Goal: Transaction & Acquisition: Purchase product/service

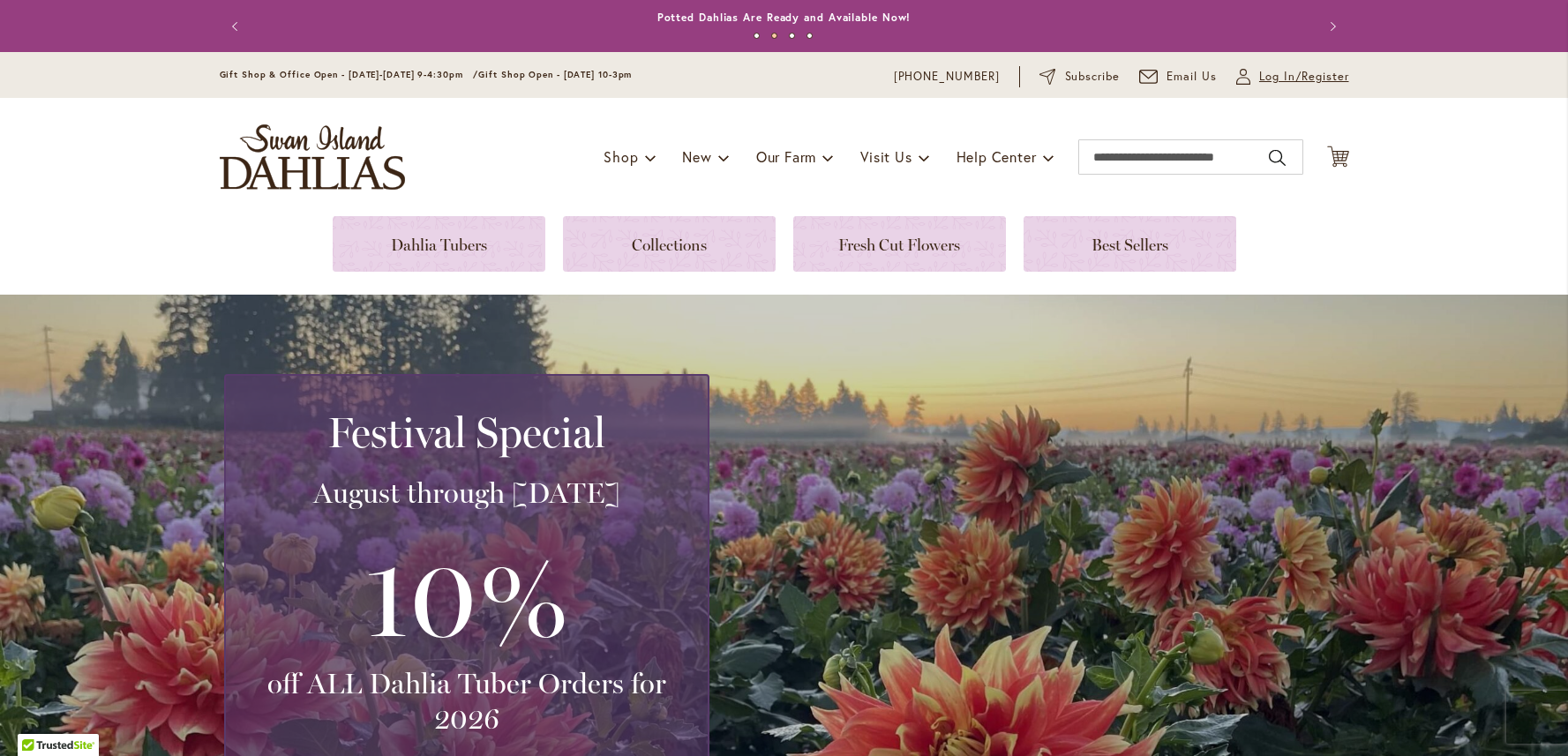
click at [1279, 80] on span "Log In/Register" at bounding box center [1305, 77] width 90 height 18
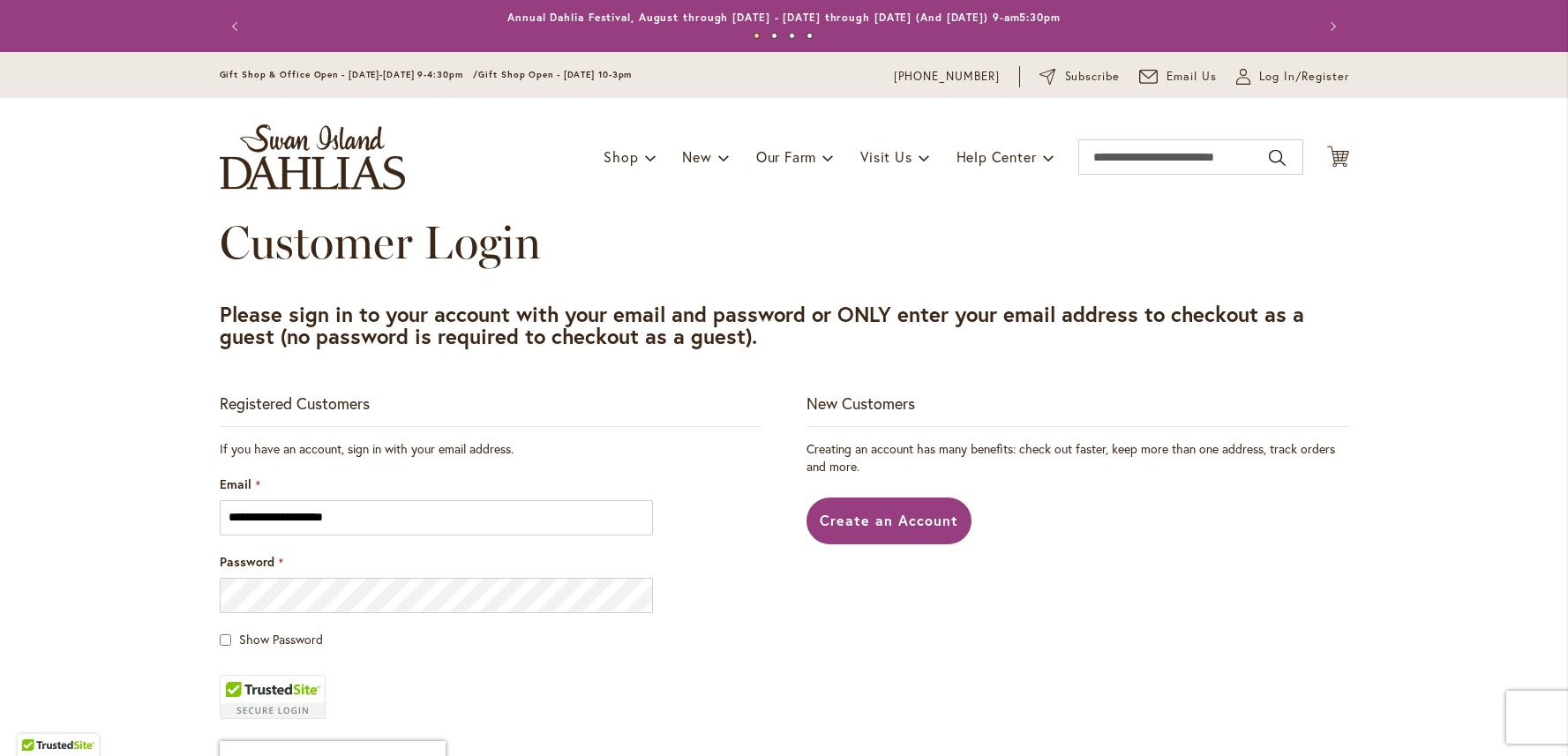
type input "**********"
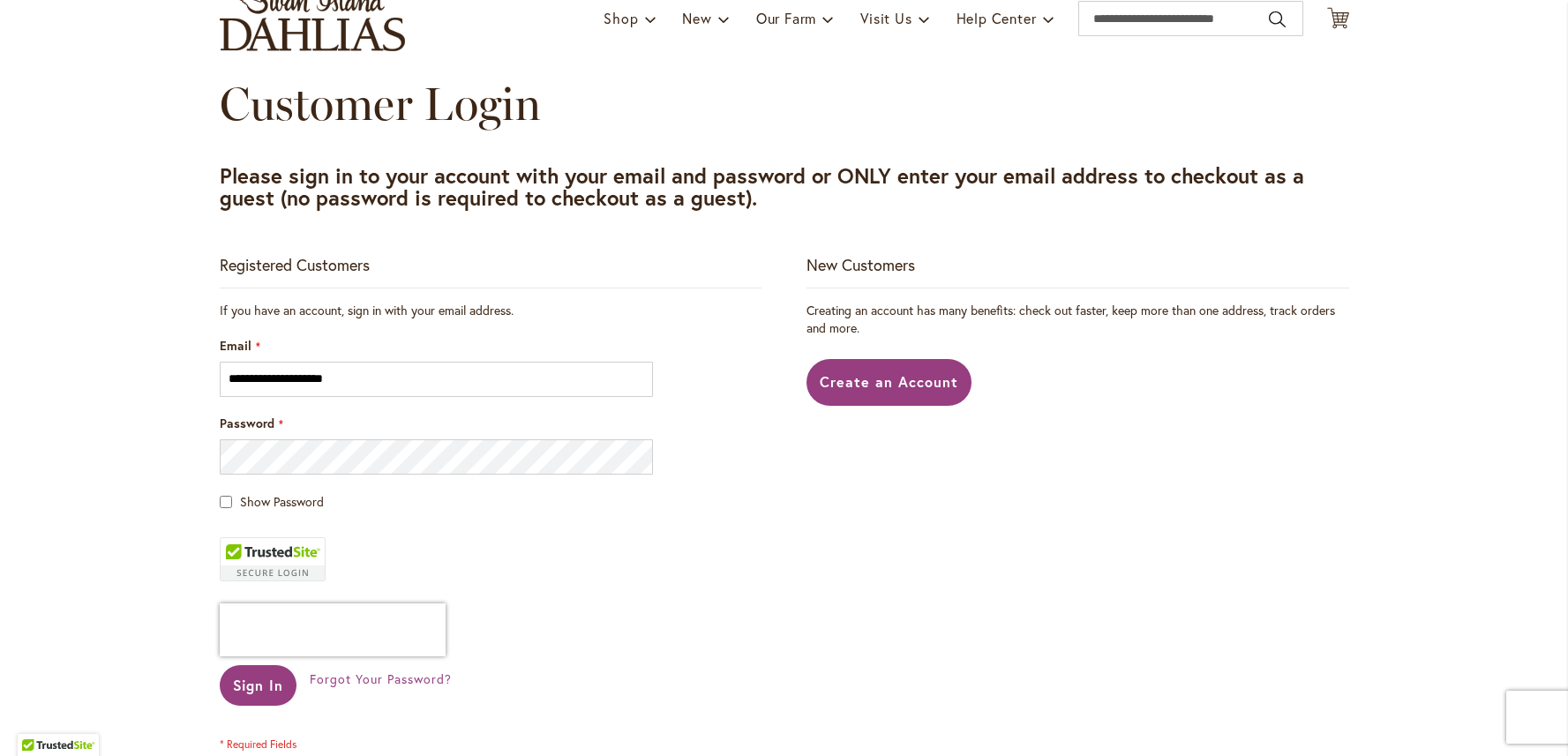
scroll to position [318, 0]
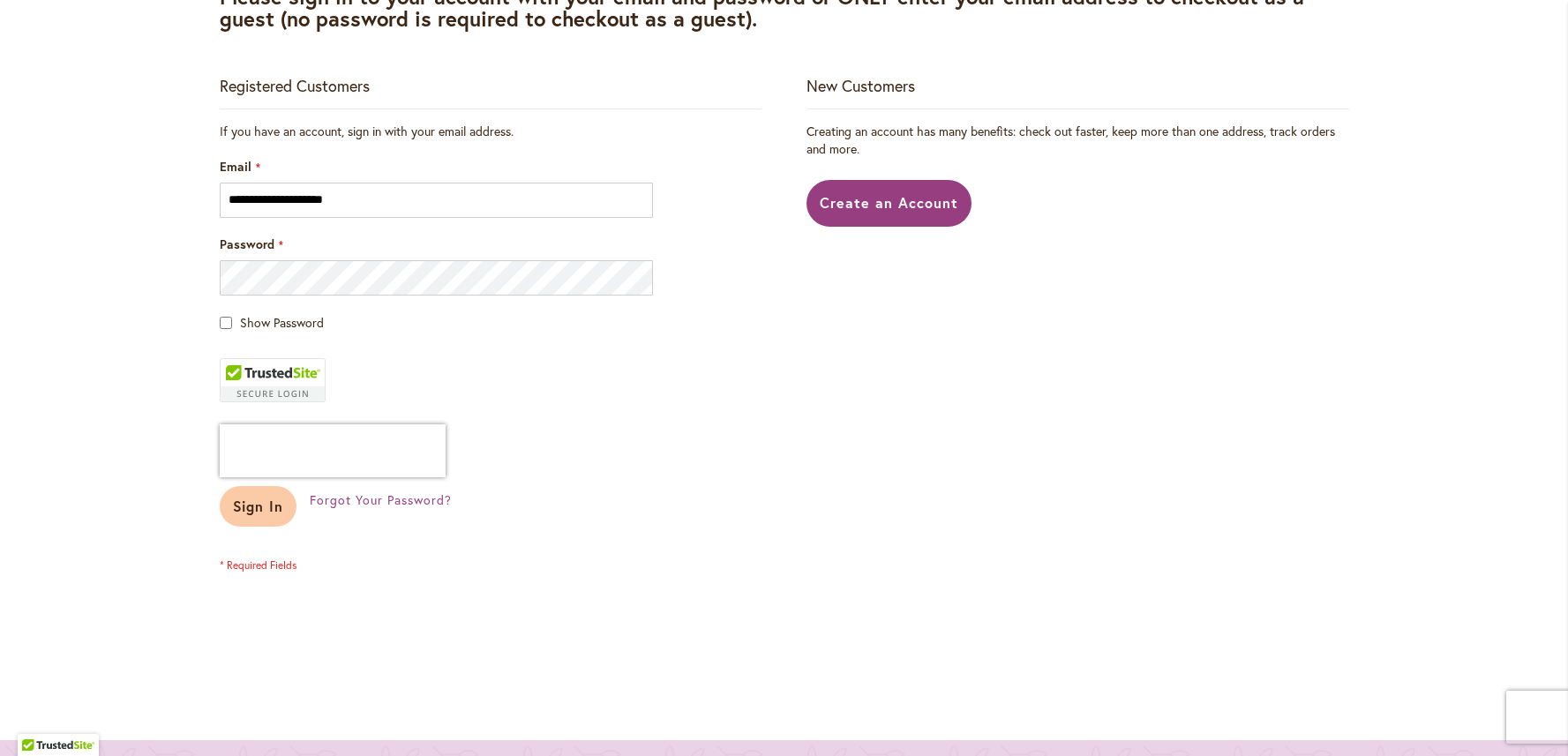
click at [247, 511] on span "Sign In" at bounding box center [258, 506] width 51 height 19
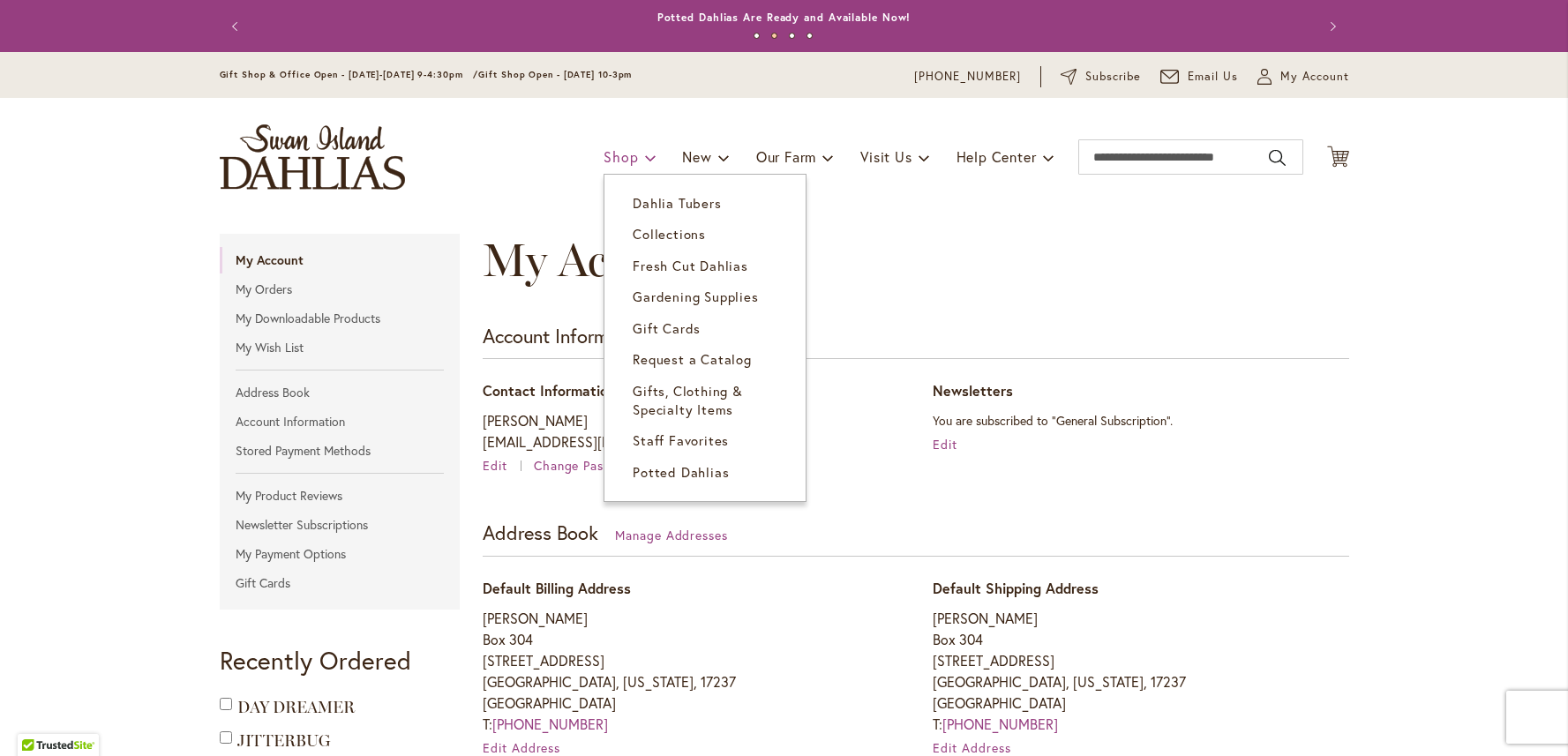
click at [627, 153] on link "Shop" at bounding box center [630, 157] width 52 height 33
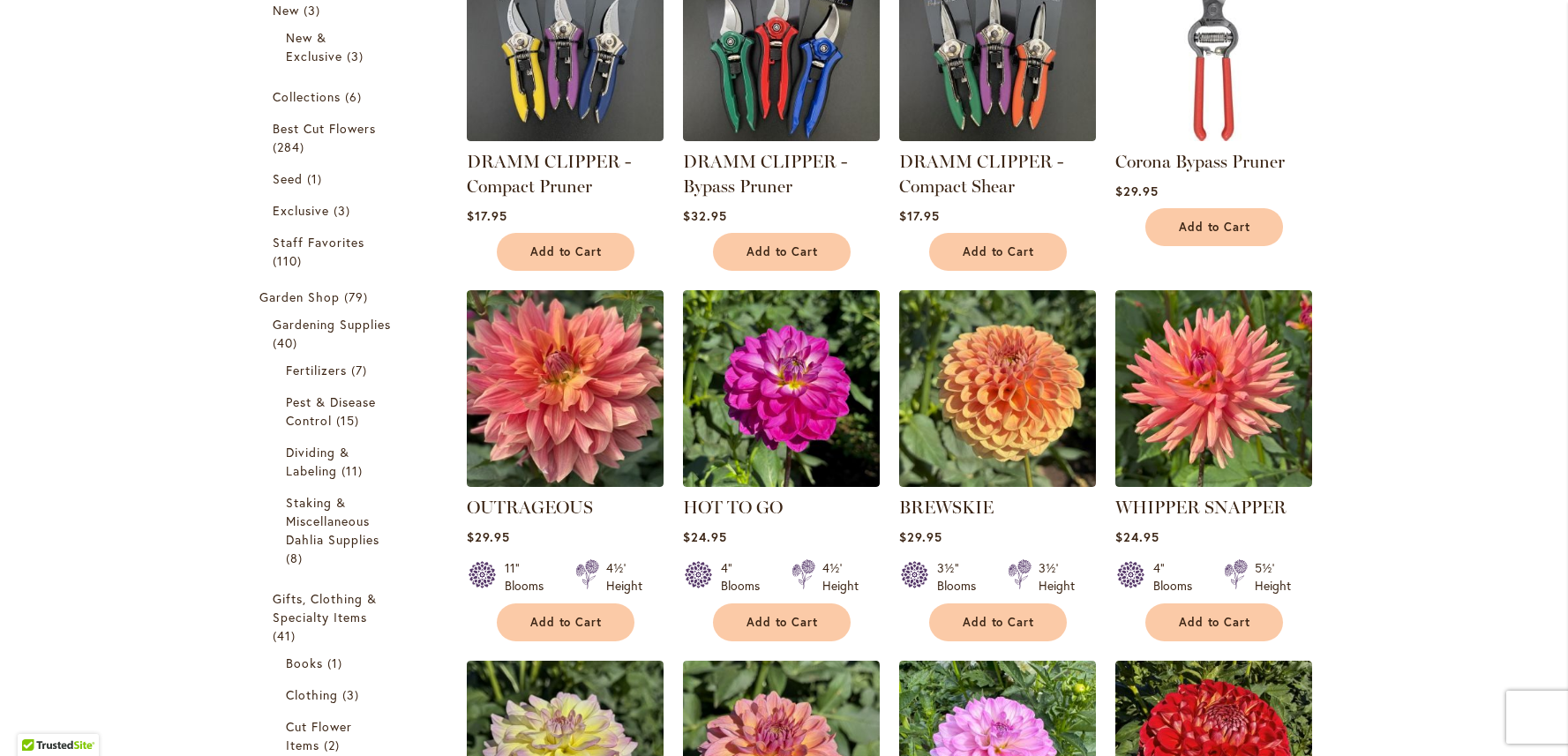
scroll to position [127, 0]
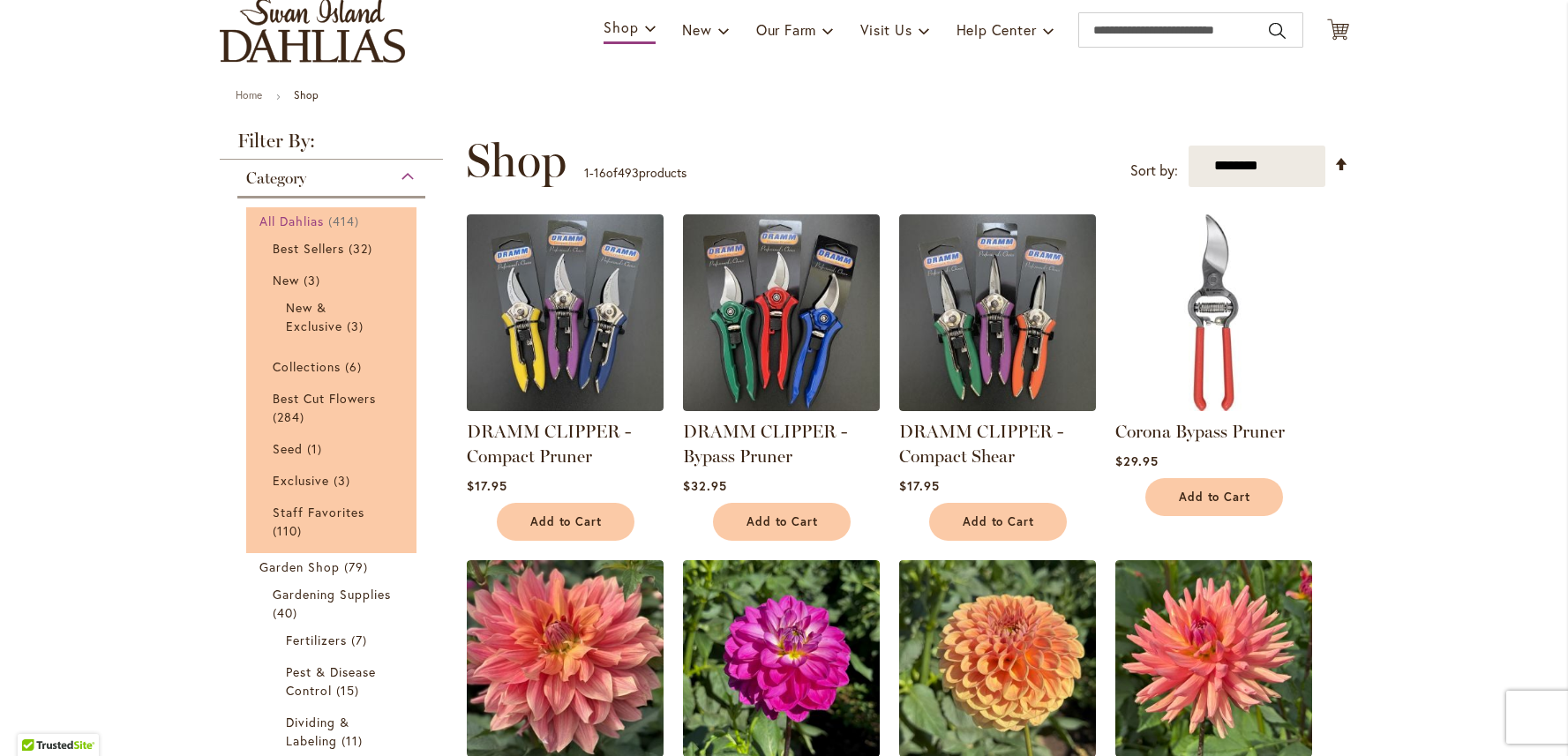
click at [280, 218] on span "All Dahlias" at bounding box center [292, 220] width 65 height 17
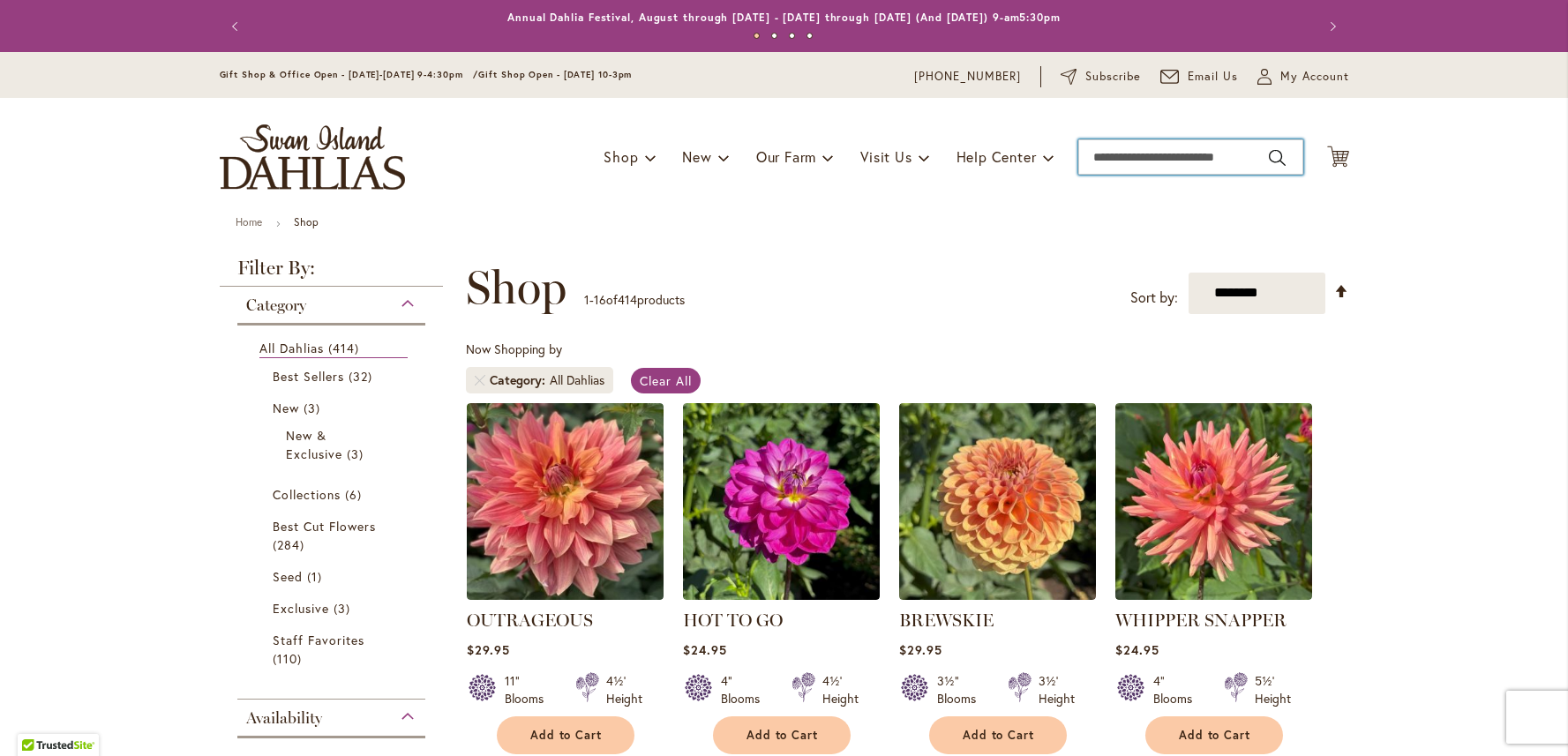
click at [1109, 159] on input "Search" at bounding box center [1191, 157] width 225 height 35
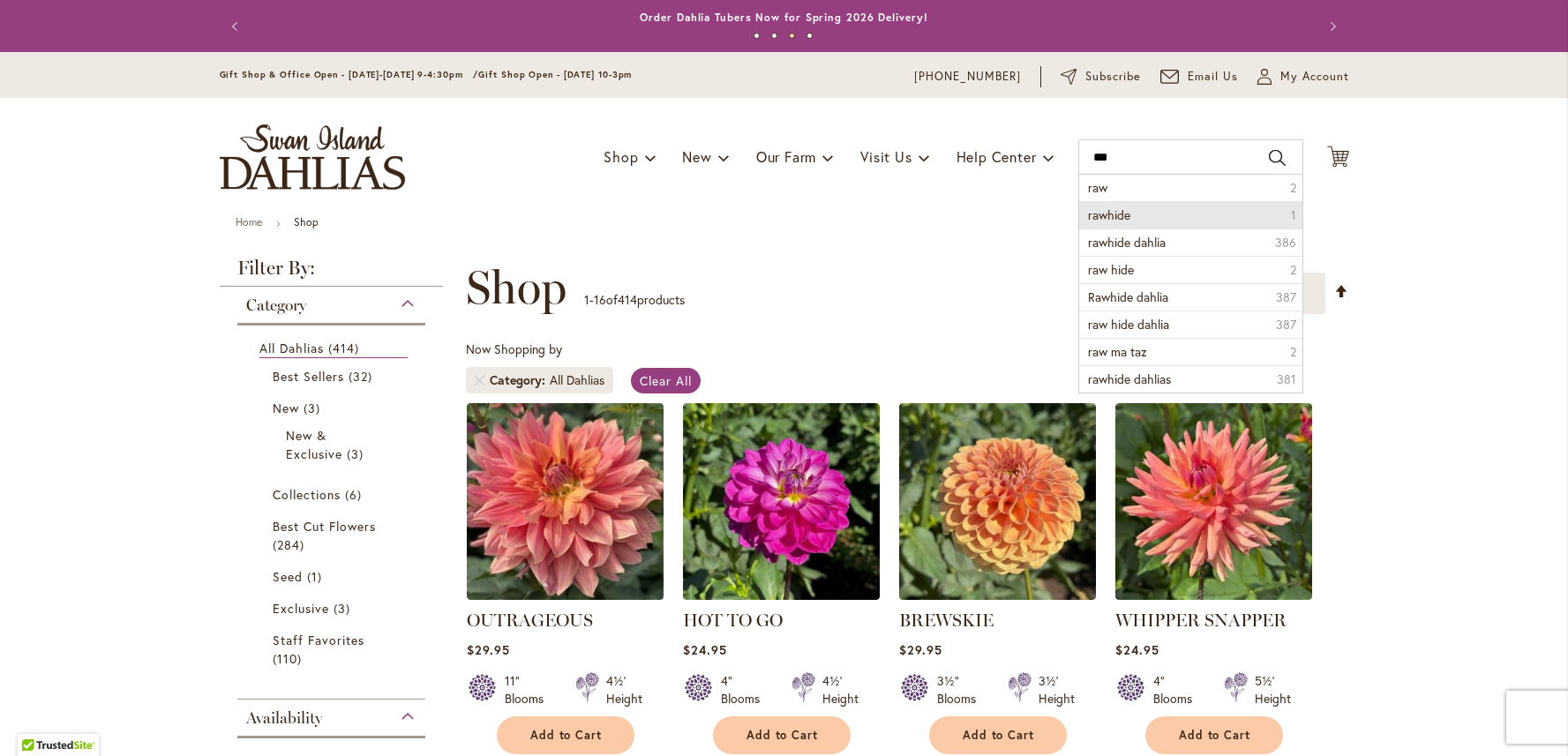
click at [1126, 210] on li "rawhide 1" at bounding box center [1191, 215] width 223 height 28
type input "*******"
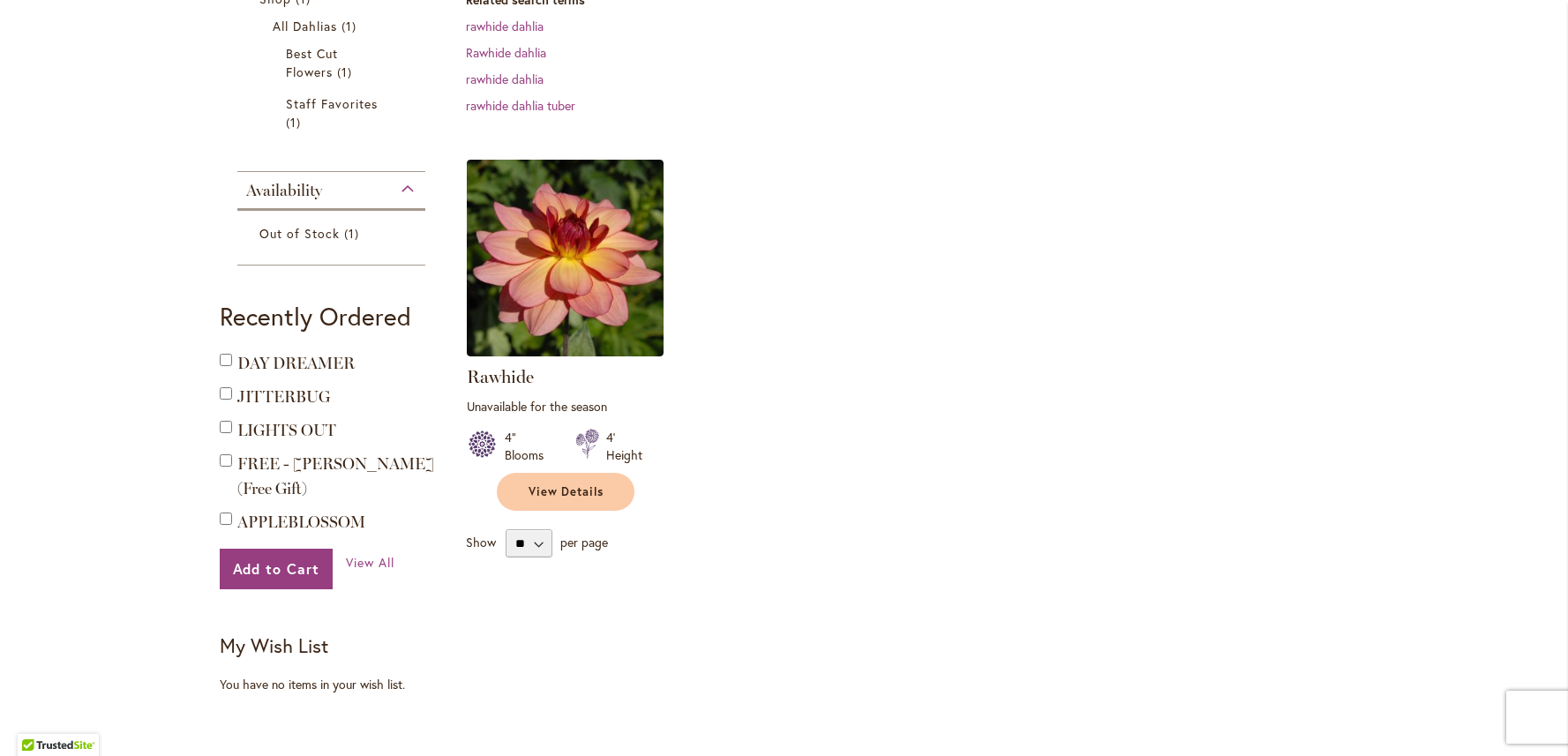
scroll to position [365, 0]
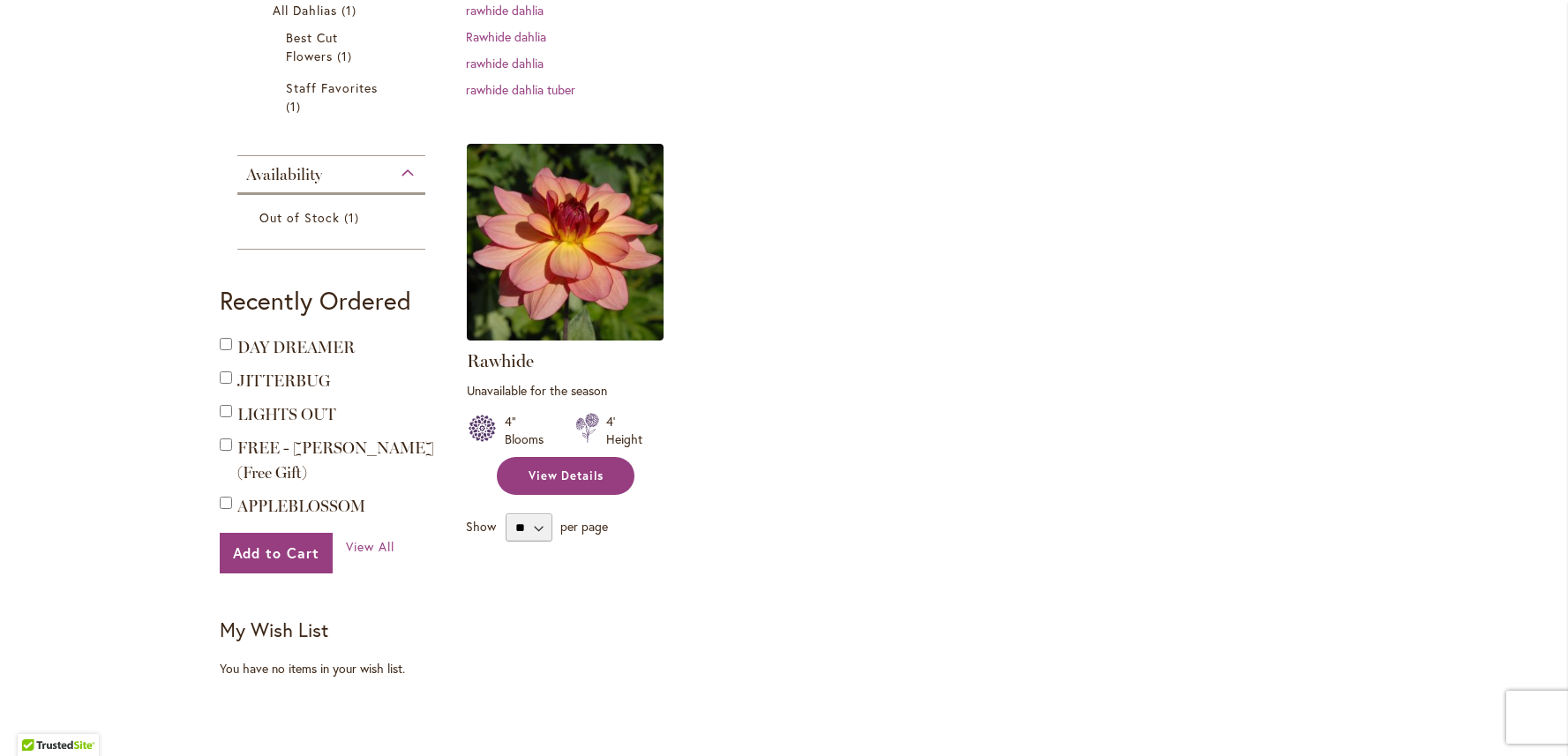
click at [566, 481] on span "View Details" at bounding box center [566, 476] width 76 height 15
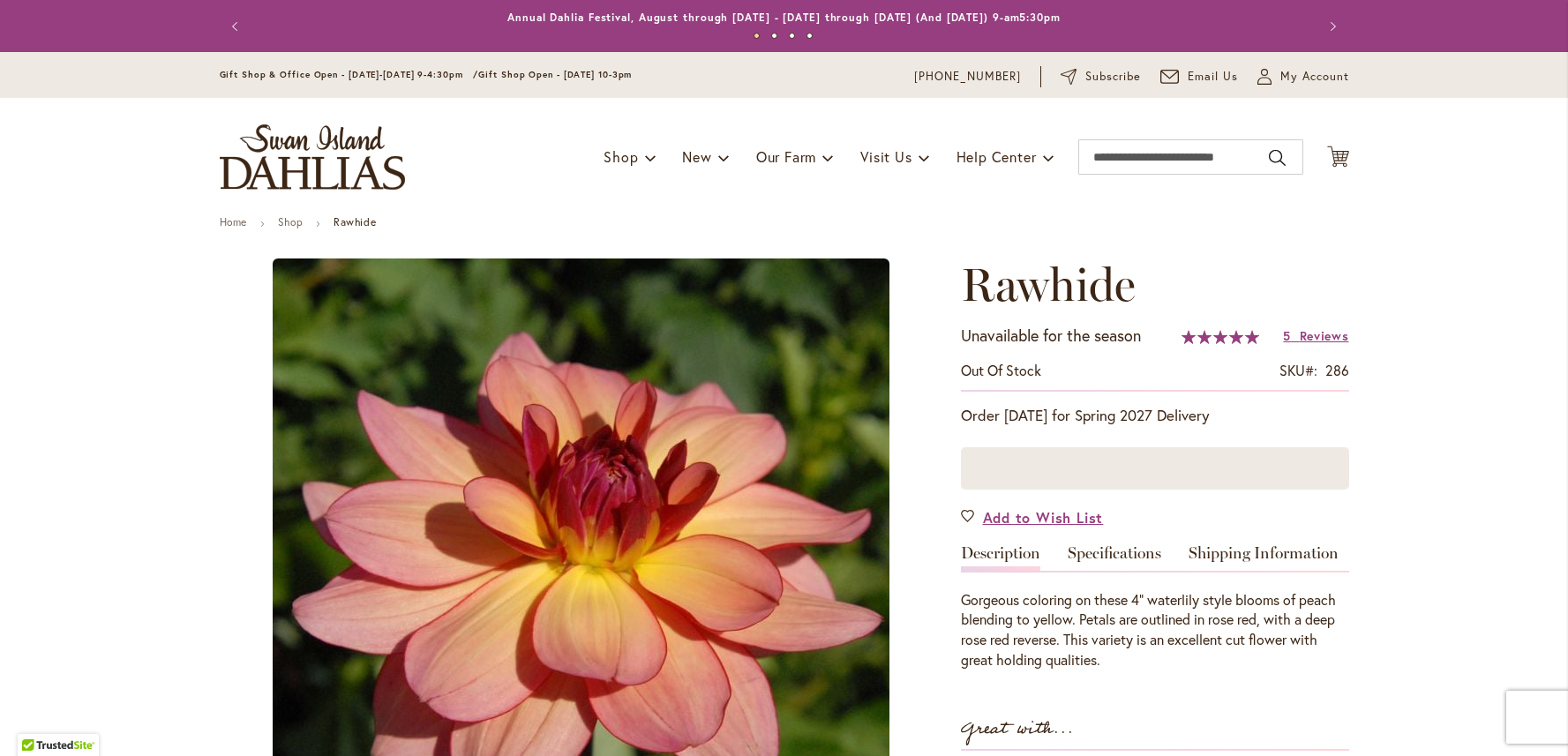
type input "***"
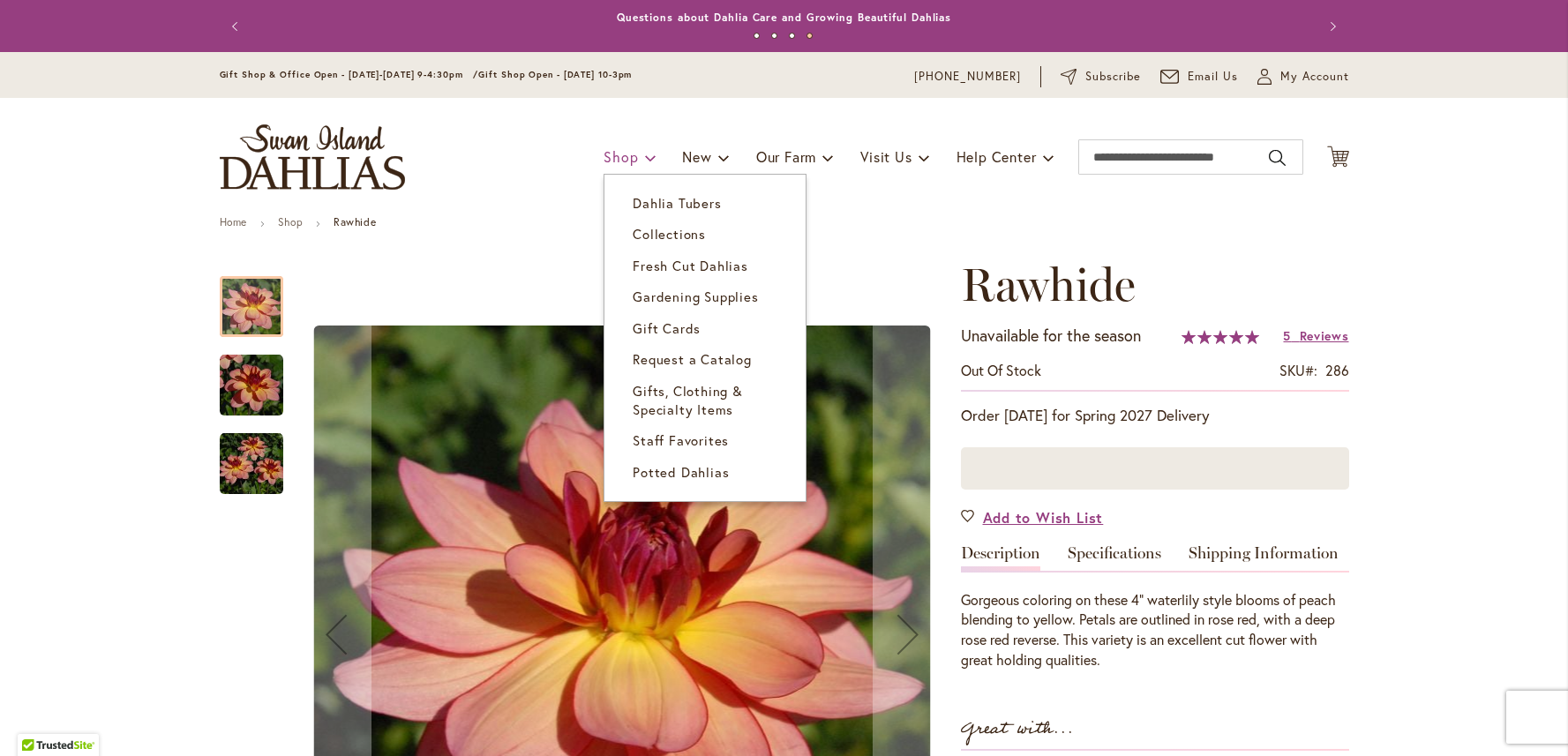
click at [625, 159] on span "Shop" at bounding box center [621, 156] width 34 height 19
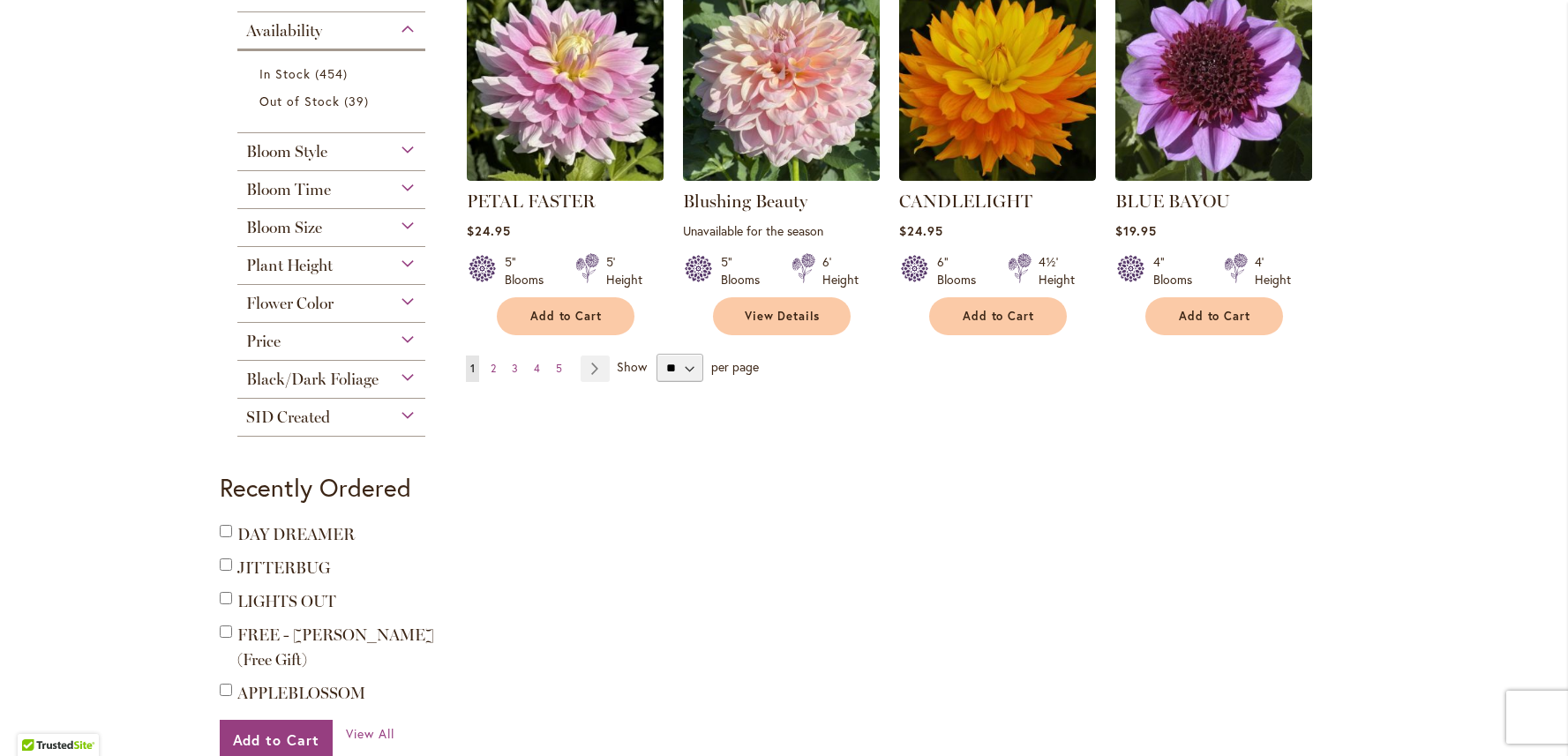
scroll to position [1493, 0]
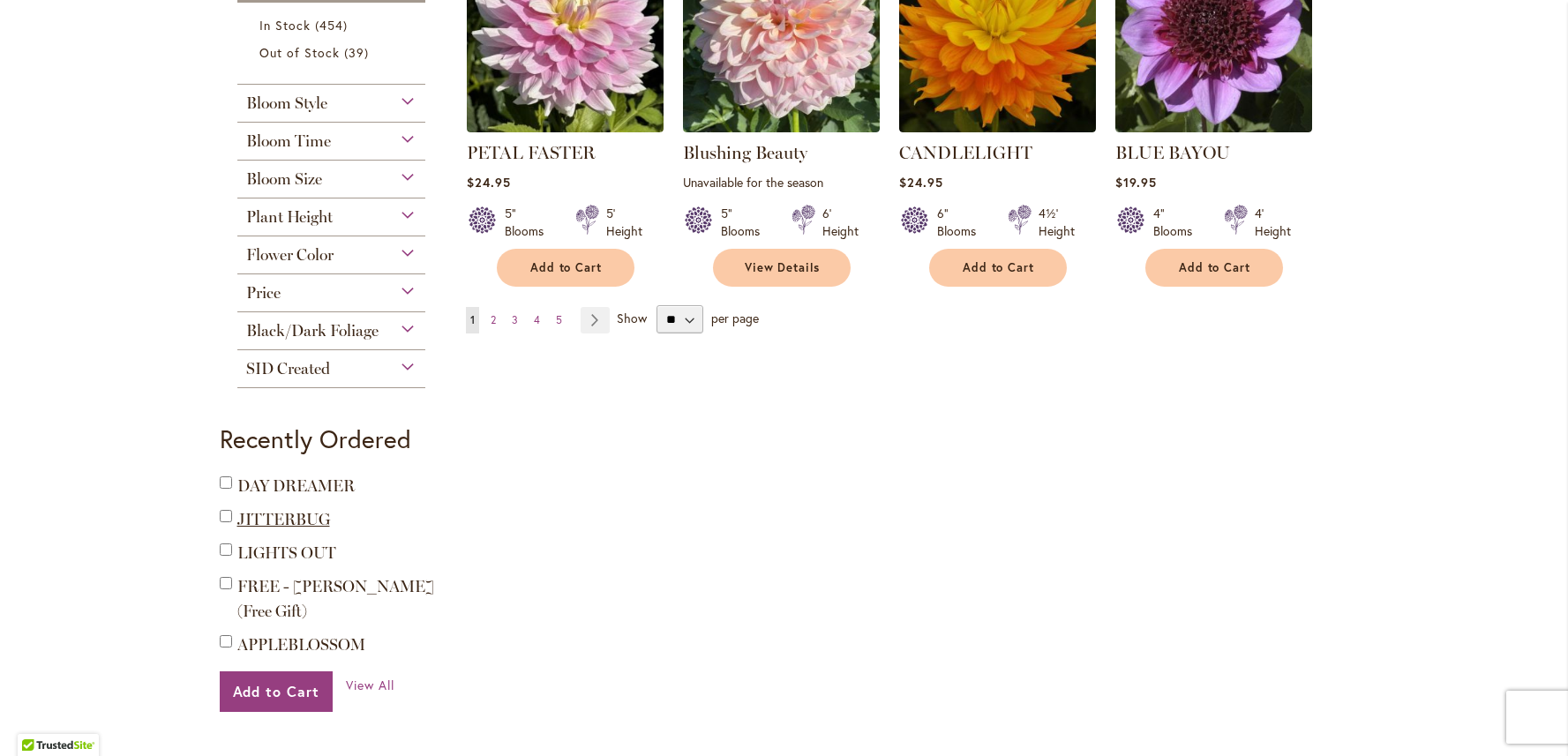
click at [287, 529] on span "JITTERBUG" at bounding box center [283, 520] width 92 height 20
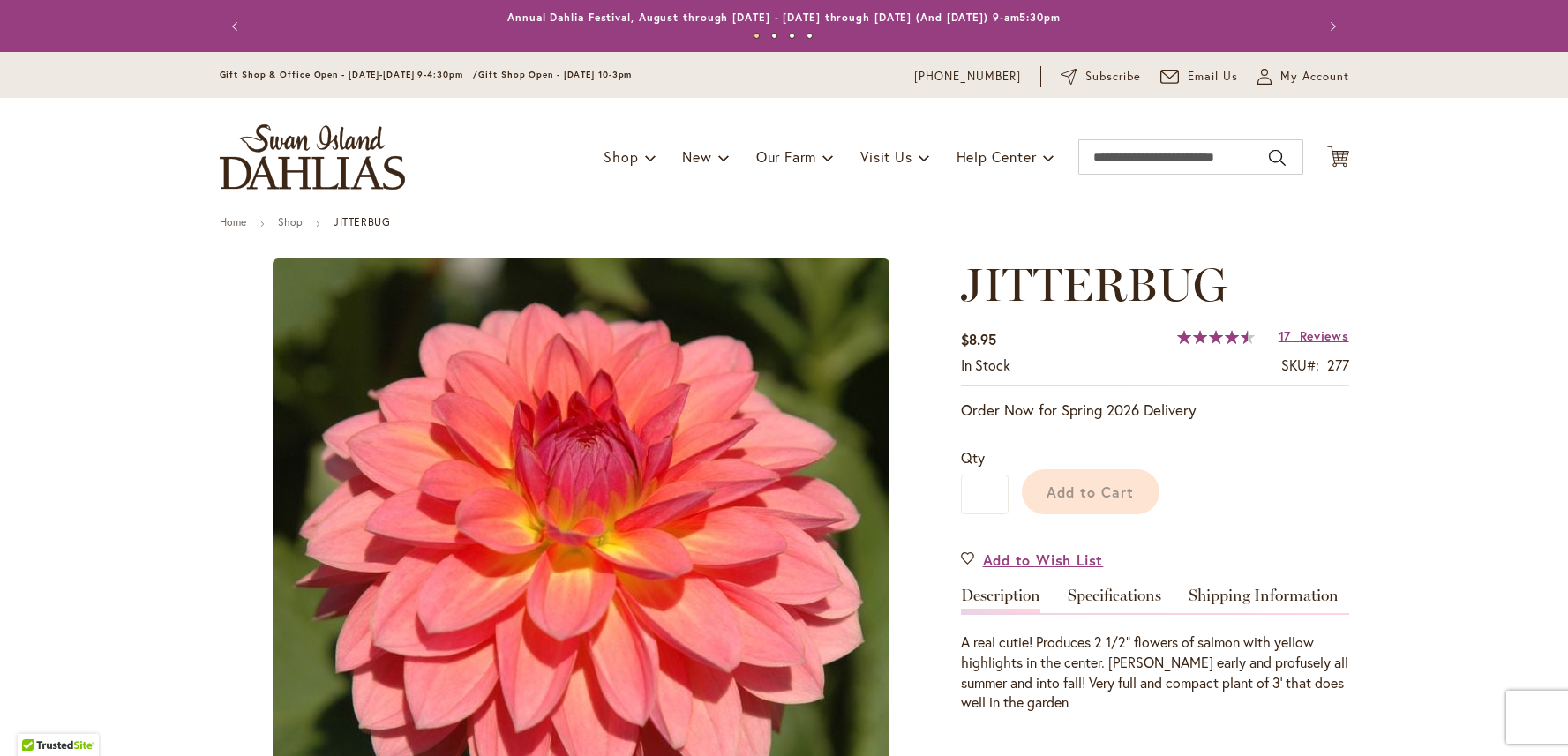
type input "***"
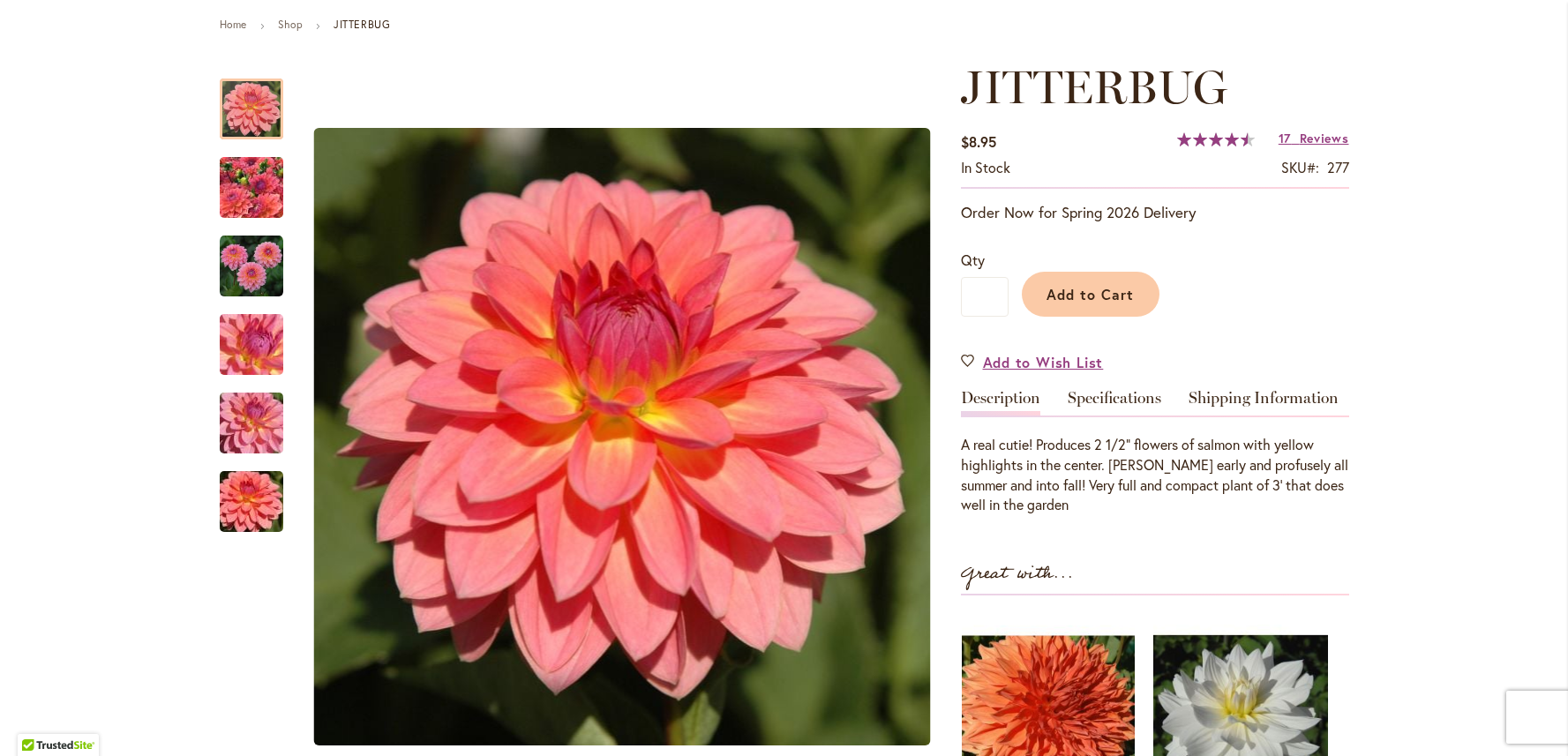
scroll to position [191, 0]
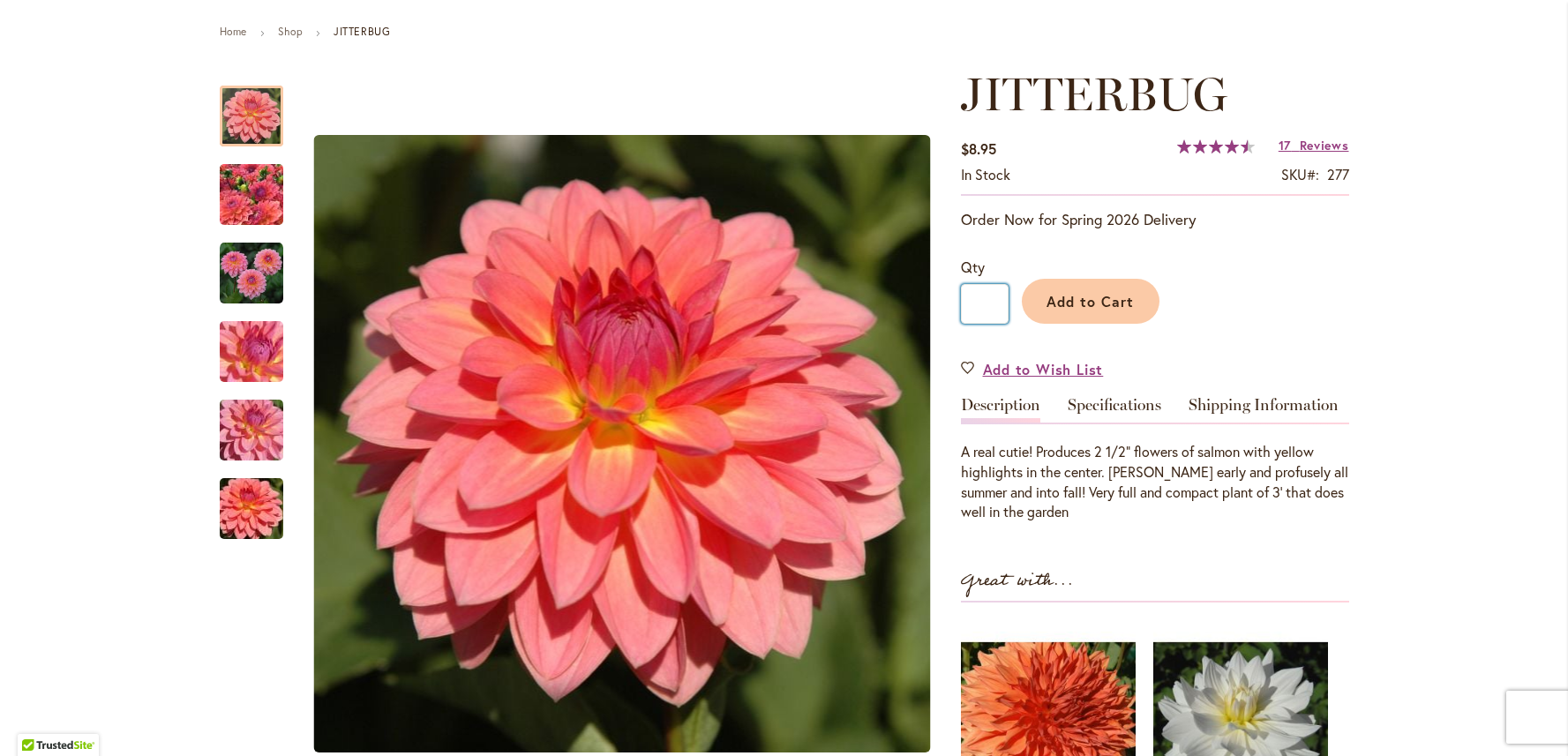
drag, startPoint x: 984, startPoint y: 306, endPoint x: 962, endPoint y: 307, distance: 22.0
click at [962, 307] on input "*" at bounding box center [985, 304] width 47 height 39
type input "*"
drag, startPoint x: 1090, startPoint y: 304, endPoint x: 1103, endPoint y: 305, distance: 13.0
click at [1091, 305] on span "Add to Cart" at bounding box center [1090, 301] width 88 height 19
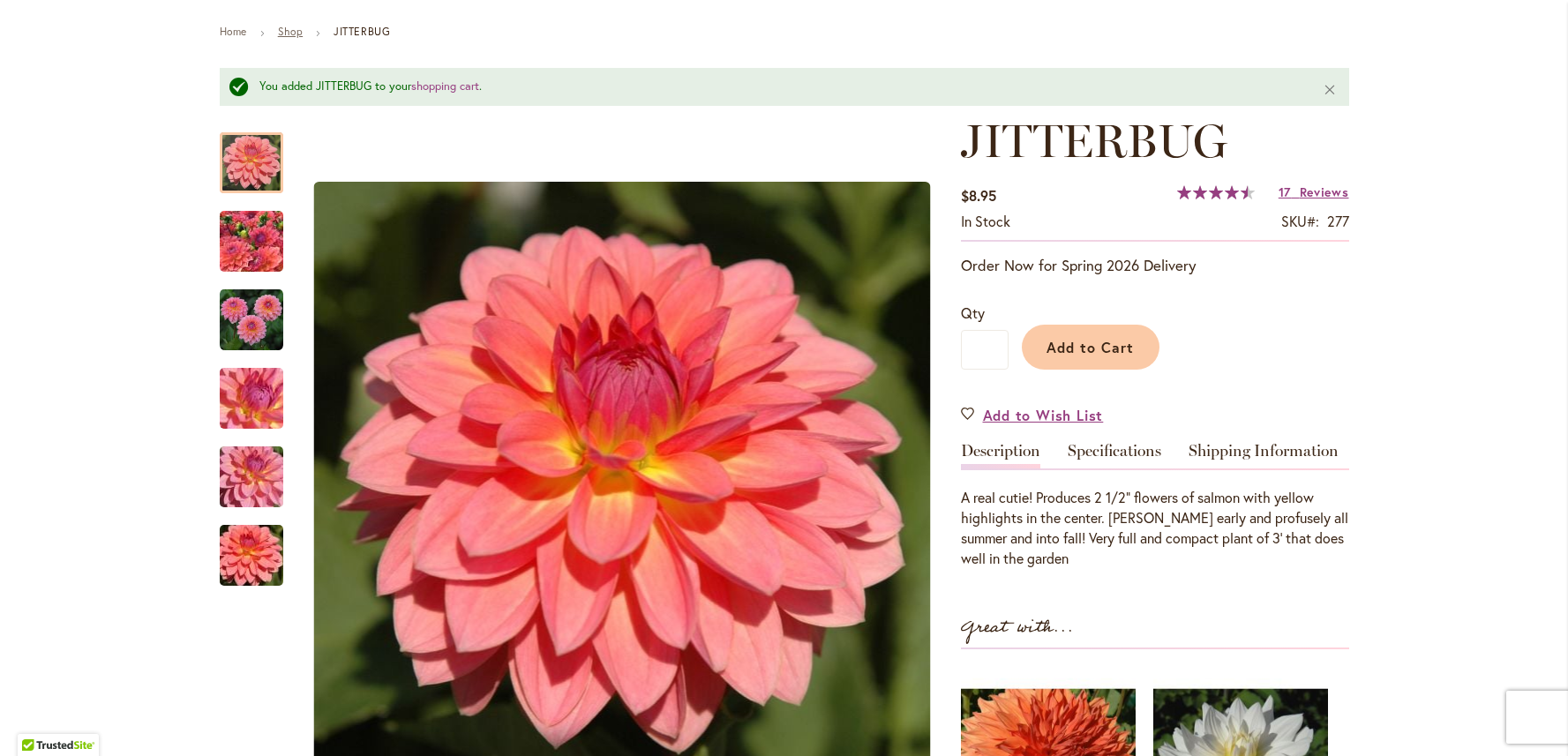
click at [289, 37] on link "Shop" at bounding box center [290, 31] width 25 height 13
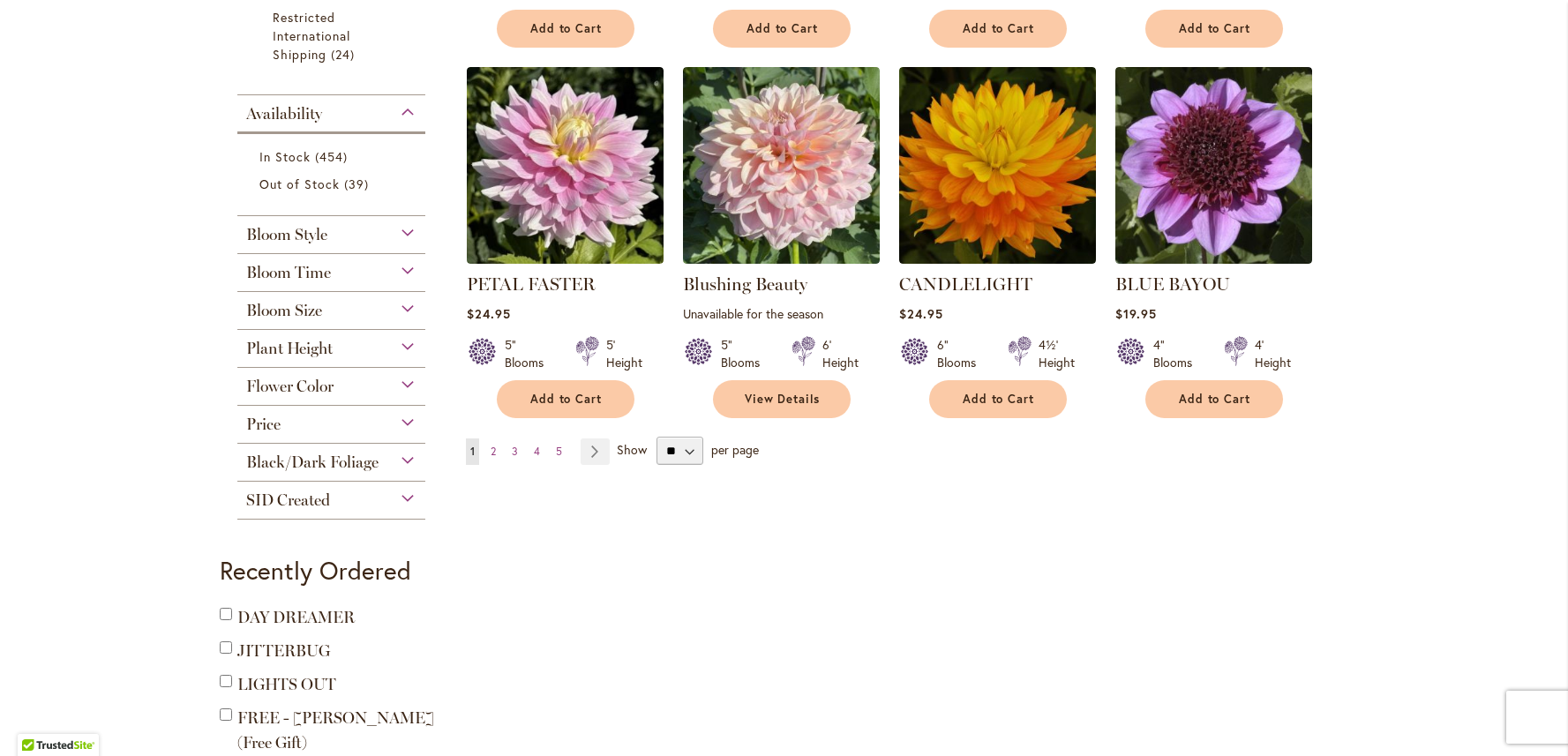
scroll to position [1620, 0]
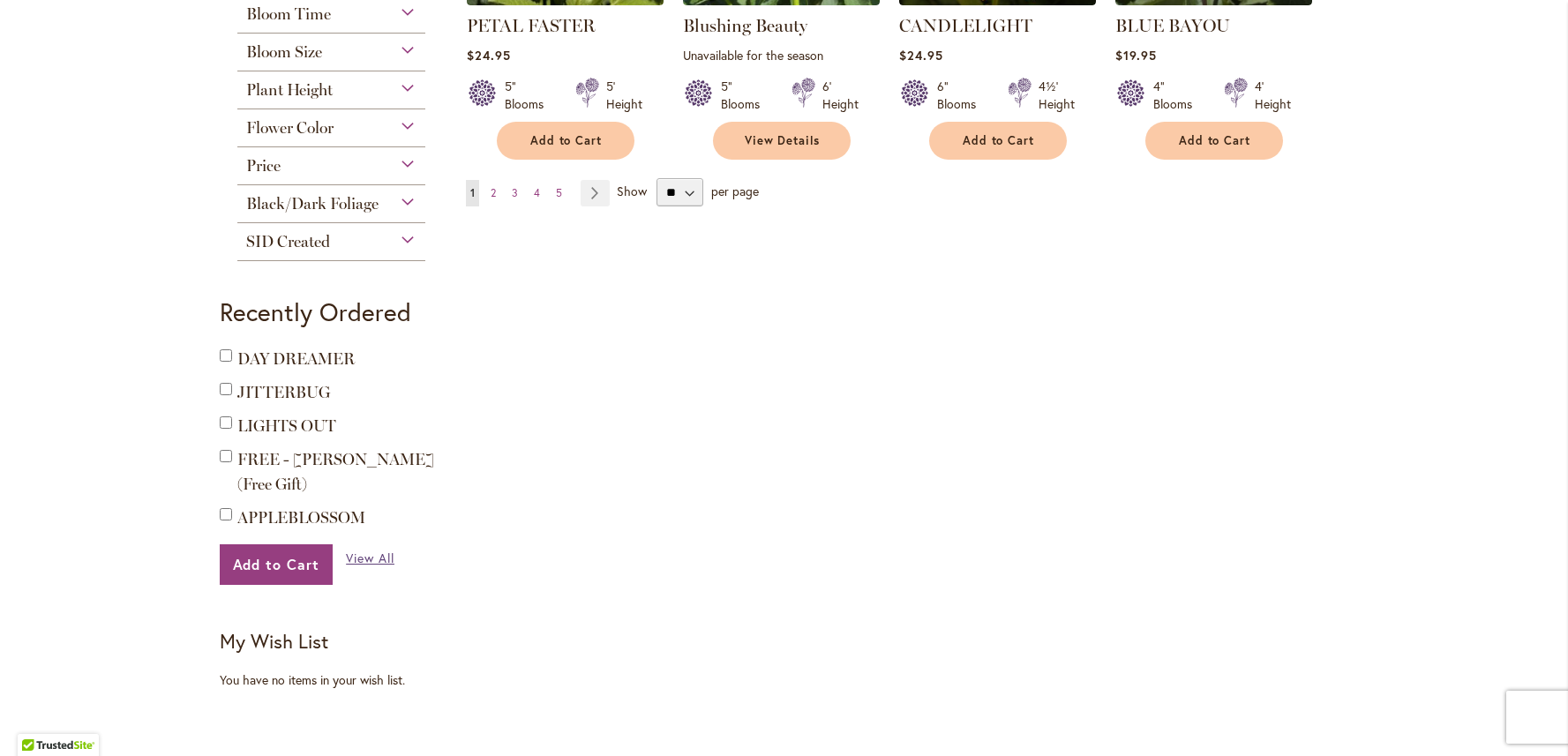
click at [356, 550] on span "View All" at bounding box center [370, 558] width 48 height 17
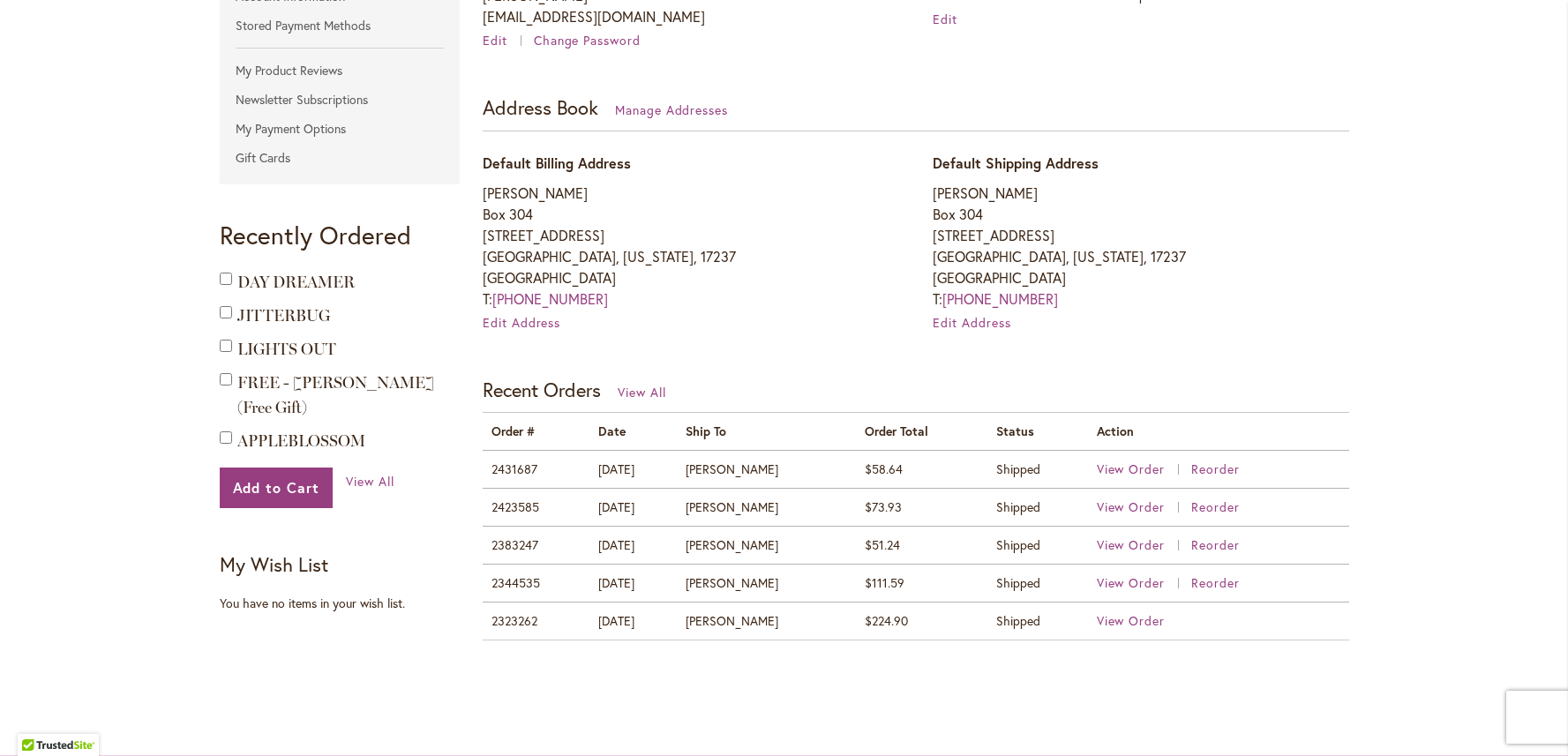
scroll to position [442, 0]
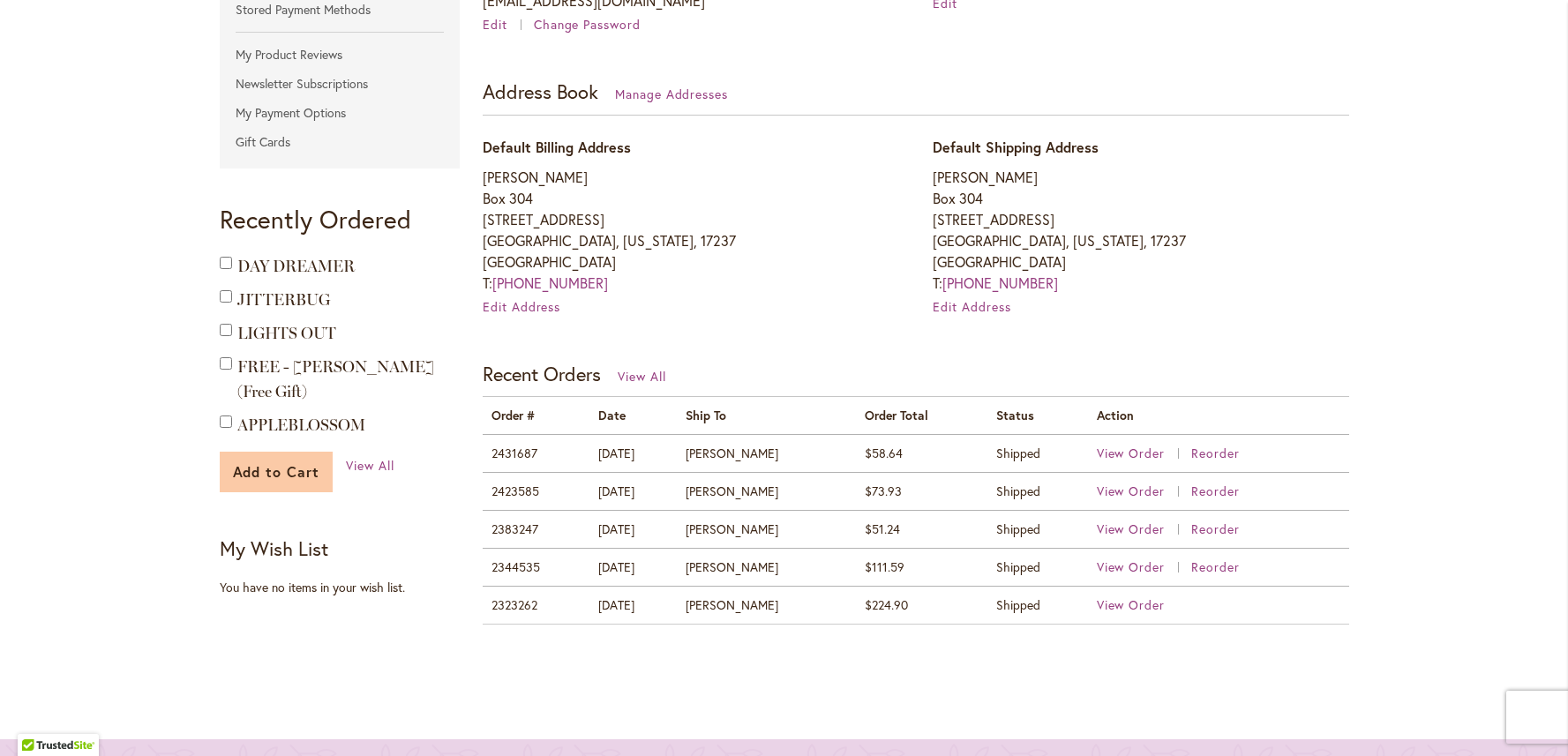
click at [275, 462] on span "Add to Cart" at bounding box center [277, 471] width 88 height 19
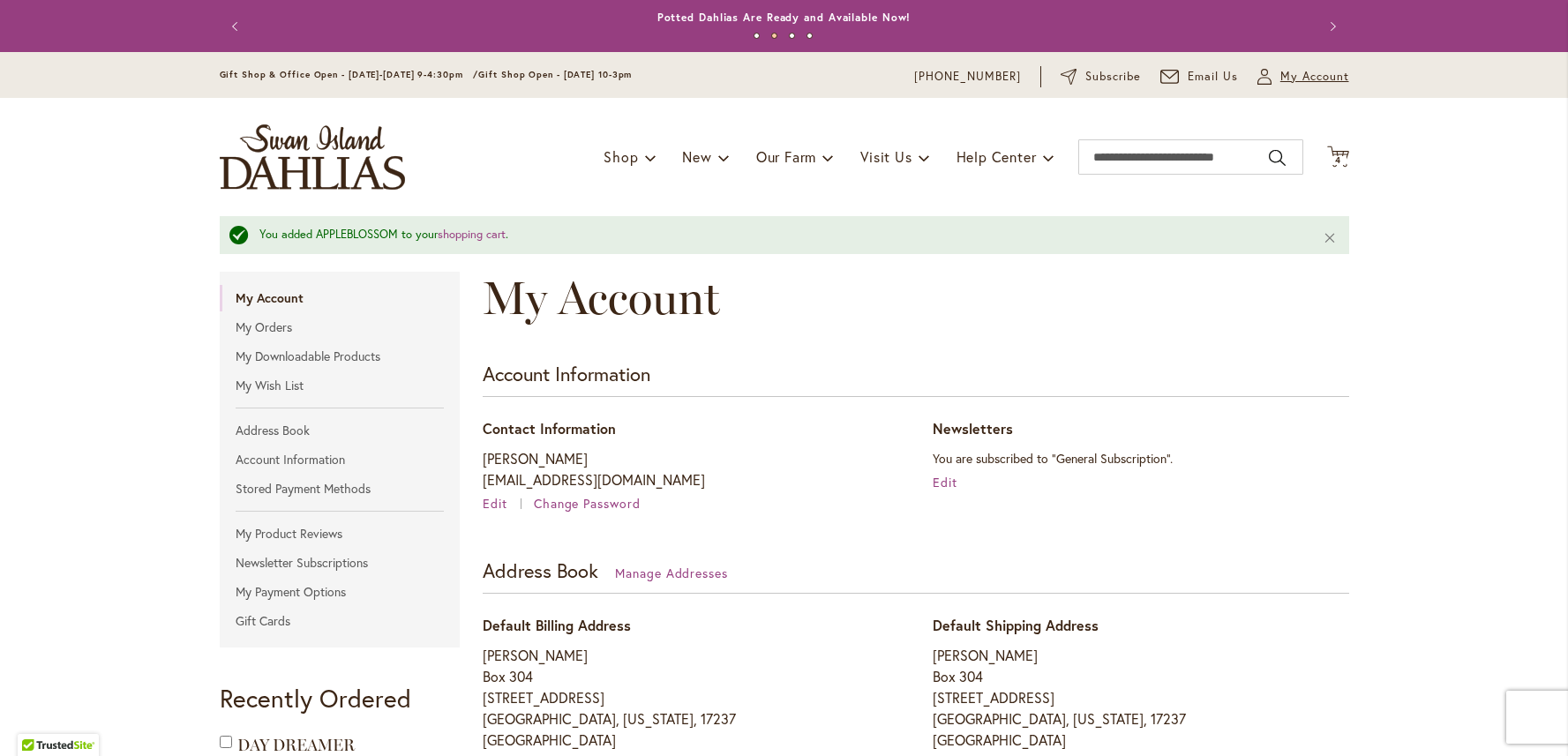
click at [1302, 78] on span "My Account" at bounding box center [1314, 77] width 69 height 18
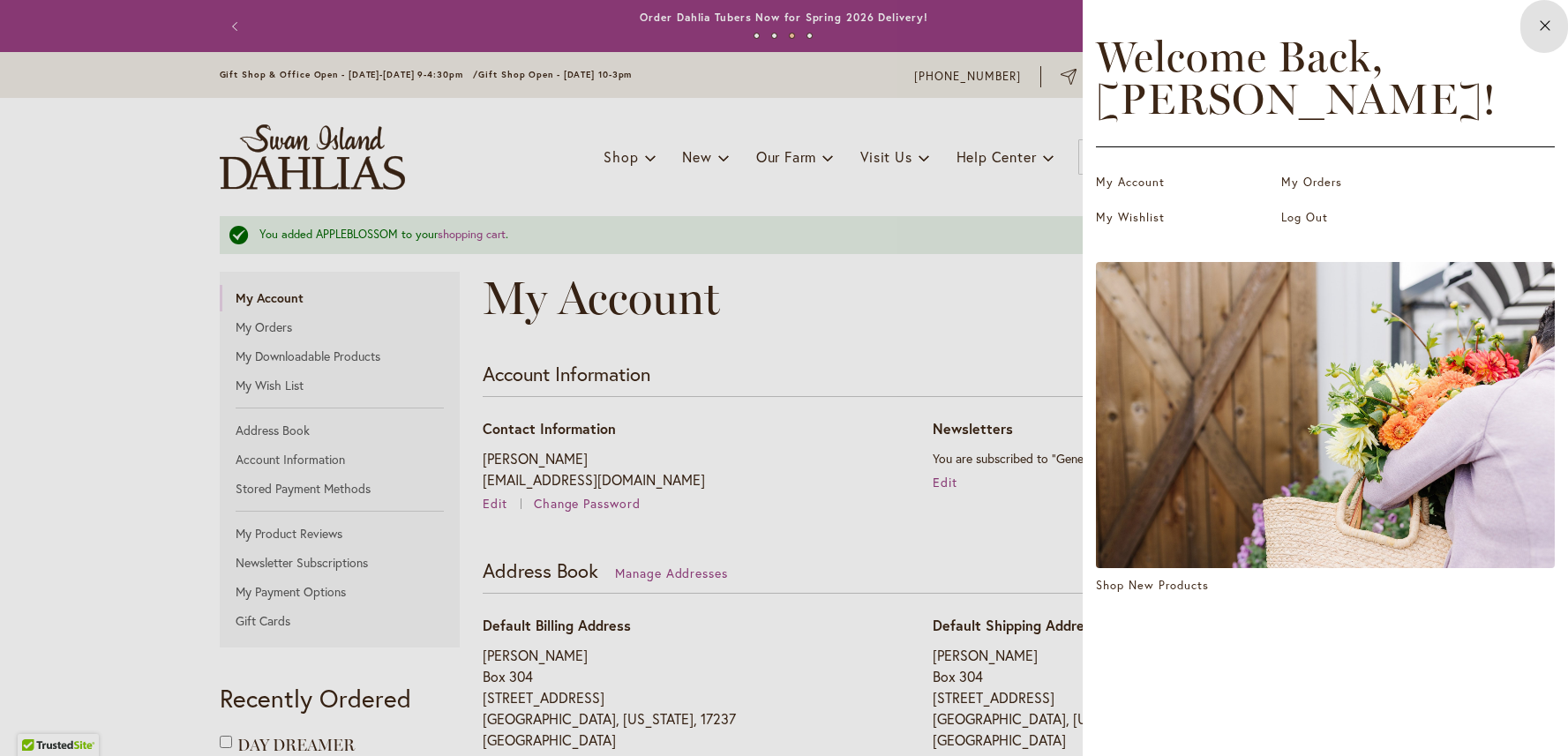
drag, startPoint x: 1546, startPoint y: 25, endPoint x: 1488, endPoint y: 64, distance: 69.9
click at [1546, 26] on icon at bounding box center [1546, 26] width 14 height 16
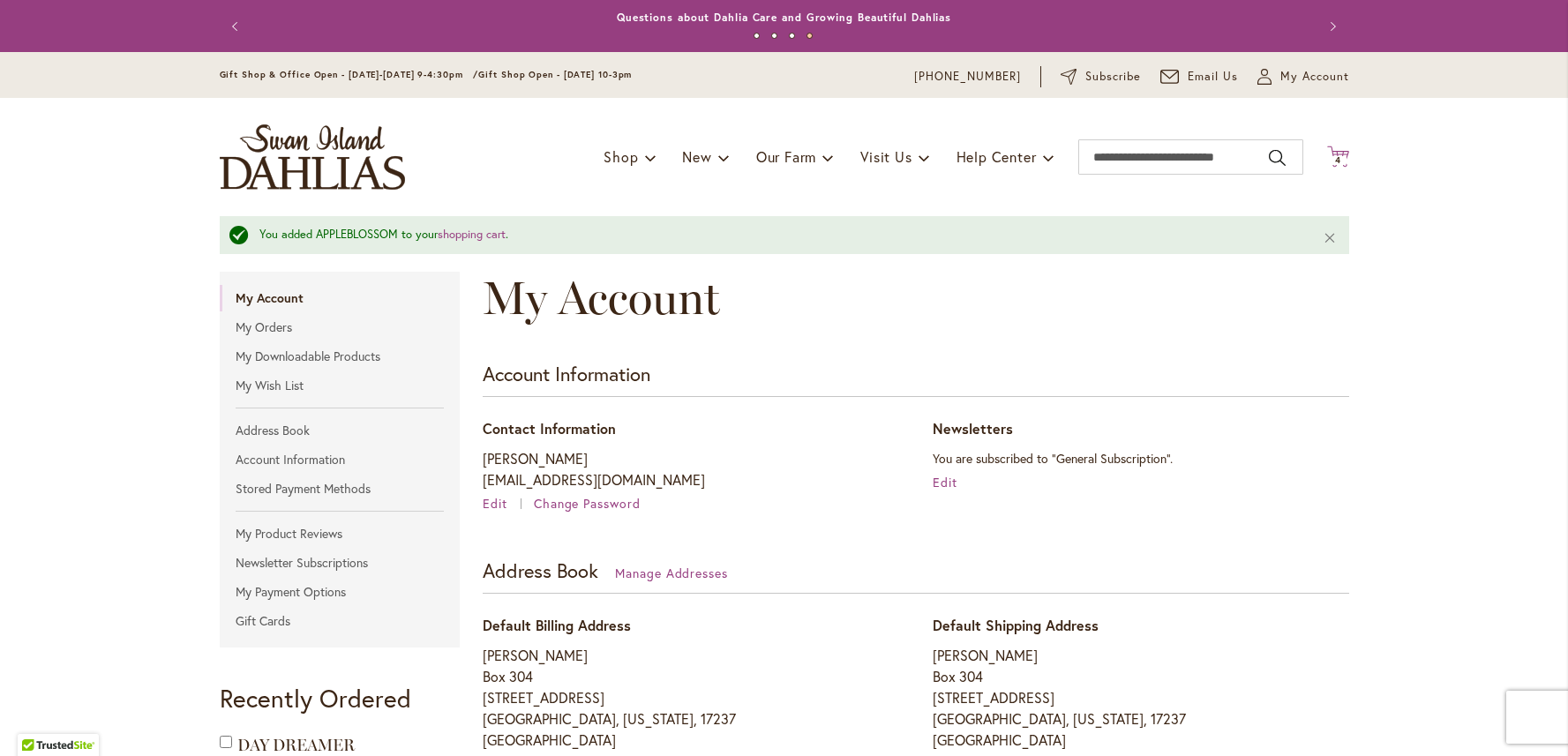
click at [1329, 159] on span "4 4 items" at bounding box center [1338, 160] width 18 height 9
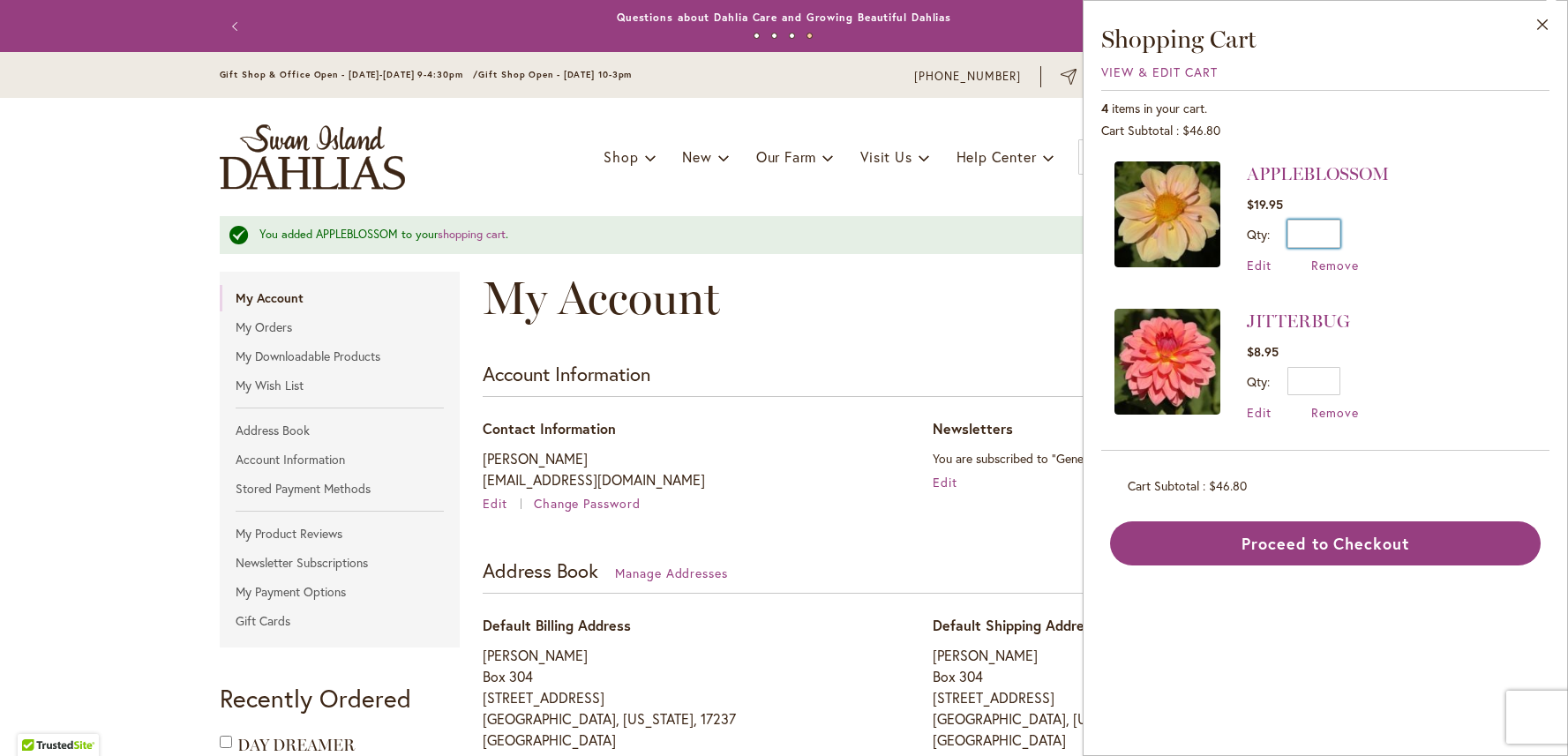
drag, startPoint x: 1336, startPoint y: 237, endPoint x: 1316, endPoint y: 241, distance: 20.4
click at [1315, 241] on input "*" at bounding box center [1314, 234] width 53 height 29
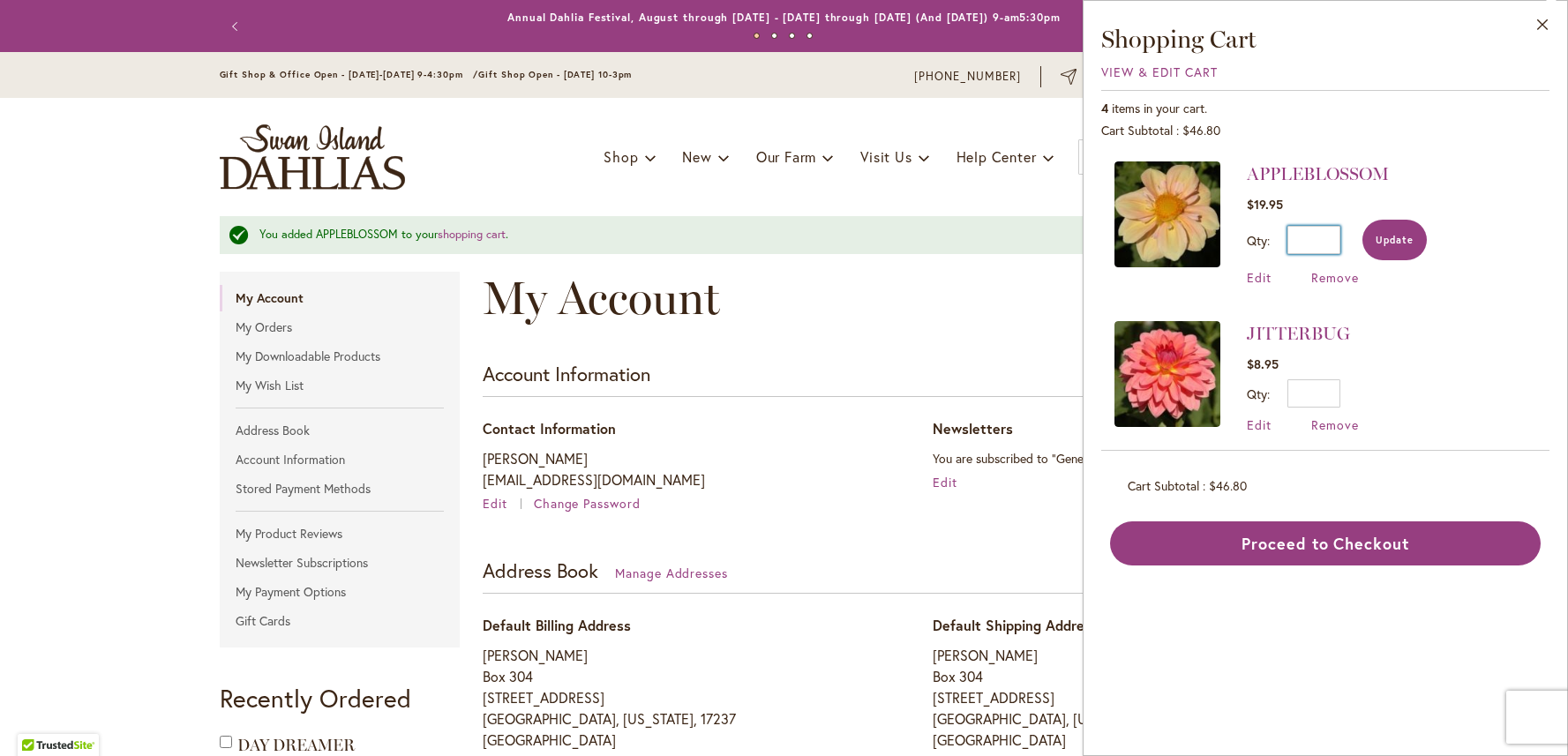
type input "*"
click at [1389, 240] on span "Update" at bounding box center [1395, 240] width 38 height 13
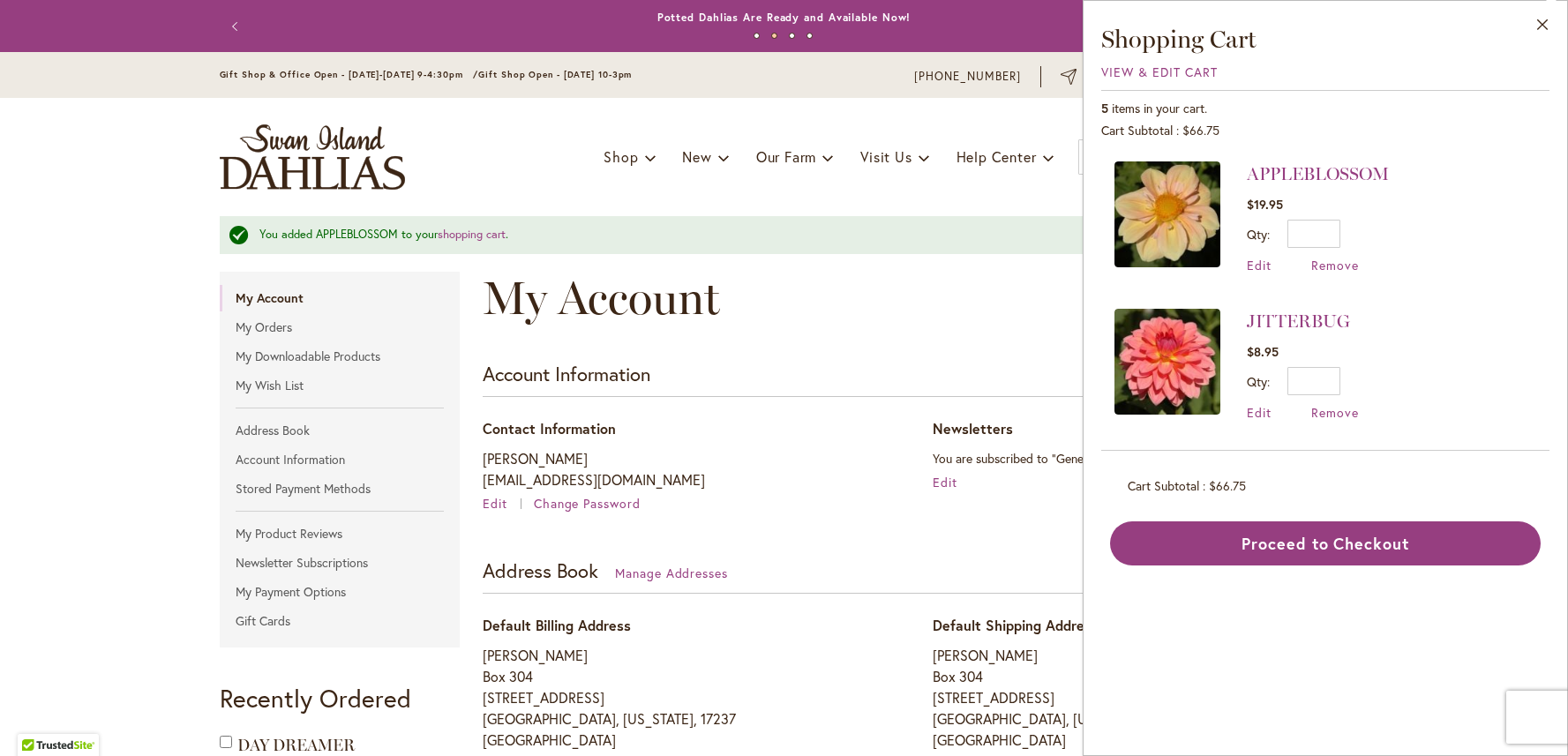
click at [1546, 27] on button "Close" at bounding box center [1543, 29] width 48 height 56
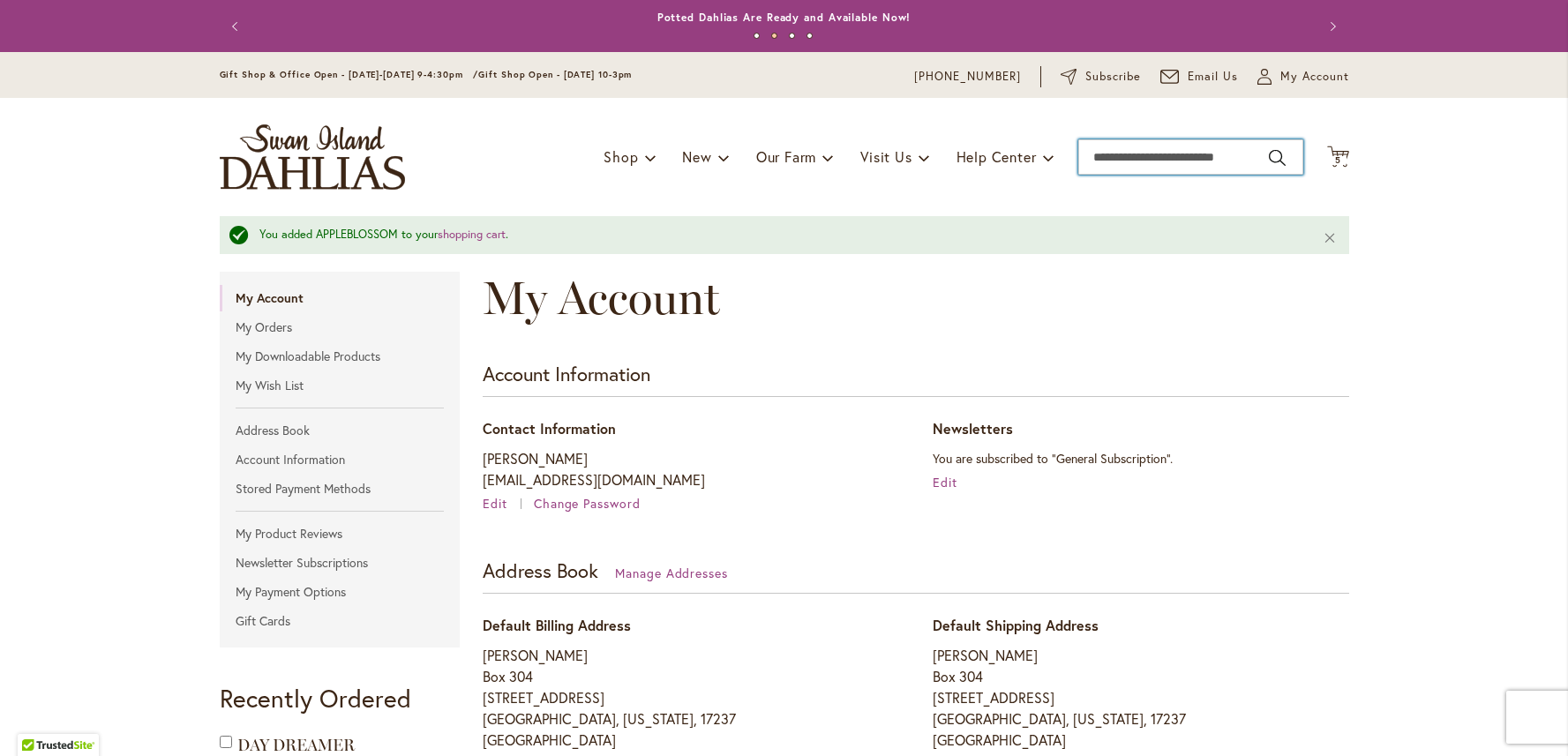
click at [1142, 164] on input "Search" at bounding box center [1191, 157] width 225 height 35
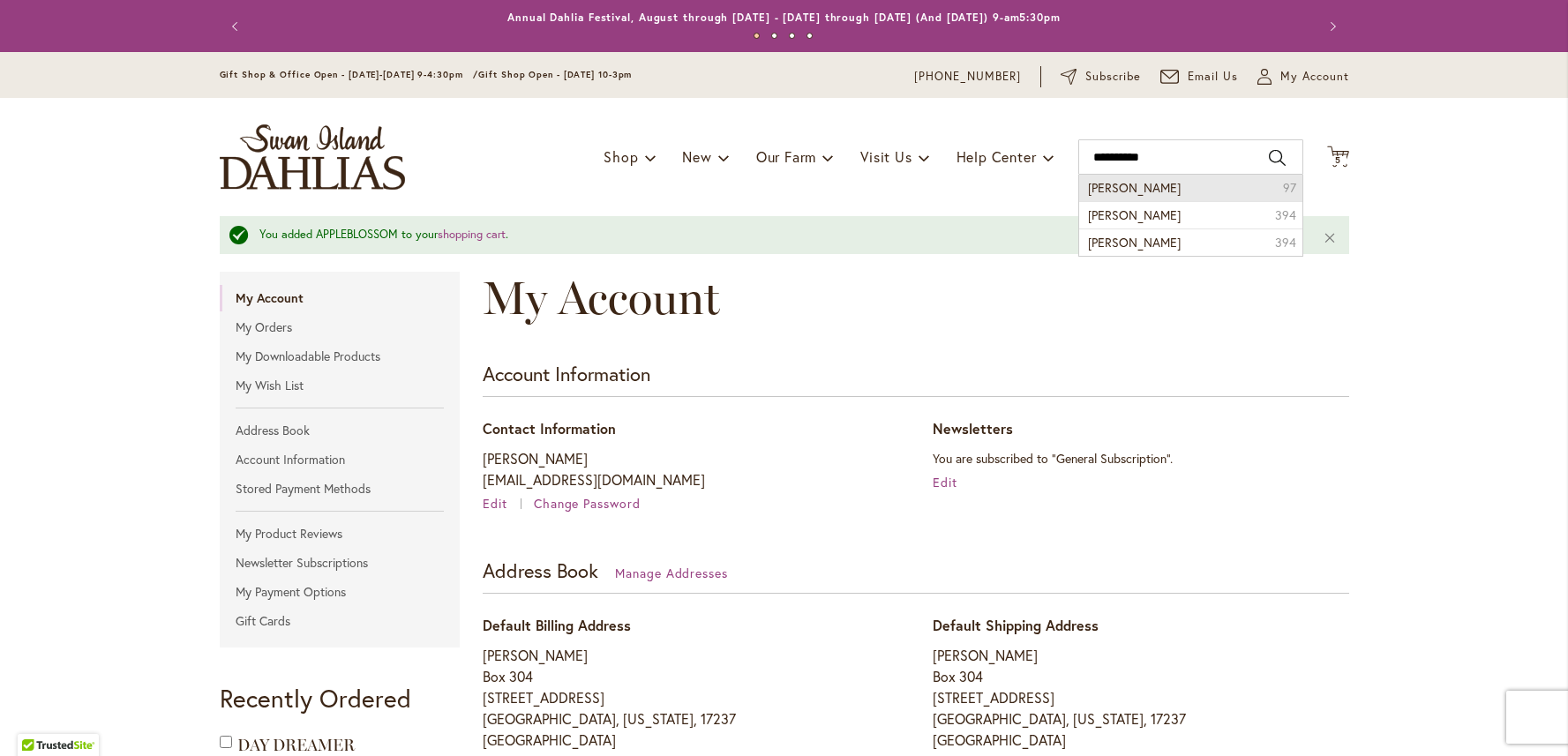
click at [1159, 192] on span "Feline Yvonne Tuber" at bounding box center [1134, 187] width 92 height 17
type input "**********"
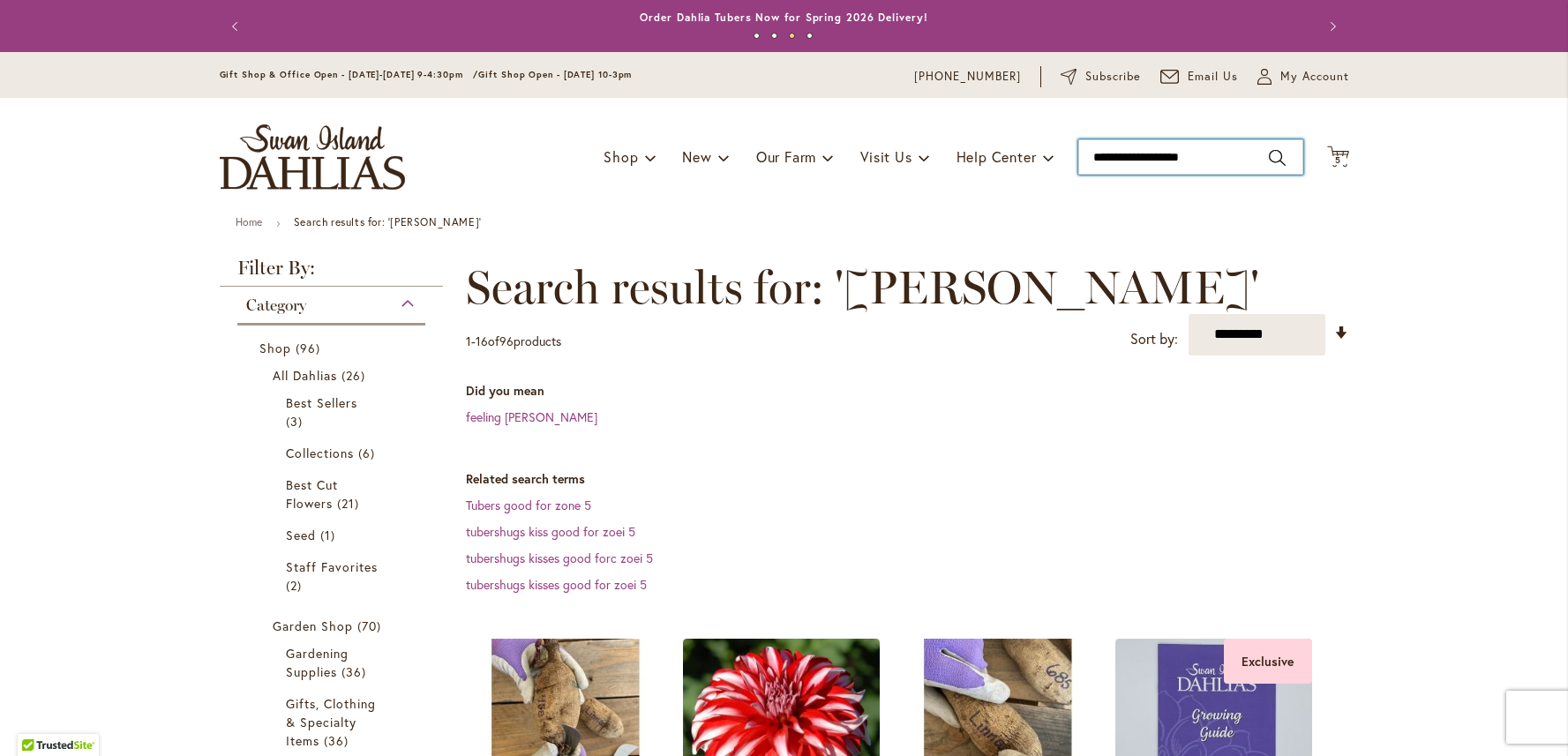
drag, startPoint x: 1232, startPoint y: 154, endPoint x: 941, endPoint y: 180, distance: 292.2
click at [1079, 175] on input "**********" at bounding box center [1191, 157] width 225 height 35
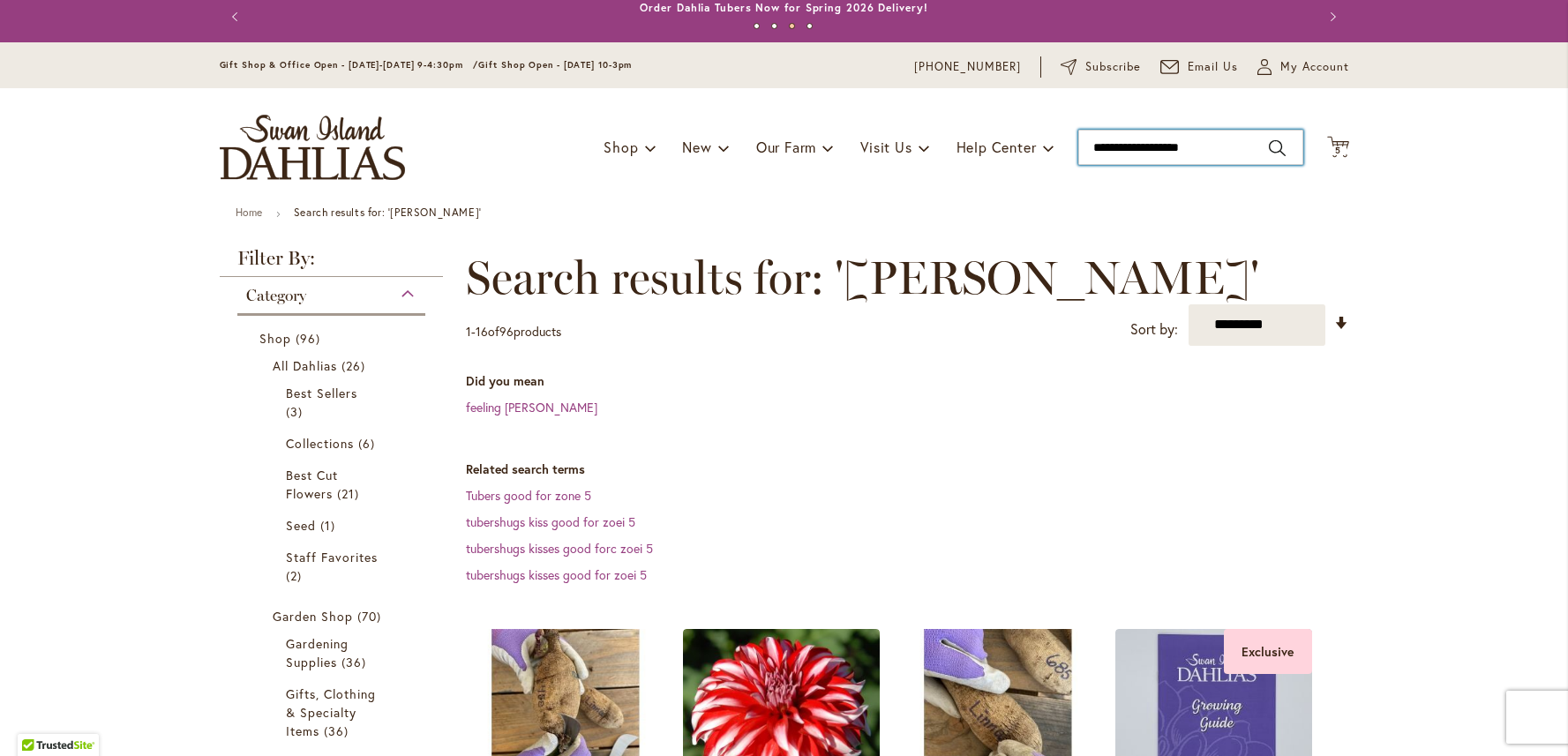
scroll to position [16, 0]
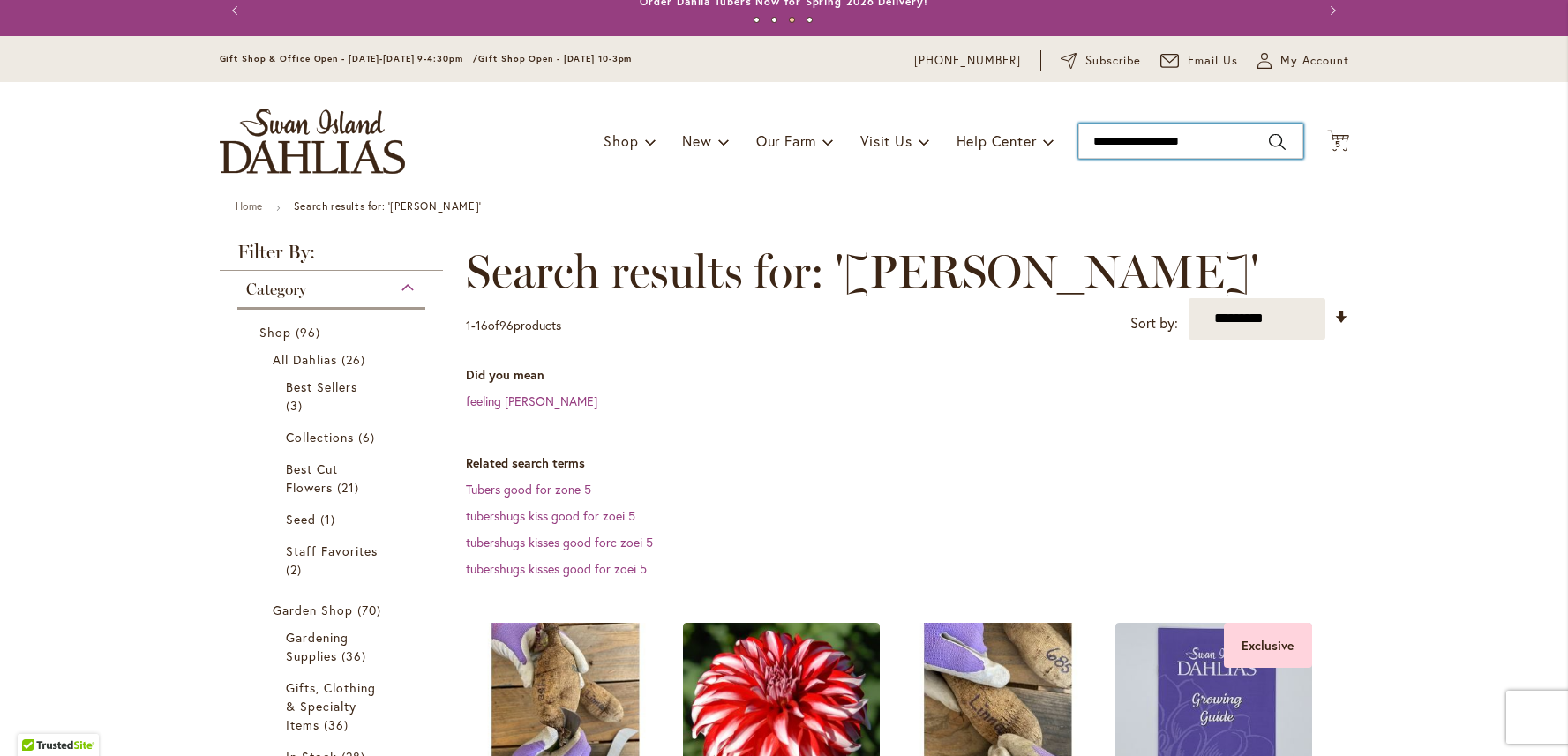
drag, startPoint x: 1220, startPoint y: 137, endPoint x: 953, endPoint y: 122, distance: 267.4
click at [1079, 124] on input "**********" at bounding box center [1191, 141] width 225 height 35
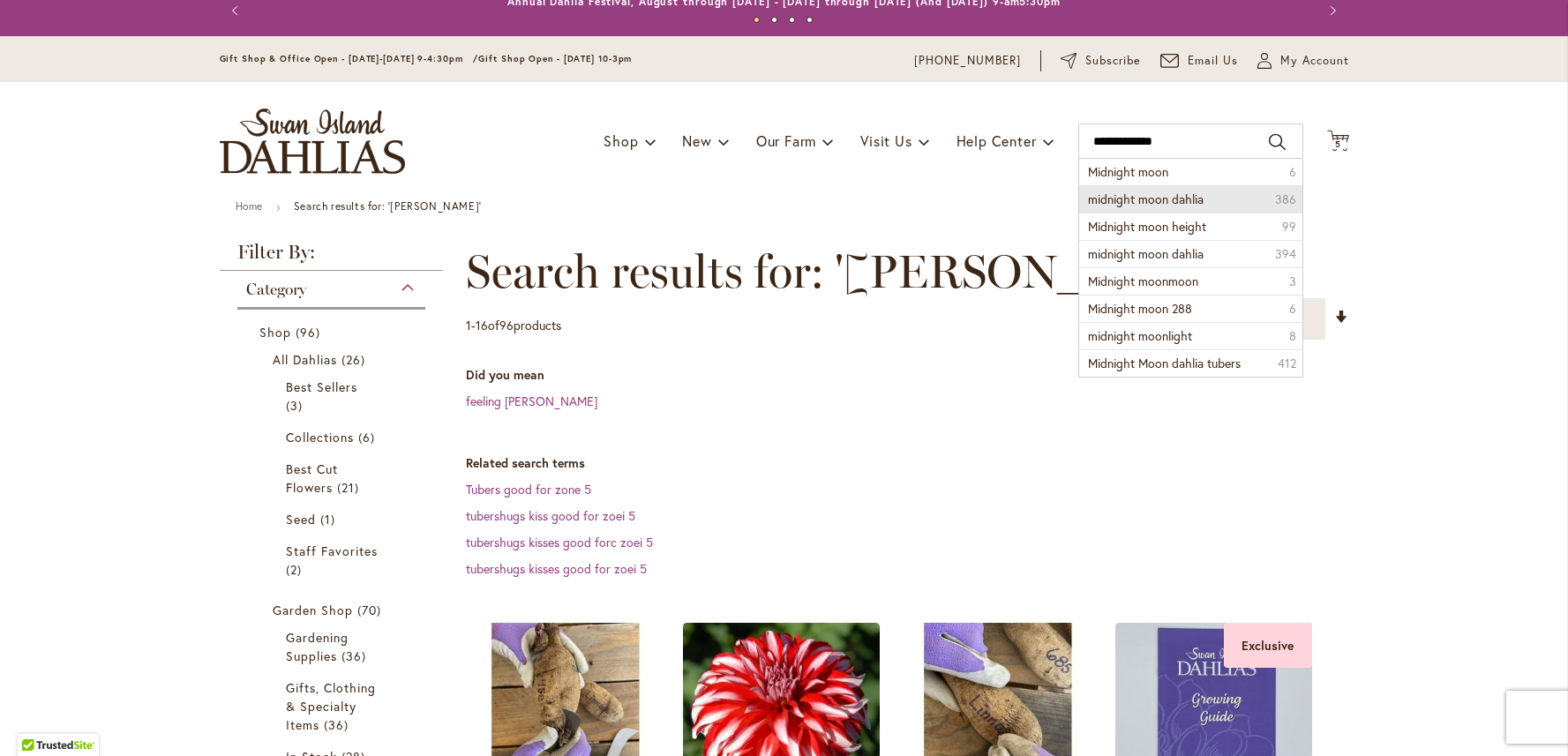
click at [1183, 194] on span "midnight moon dahlia" at bounding box center [1146, 199] width 116 height 17
type input "**********"
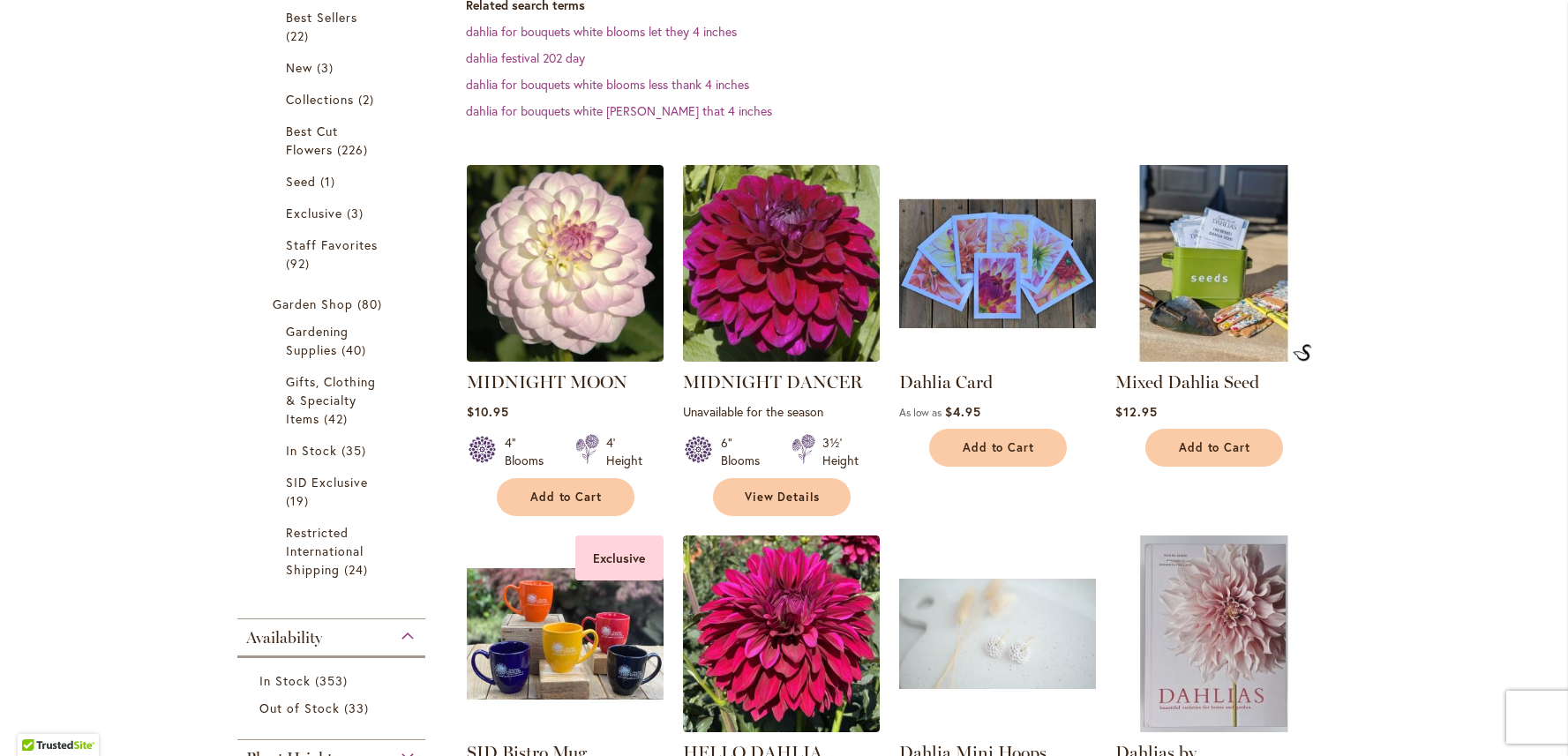
scroll to position [397, 0]
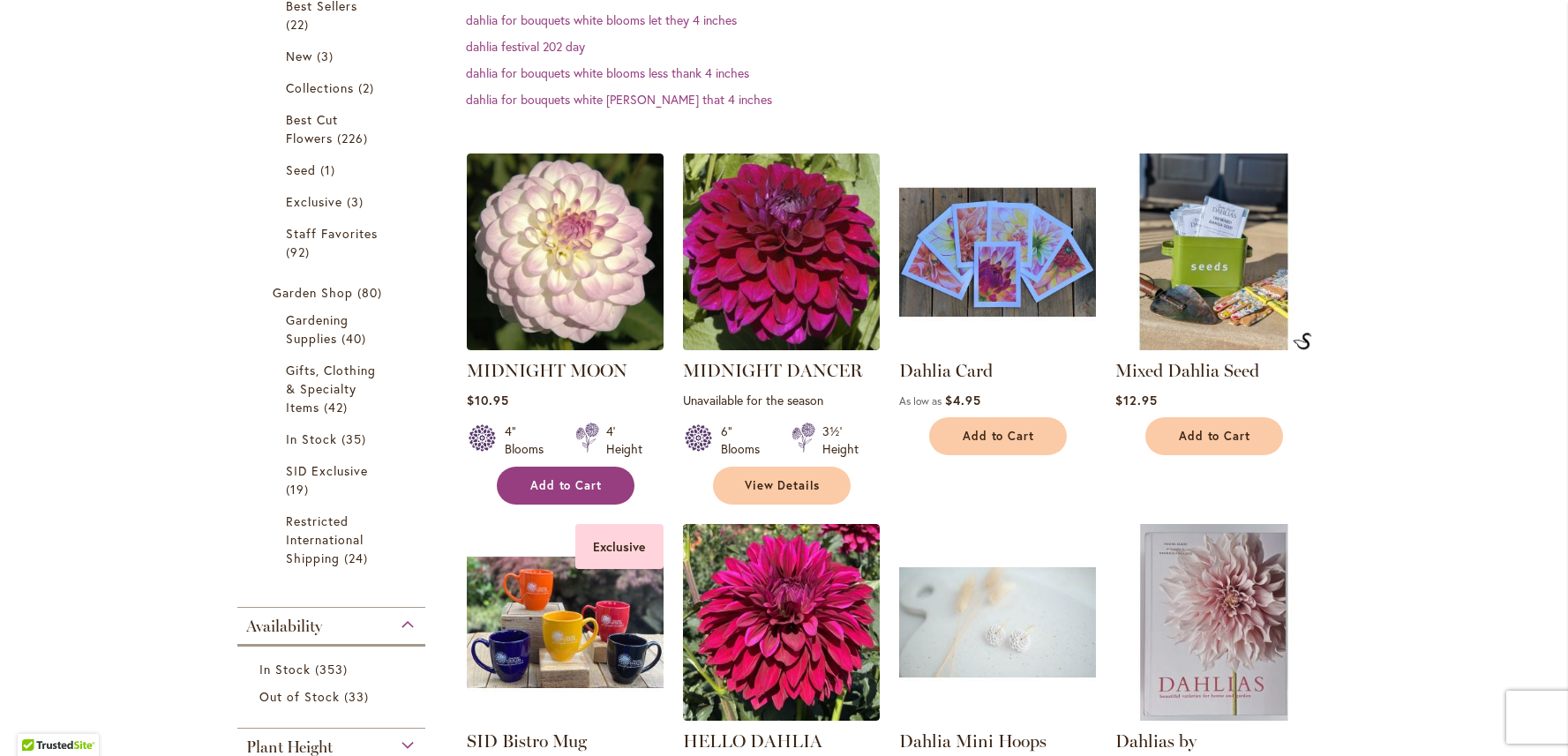
click at [567, 483] on span "Add to Cart" at bounding box center [566, 485] width 73 height 15
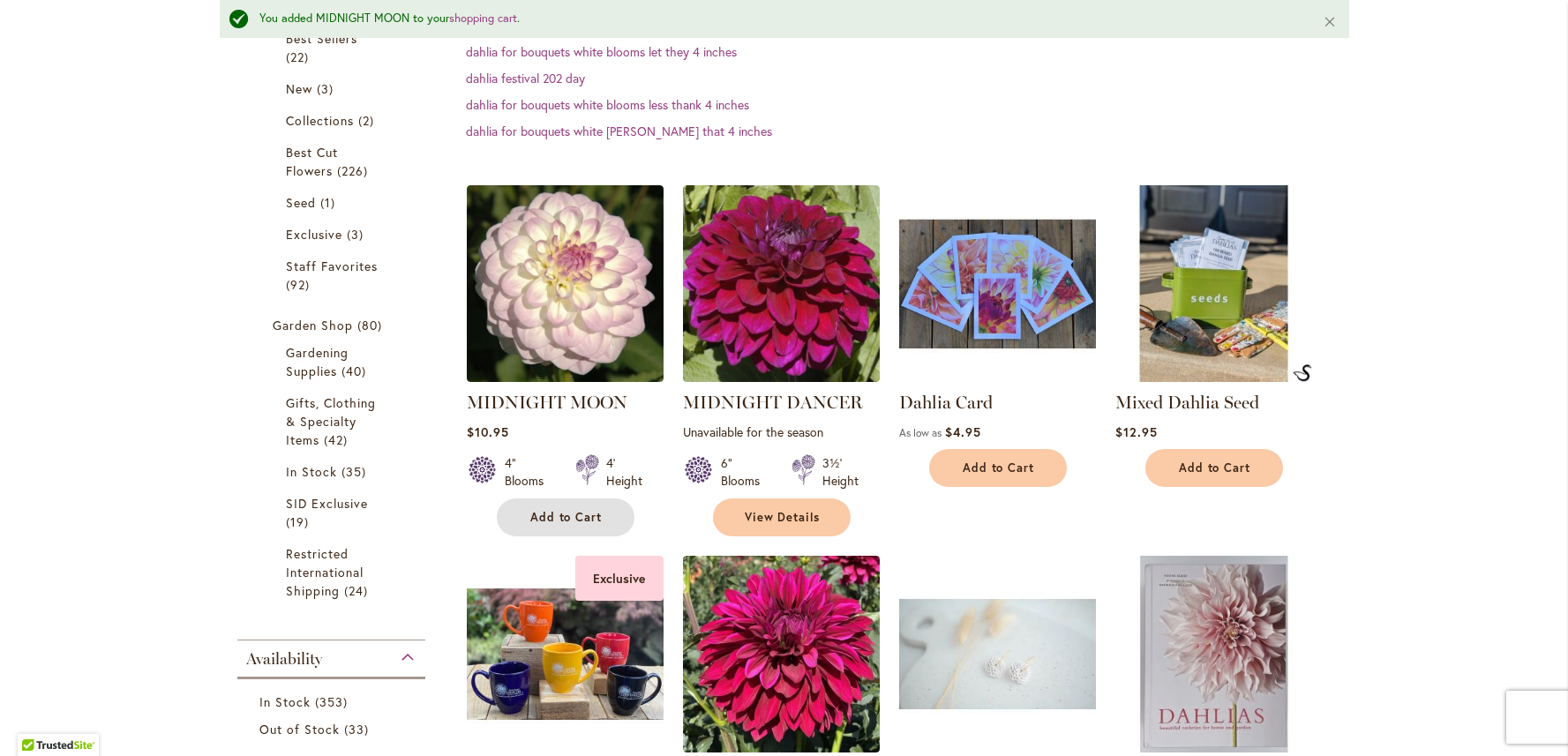
scroll to position [0, 0]
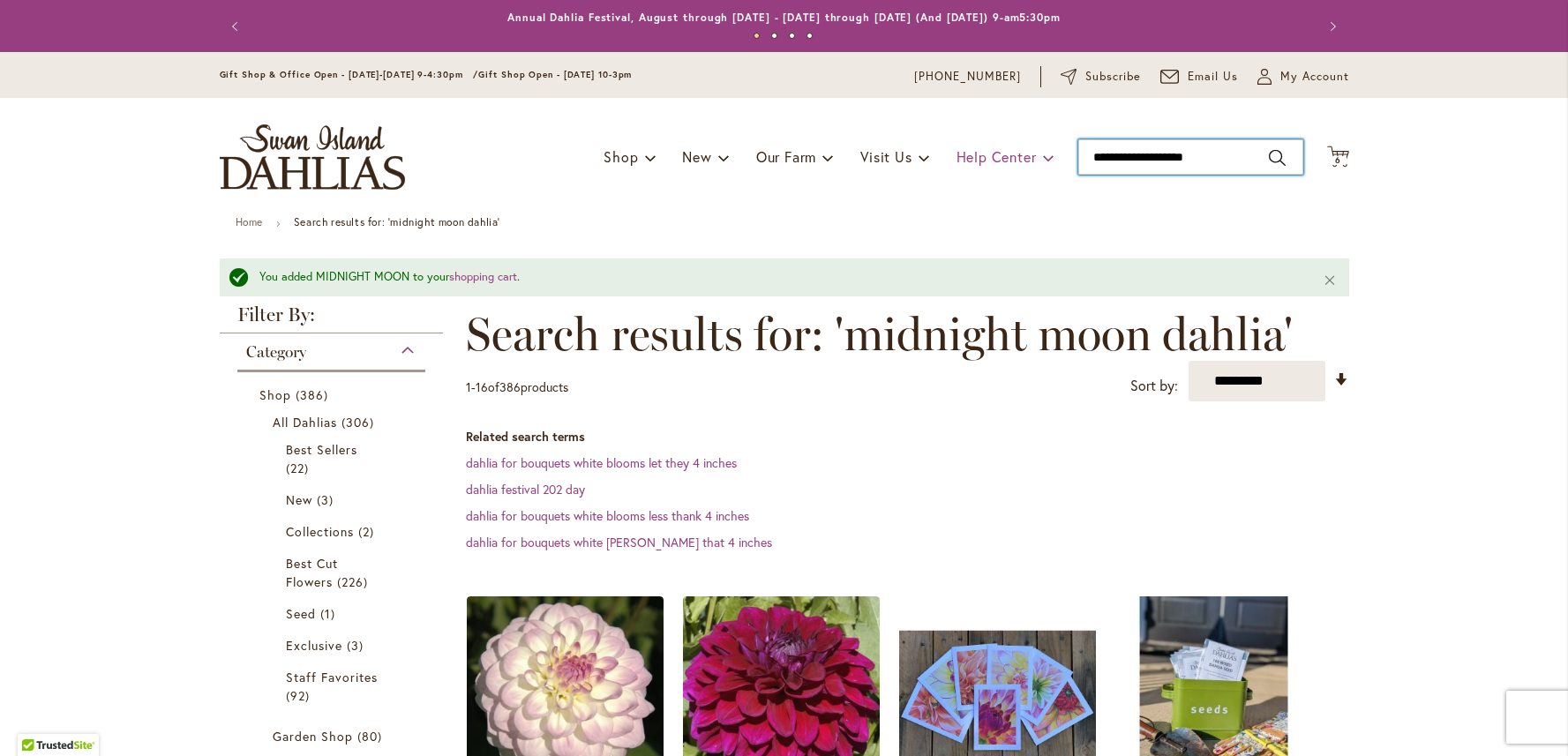
drag, startPoint x: 1213, startPoint y: 154, endPoint x: 1009, endPoint y: 141, distance: 204.4
click at [1079, 141] on input "**********" at bounding box center [1191, 157] width 225 height 35
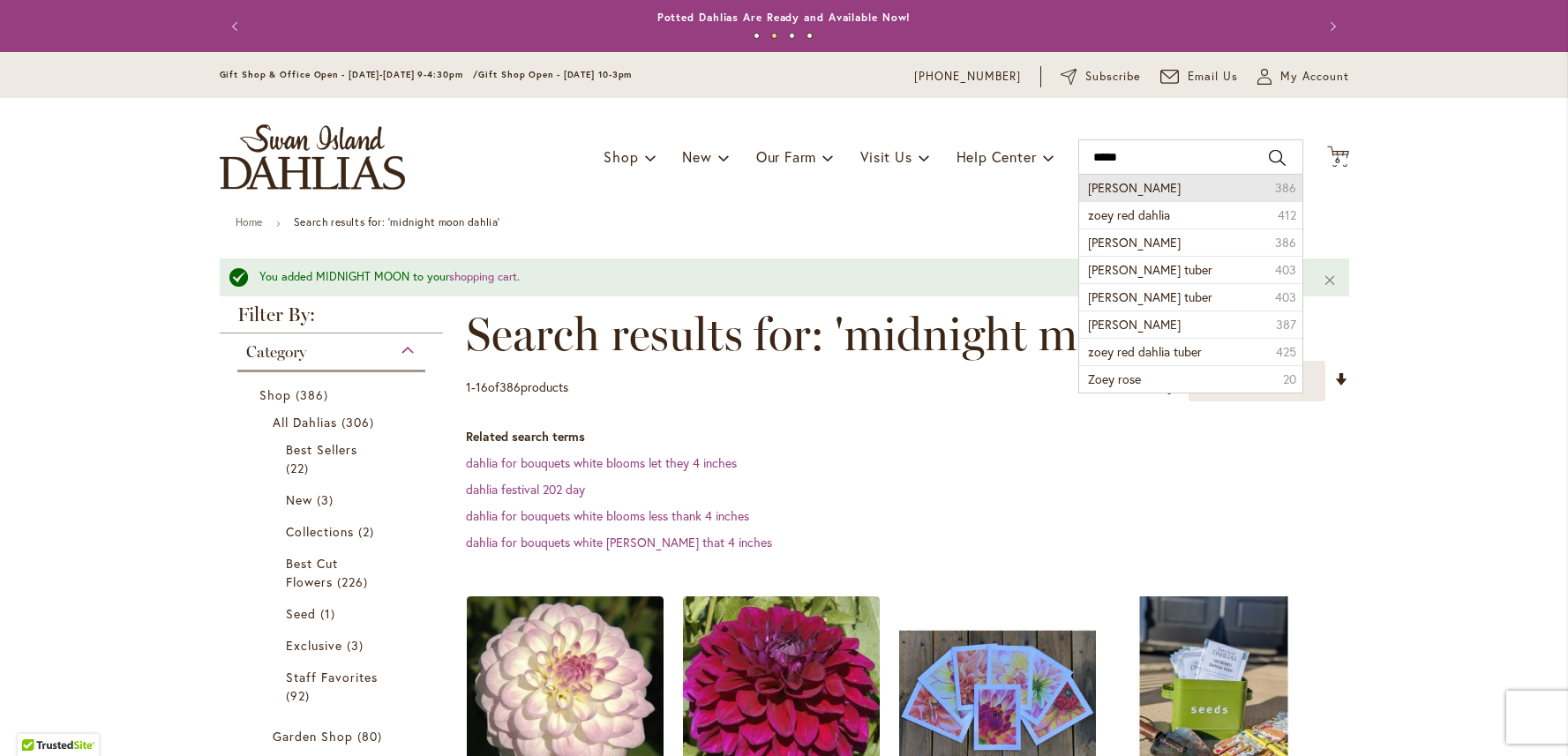
click at [1132, 187] on span "zoey rey dahlia" at bounding box center [1134, 187] width 92 height 17
type input "**********"
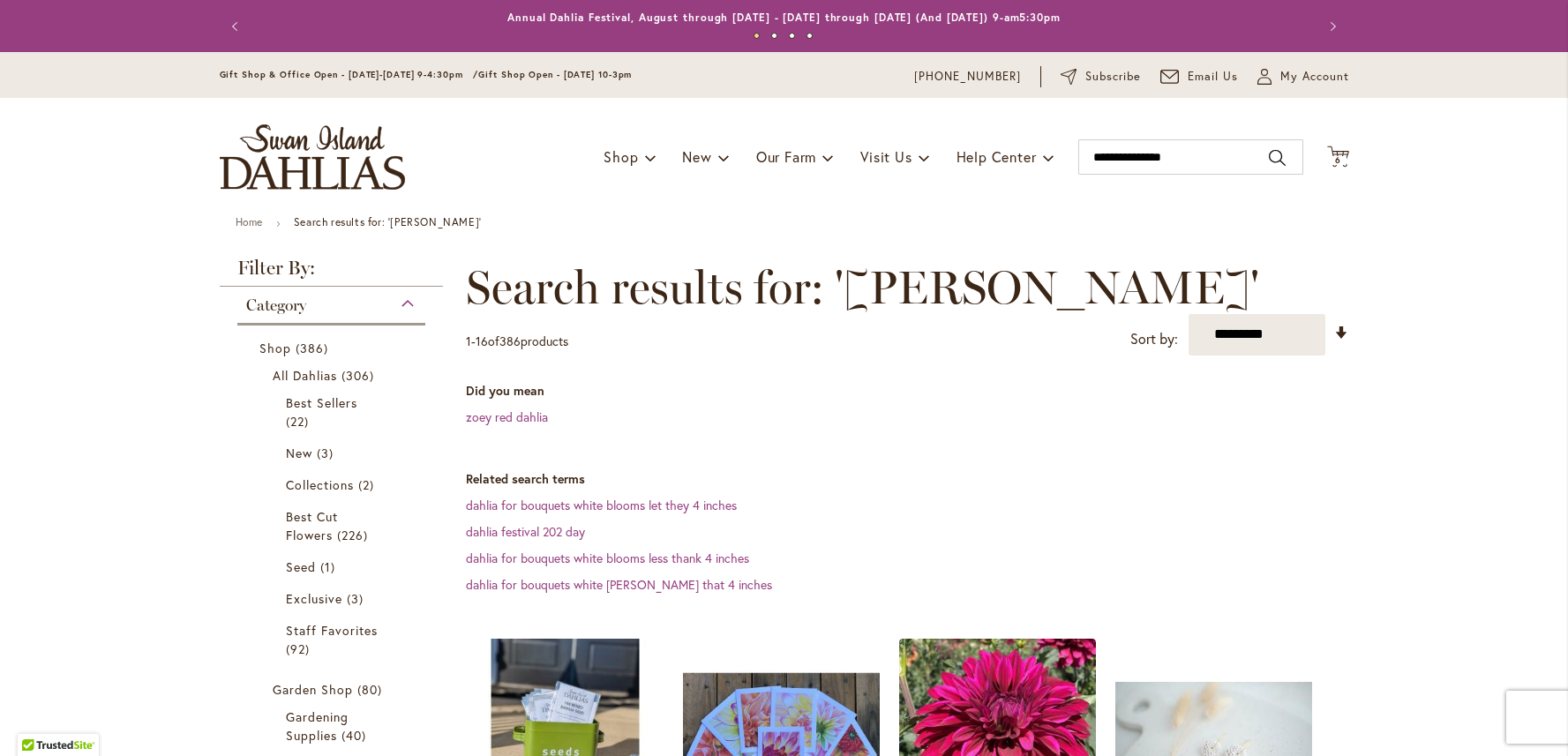
type input "**********"
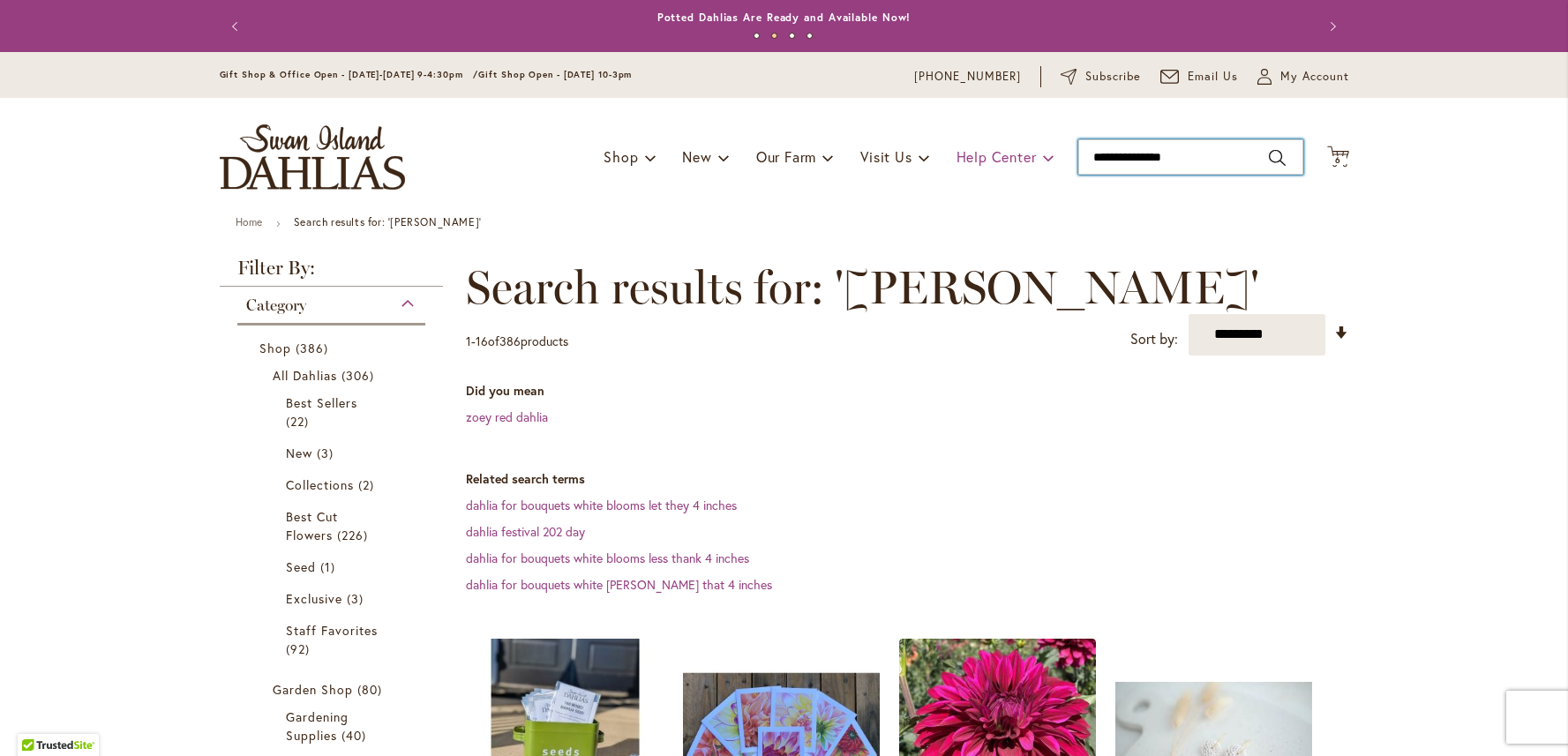
drag, startPoint x: 1205, startPoint y: 150, endPoint x: 1021, endPoint y: 145, distance: 184.1
click at [1079, 145] on input "**********" at bounding box center [1191, 157] width 225 height 35
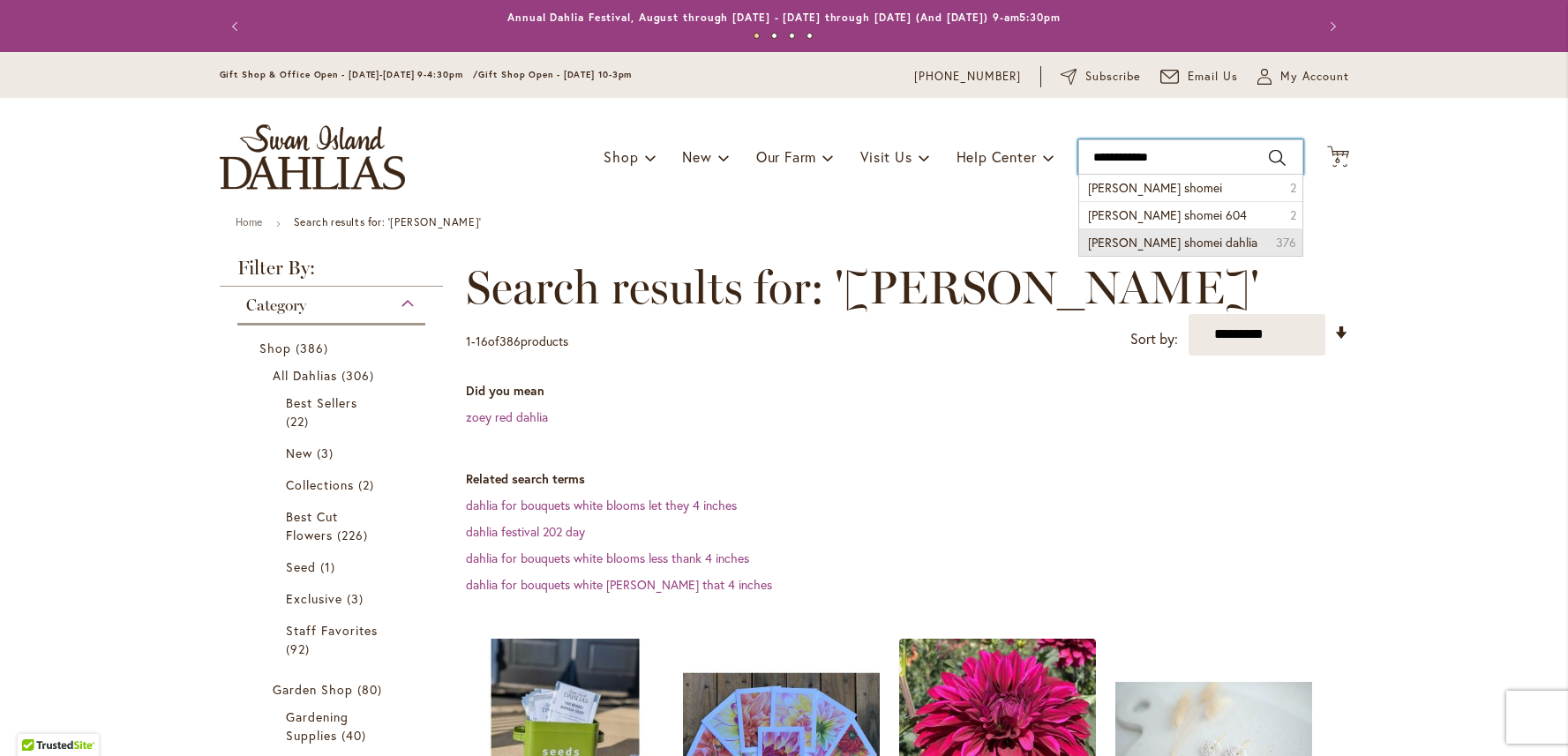
type input "**********"
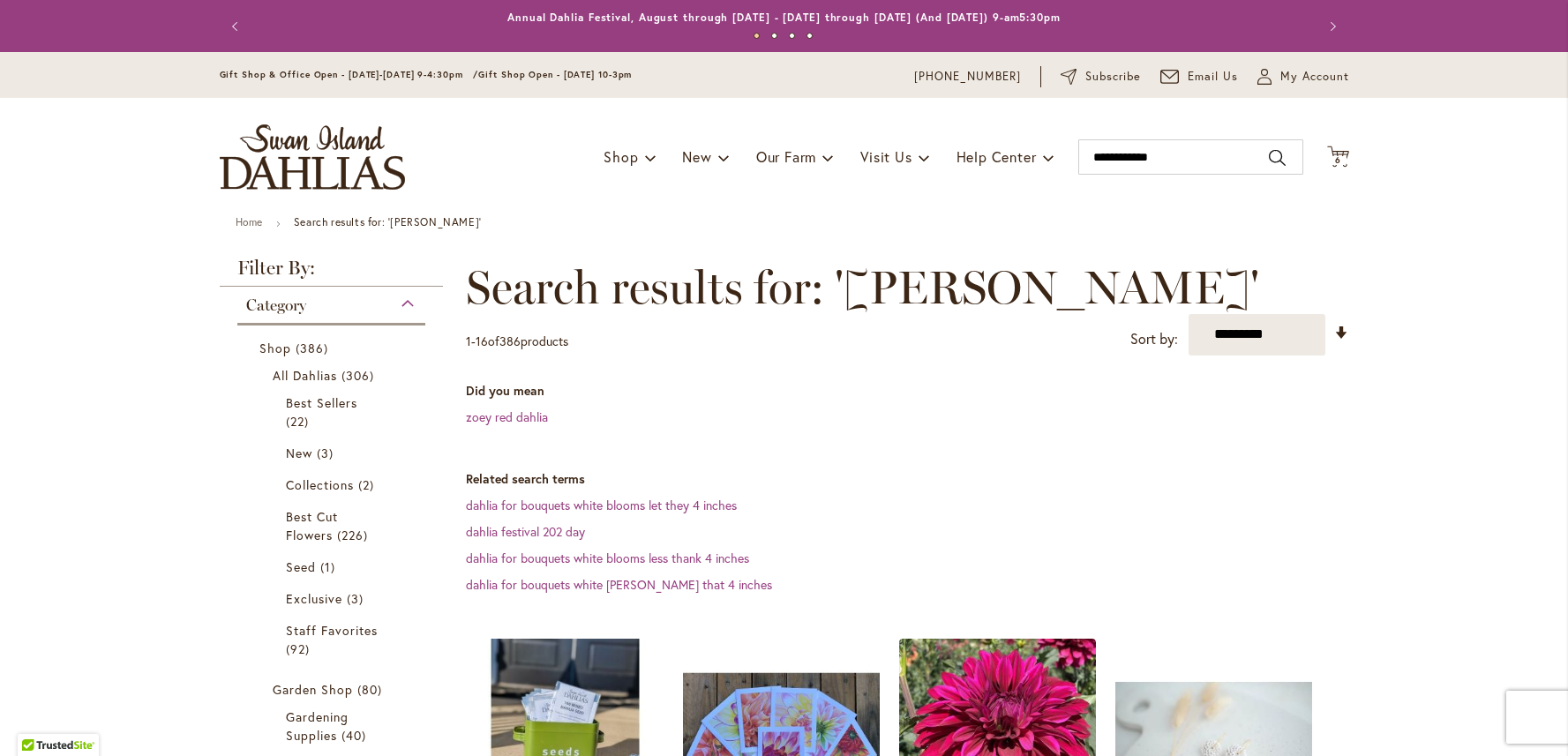
click at [1271, 157] on button "Search" at bounding box center [1277, 159] width 16 height 29
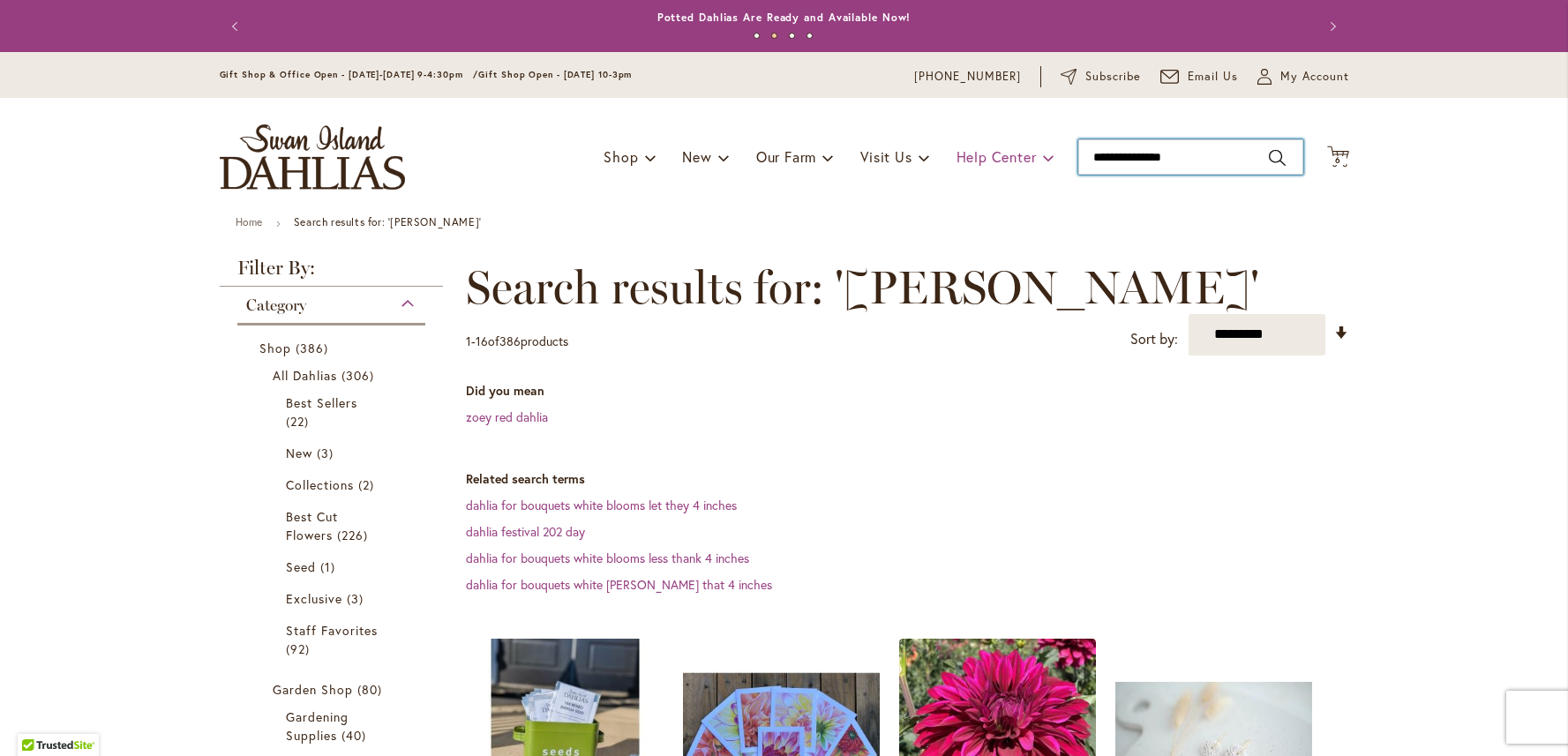
drag, startPoint x: 1189, startPoint y: 160, endPoint x: 1033, endPoint y: 154, distance: 156.1
click at [1079, 153] on input "**********" at bounding box center [1191, 157] width 225 height 35
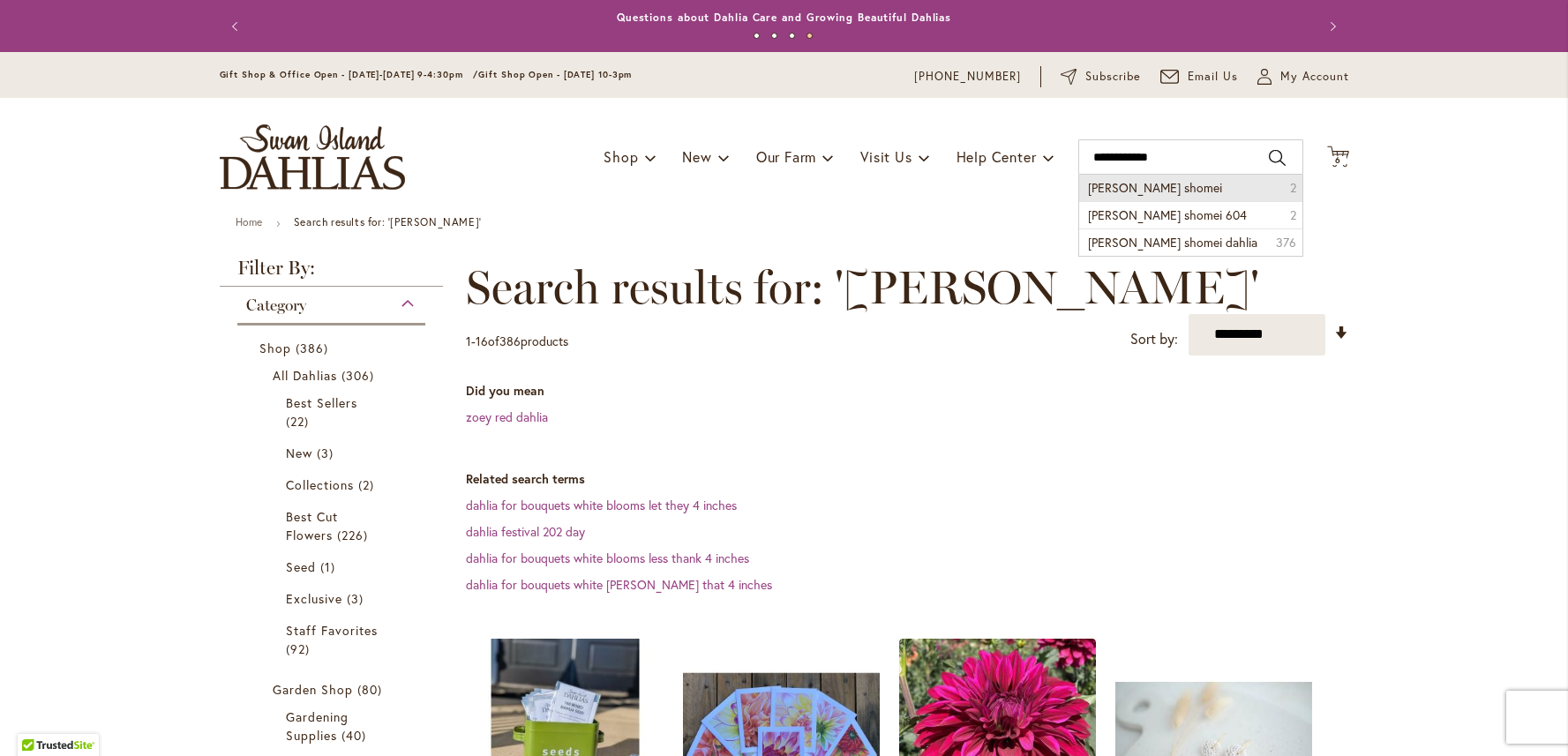
click at [1099, 190] on span "[PERSON_NAME] shomei" at bounding box center [1156, 187] width 134 height 17
type input "**********"
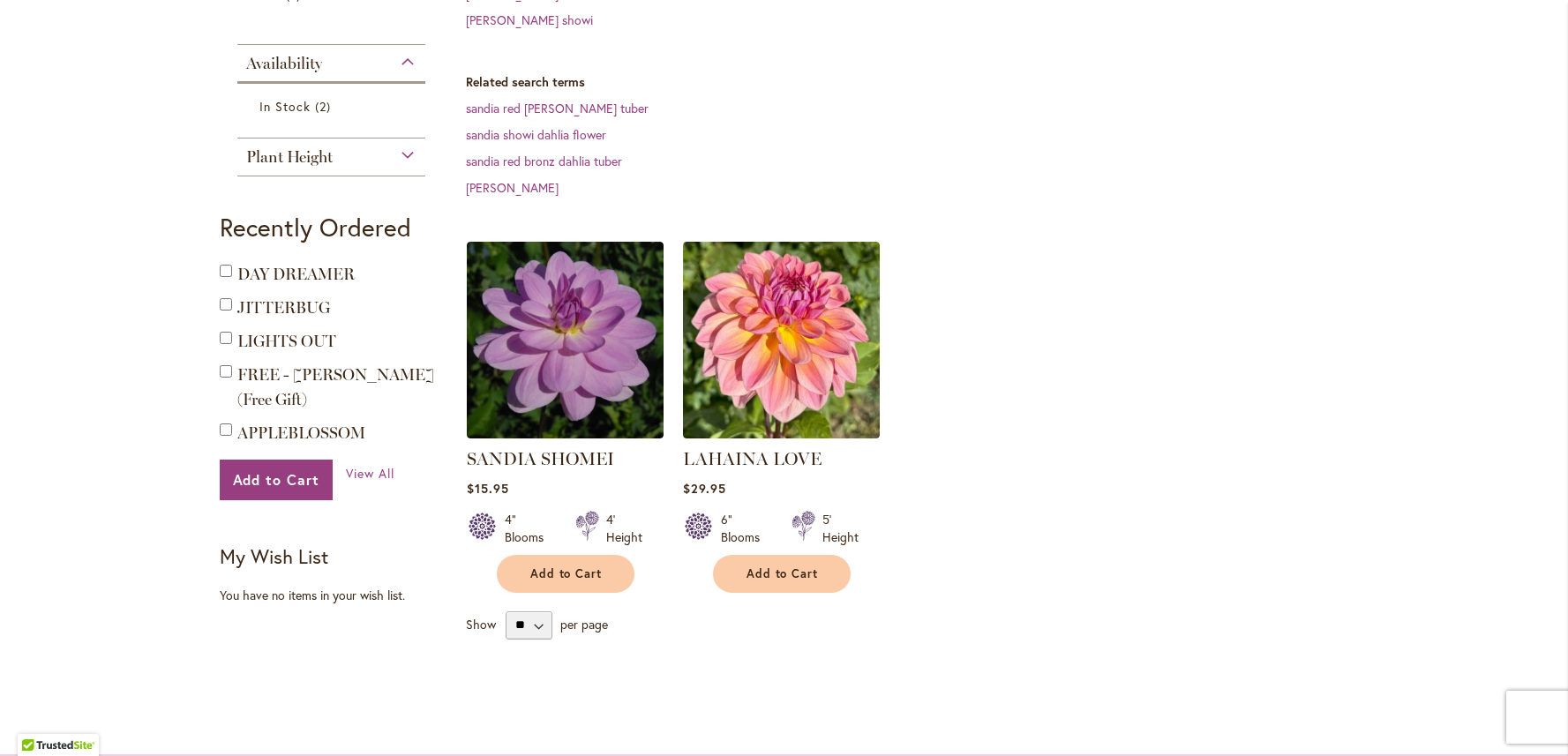
scroll to position [524, 0]
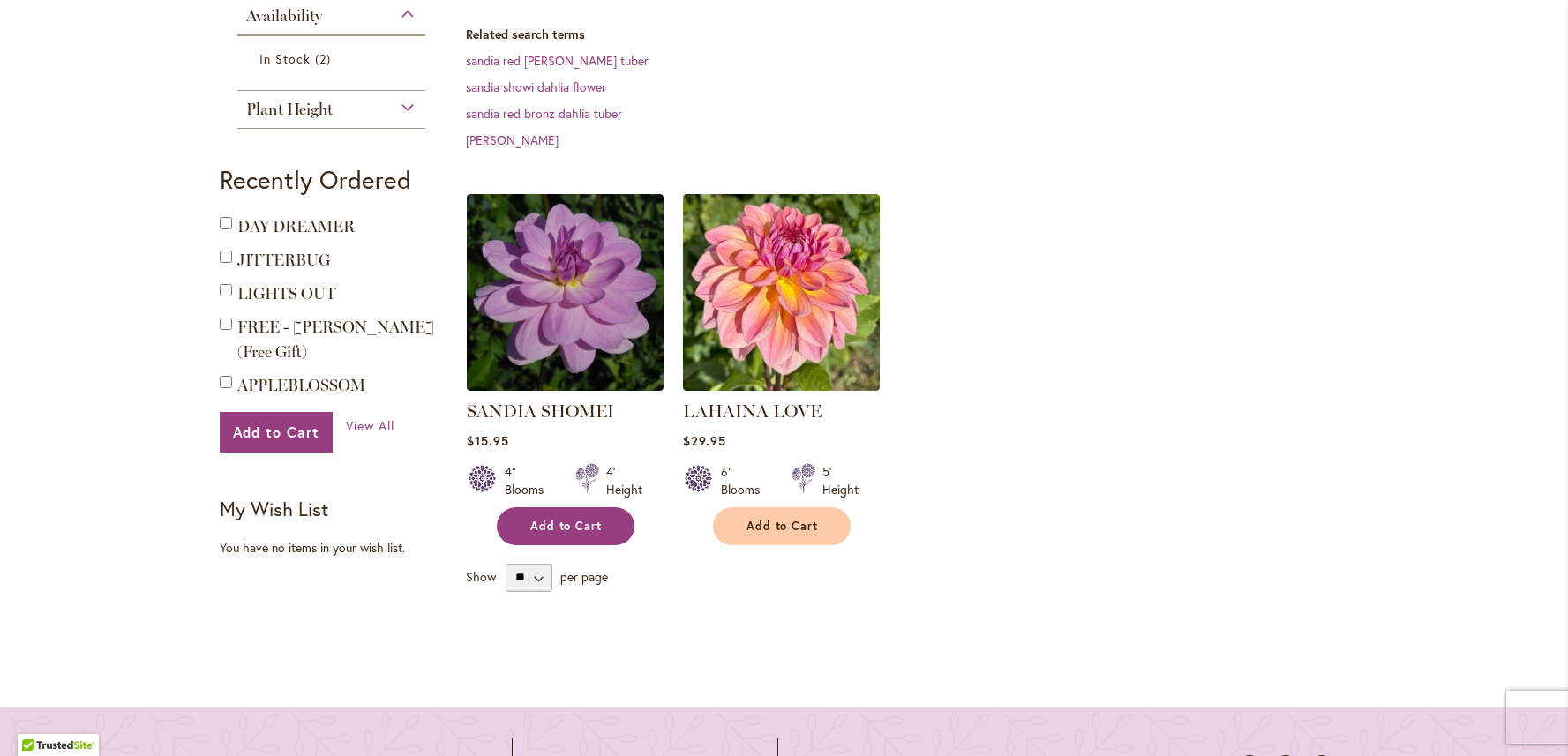
click at [562, 519] on span "Add to Cart" at bounding box center [566, 526] width 73 height 15
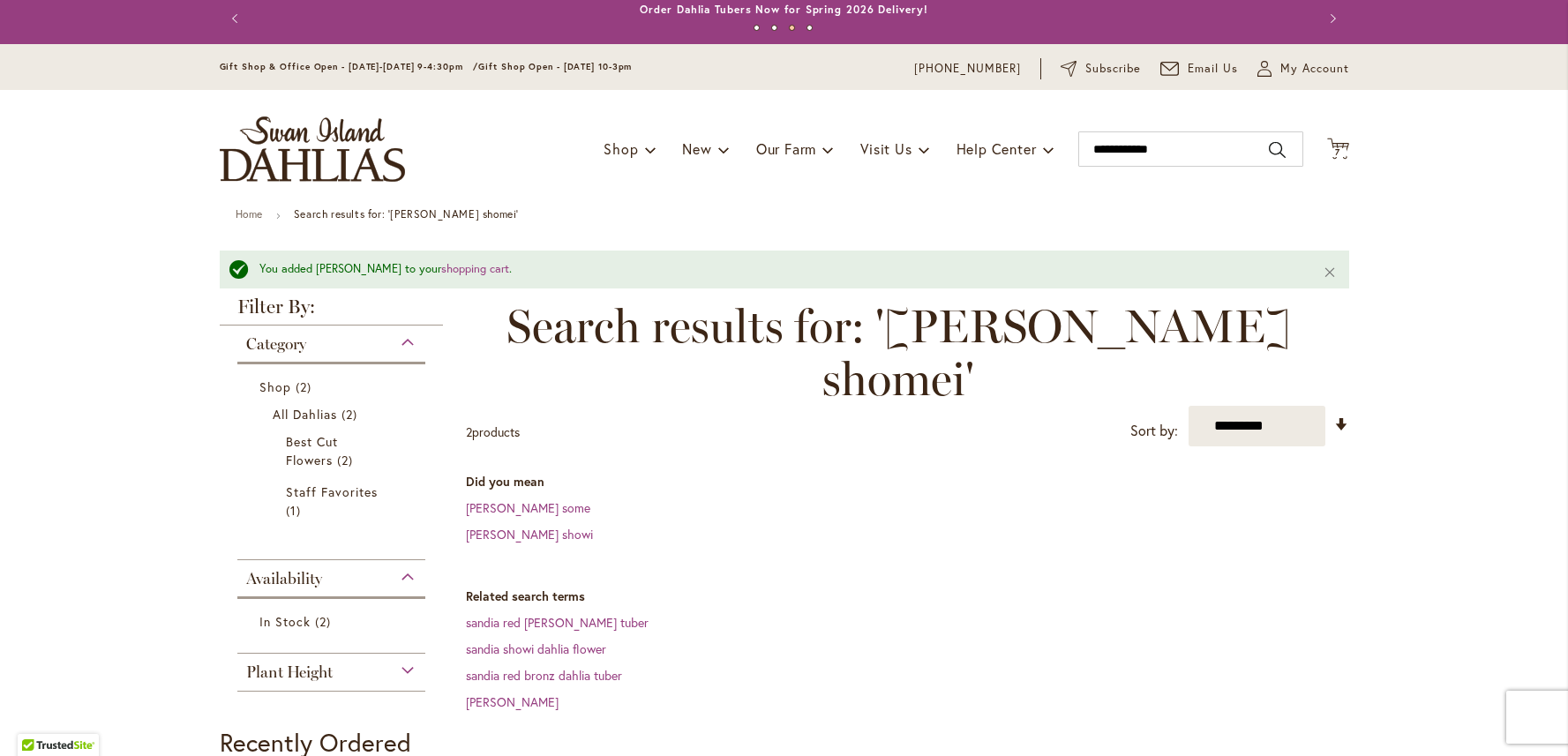
scroll to position [0, 0]
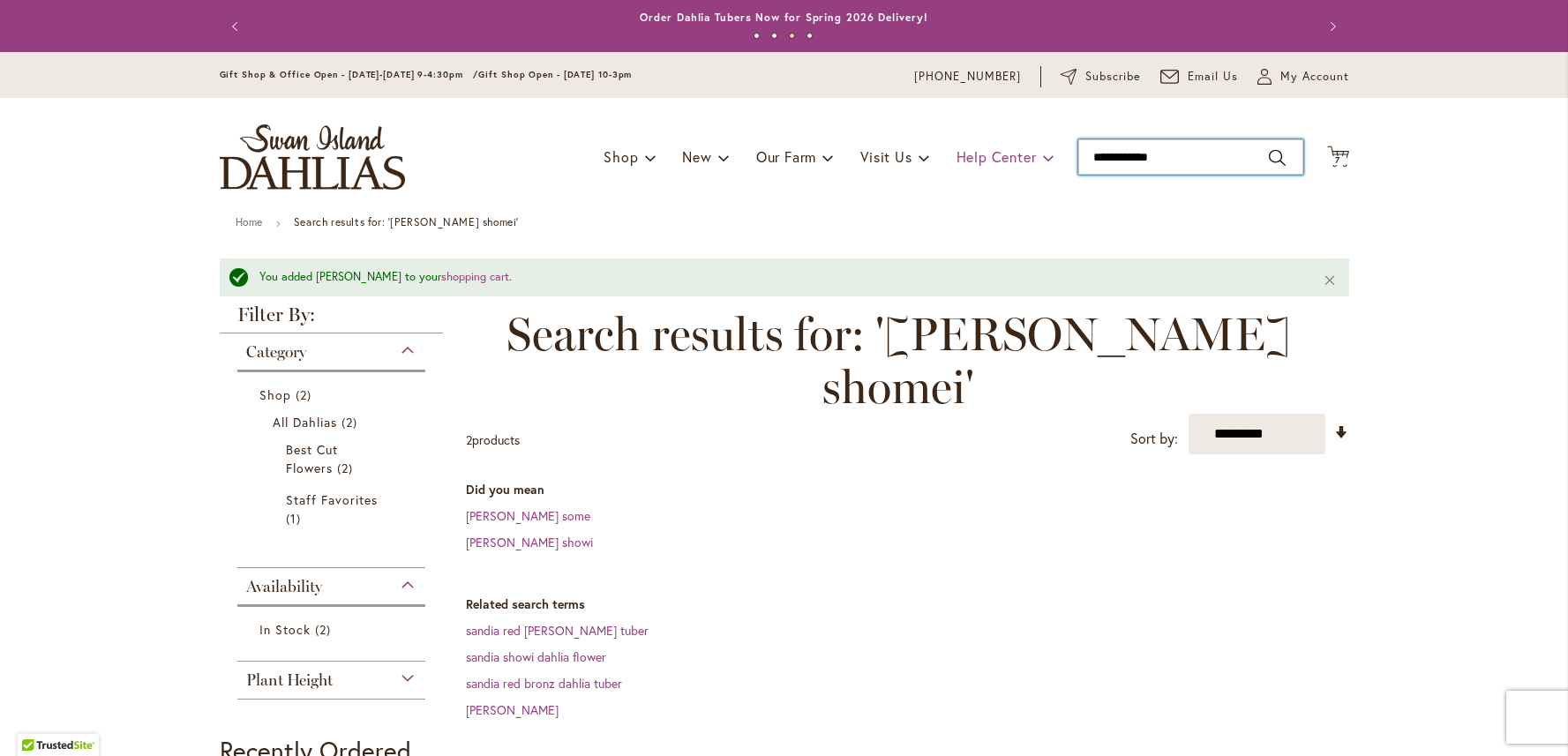
drag, startPoint x: 1174, startPoint y: 152, endPoint x: 1025, endPoint y: 170, distance: 150.1
click at [1079, 168] on input "**********" at bounding box center [1191, 157] width 225 height 35
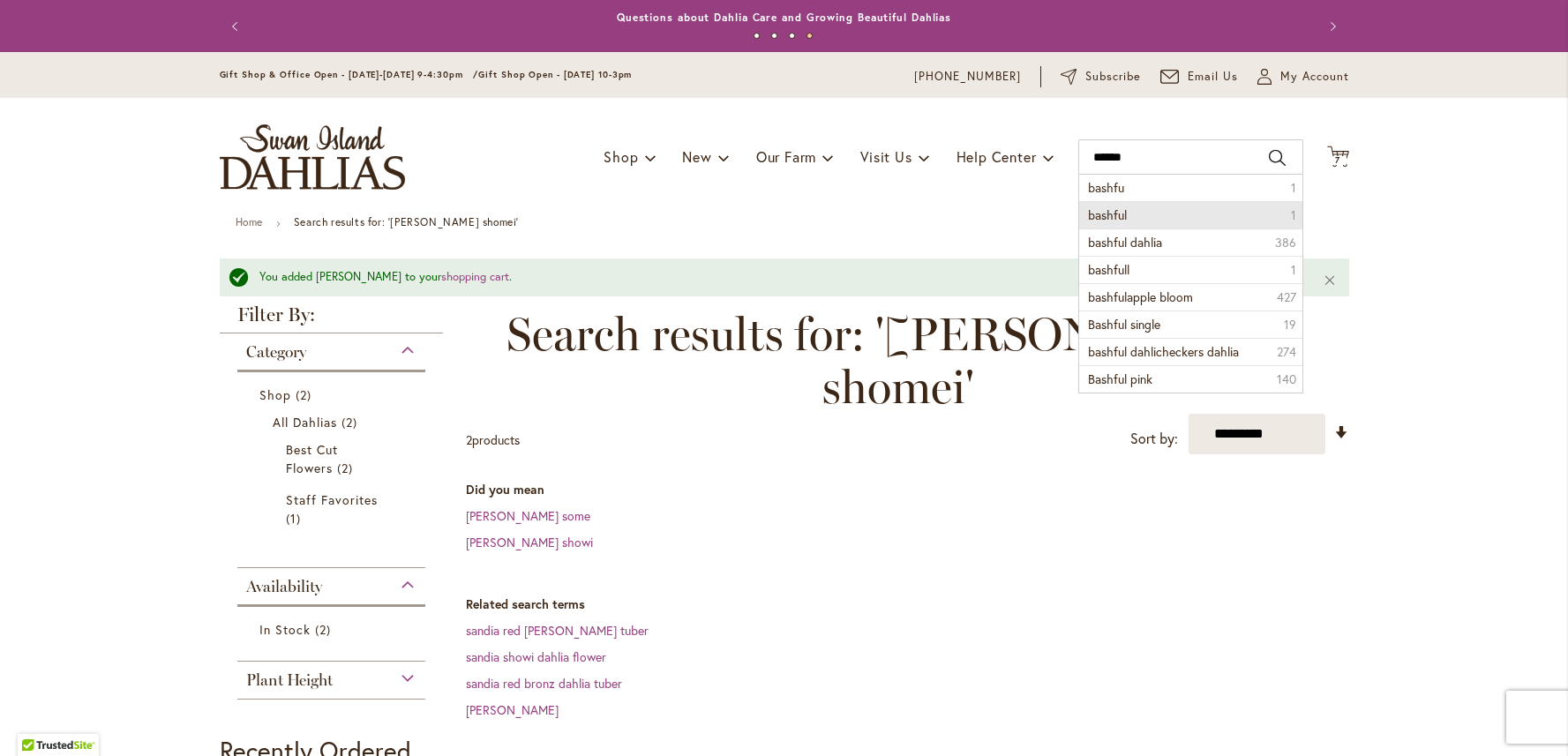
click at [1100, 218] on span "bashful" at bounding box center [1107, 214] width 39 height 17
type input "*******"
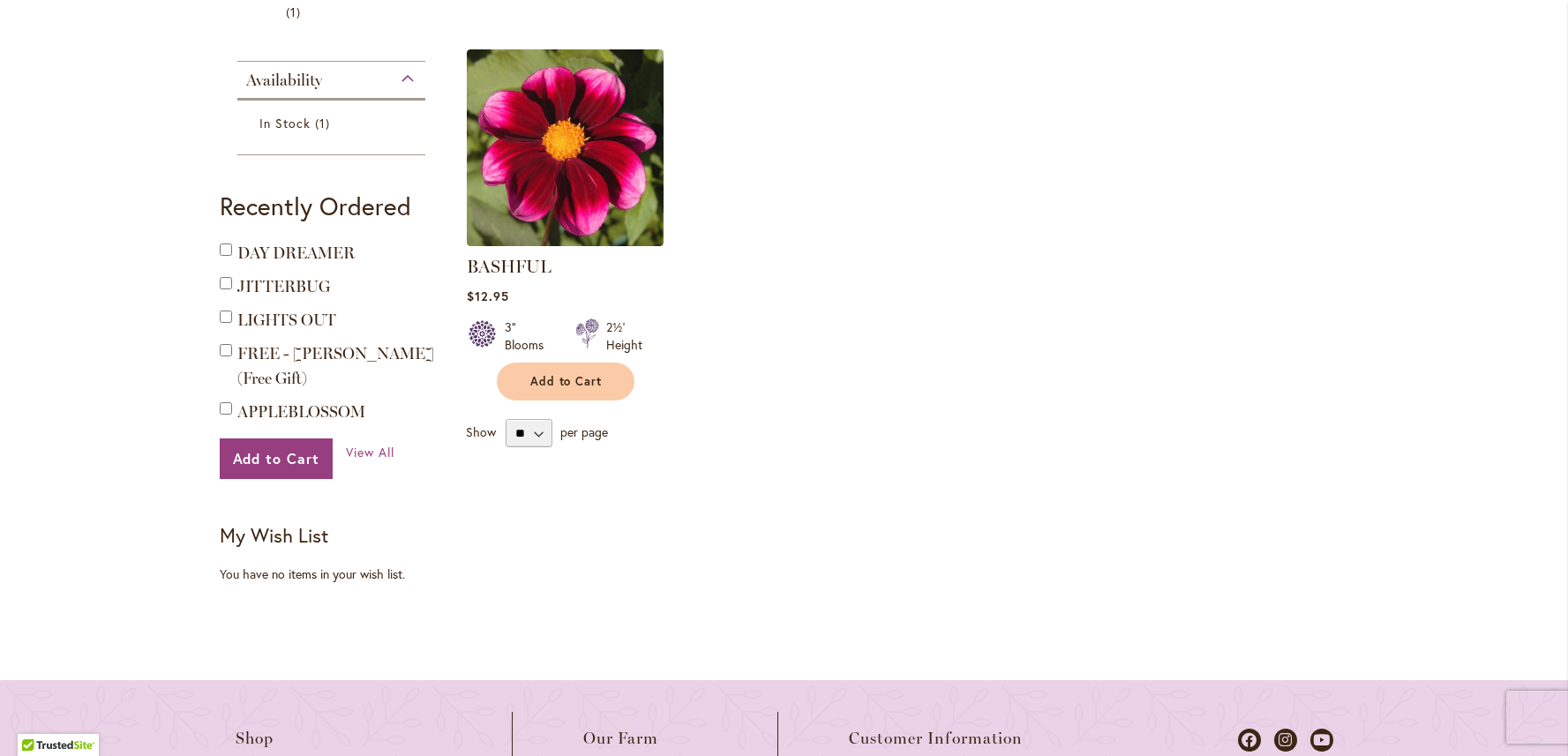
scroll to position [460, 0]
click at [553, 385] on span "Add to Cart" at bounding box center [566, 381] width 73 height 15
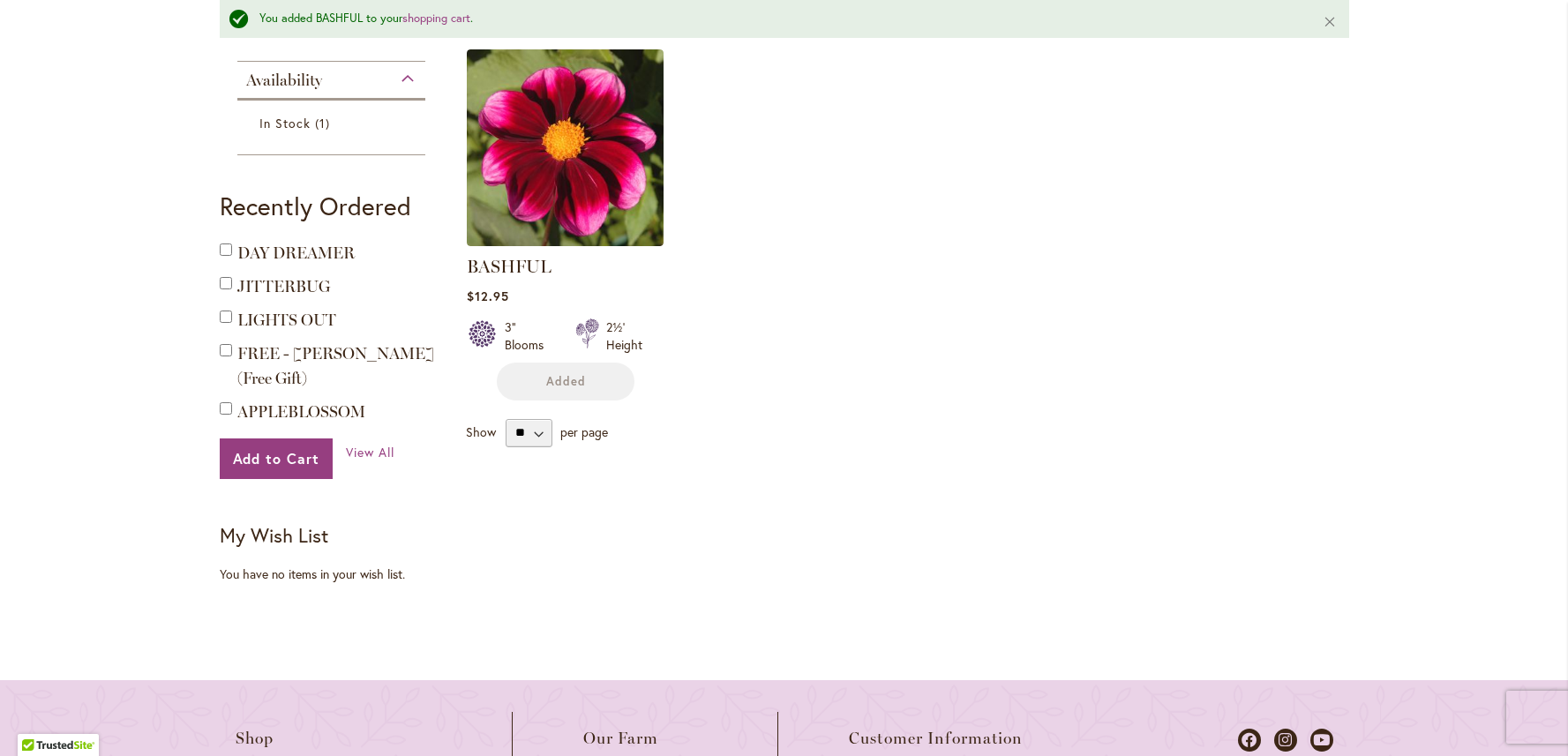
scroll to position [0, 0]
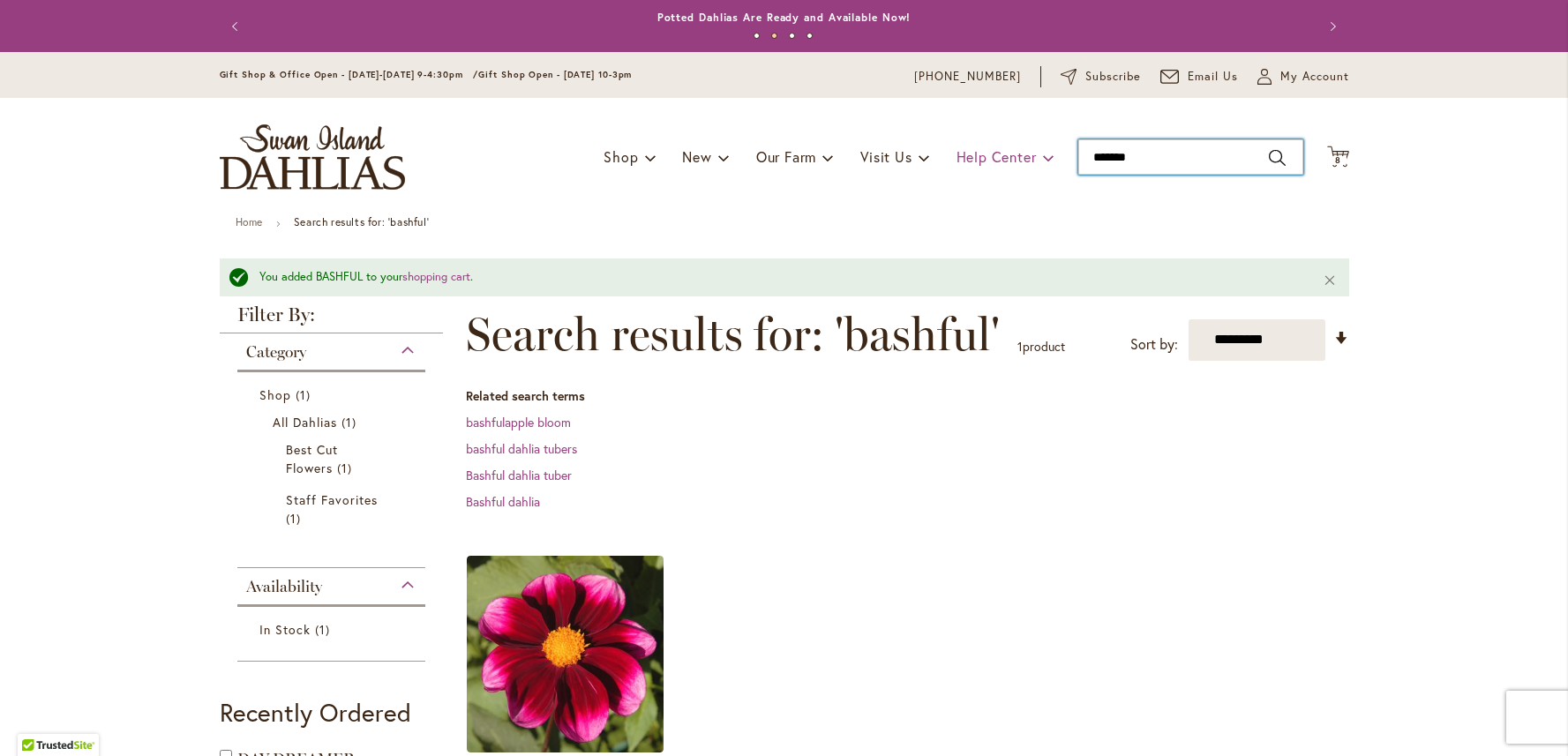
drag, startPoint x: 1154, startPoint y: 153, endPoint x: 1046, endPoint y: 160, distance: 108.2
click at [1079, 159] on input "*******" at bounding box center [1191, 157] width 225 height 35
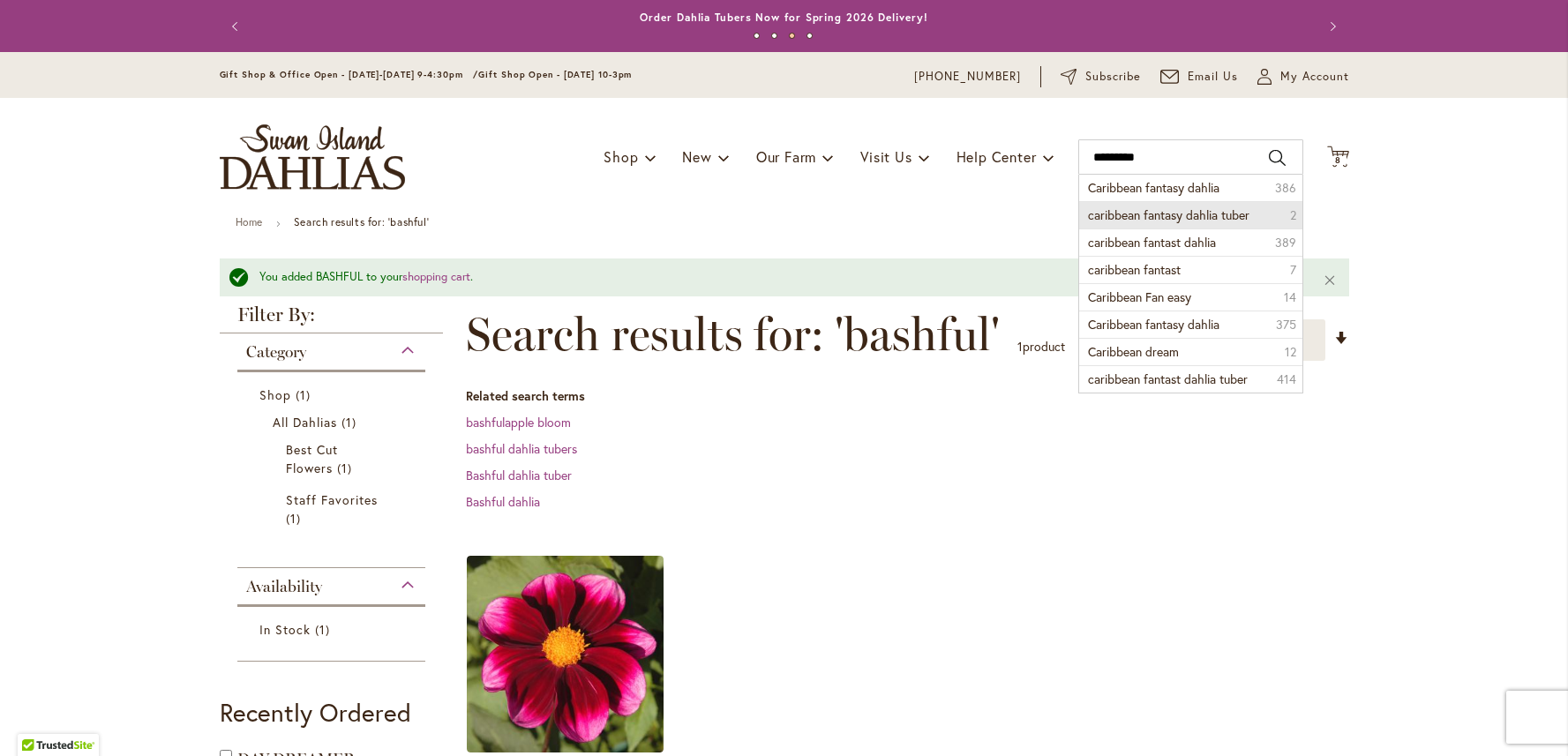
click at [1177, 211] on span "caribbean fantasy dahlia tuber" at bounding box center [1169, 214] width 161 height 17
type input "**********"
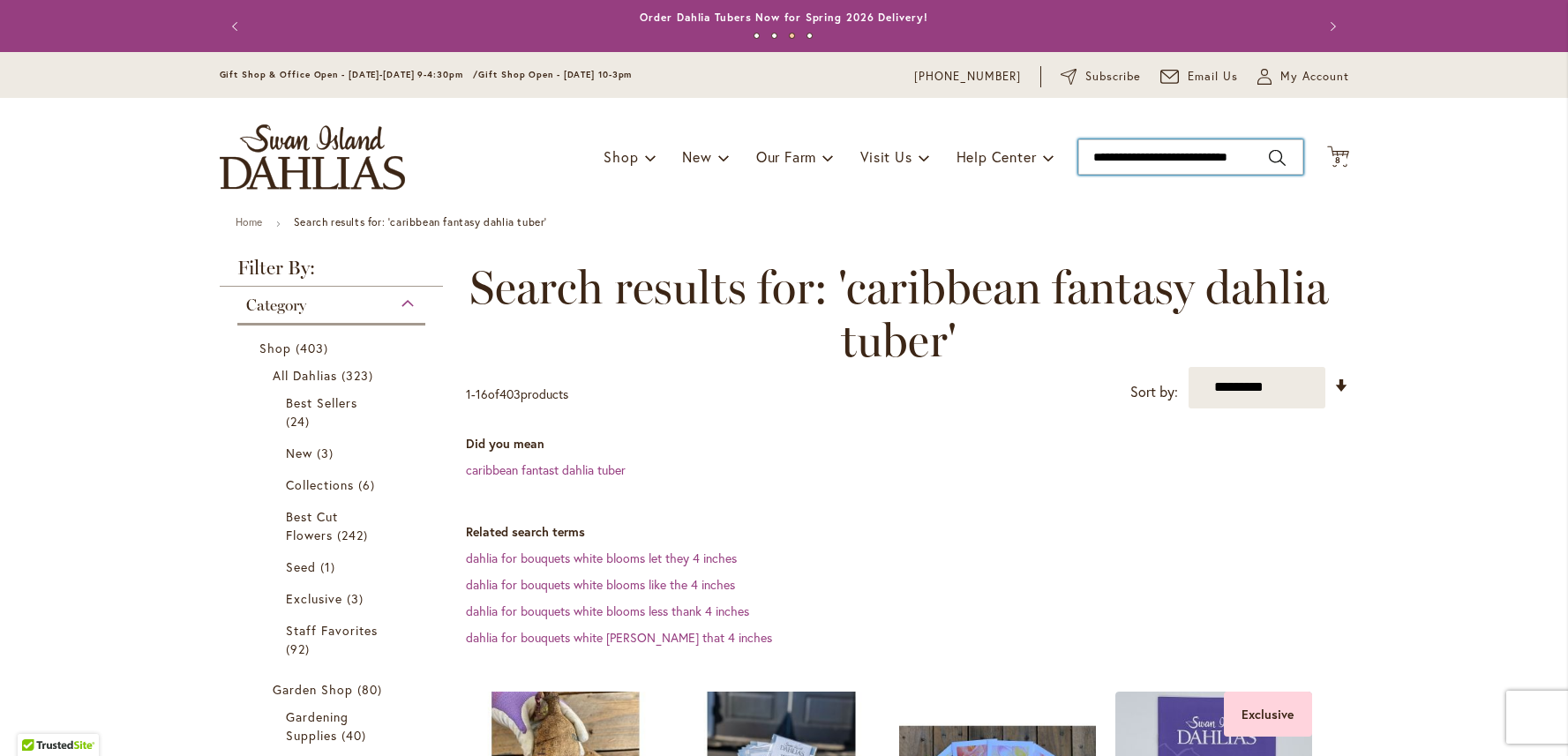
drag, startPoint x: 1262, startPoint y: 157, endPoint x: 1104, endPoint y: 147, distance: 158.3
click at [1064, 140] on div "Toggle Nav Shop Dahlia Tubers Collections Fresh Cut Dahlias Gardening Supplies …" at bounding box center [785, 157] width 1165 height 118
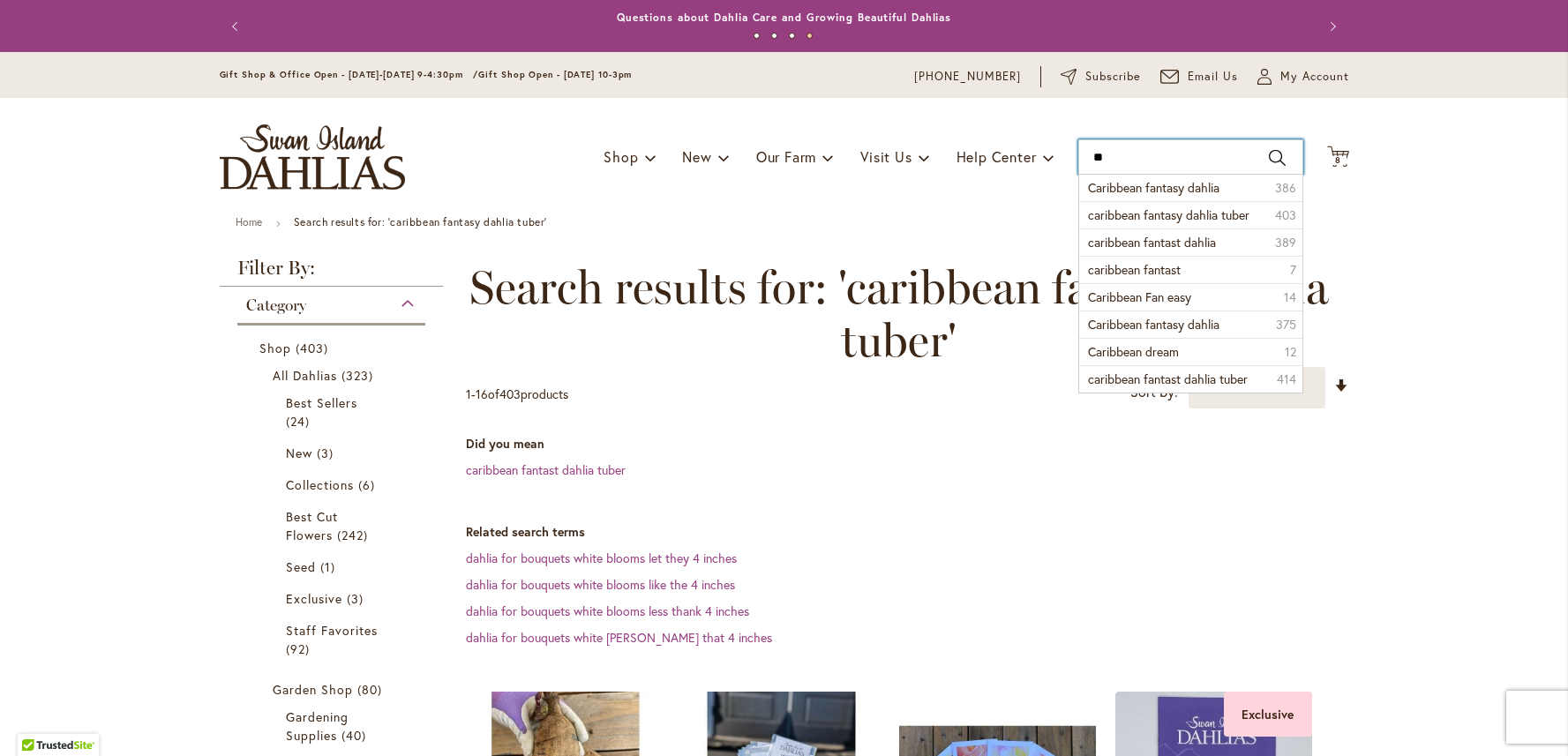
type input "*"
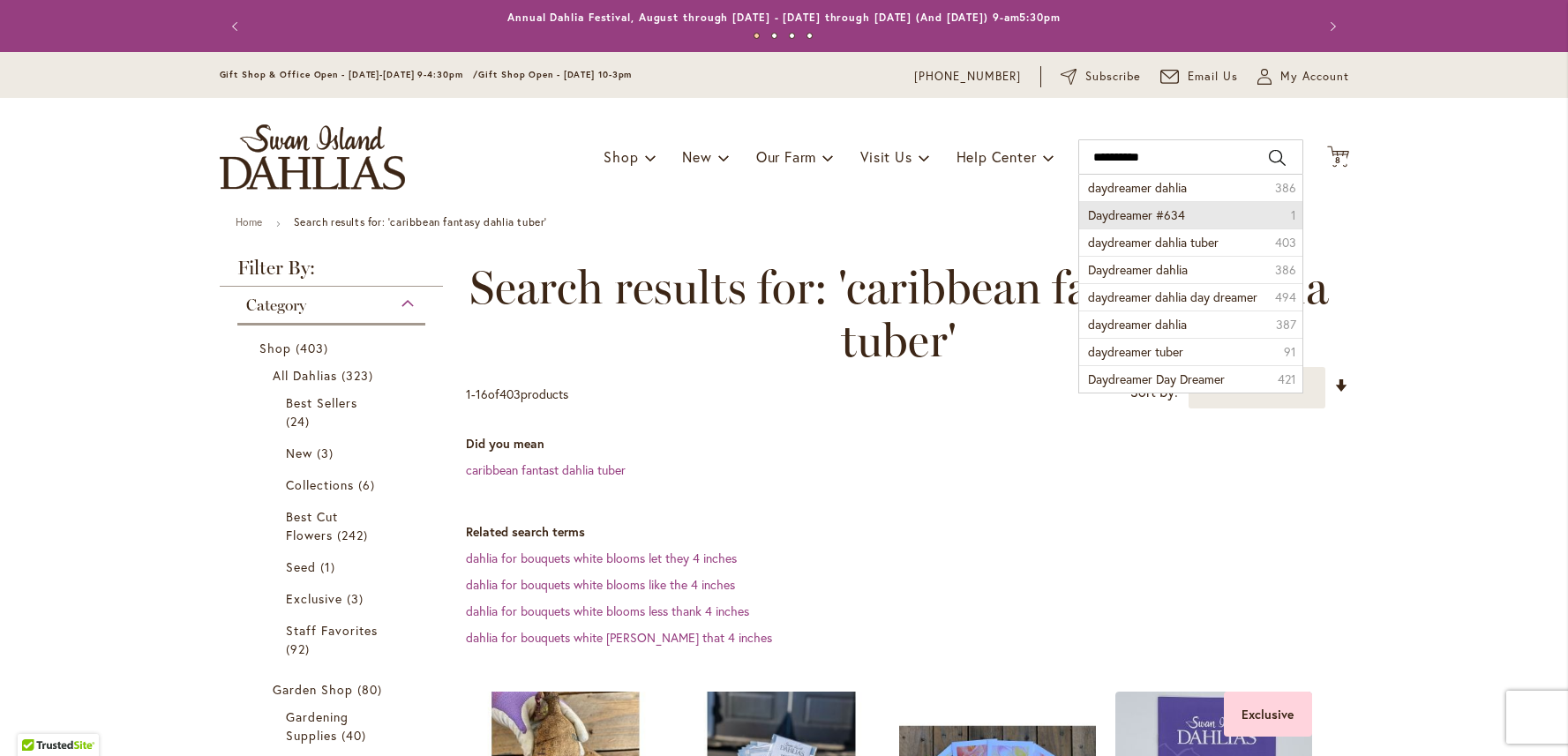
click at [1160, 216] on span "Daydreamer #634" at bounding box center [1137, 214] width 97 height 17
type input "**********"
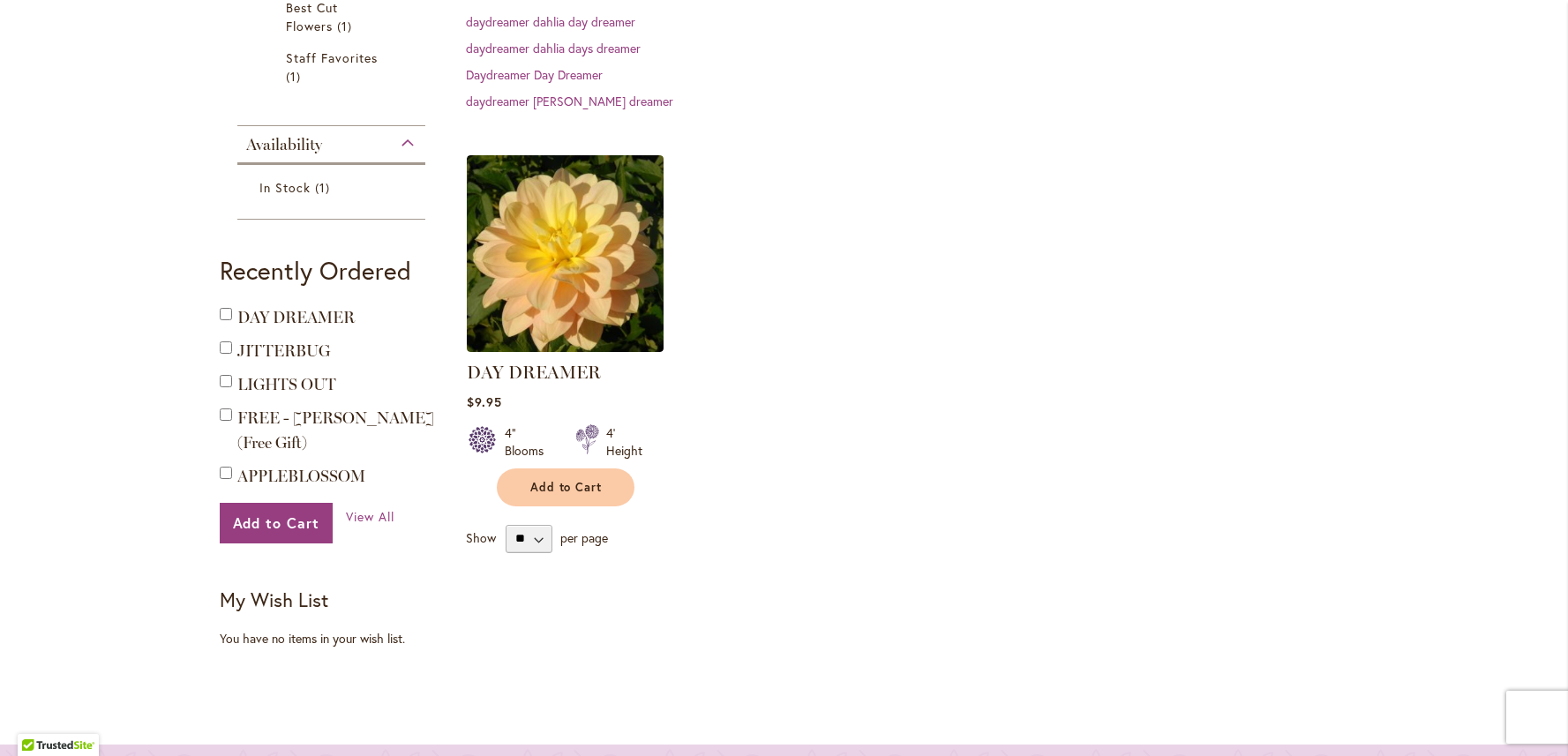
scroll to position [477, 0]
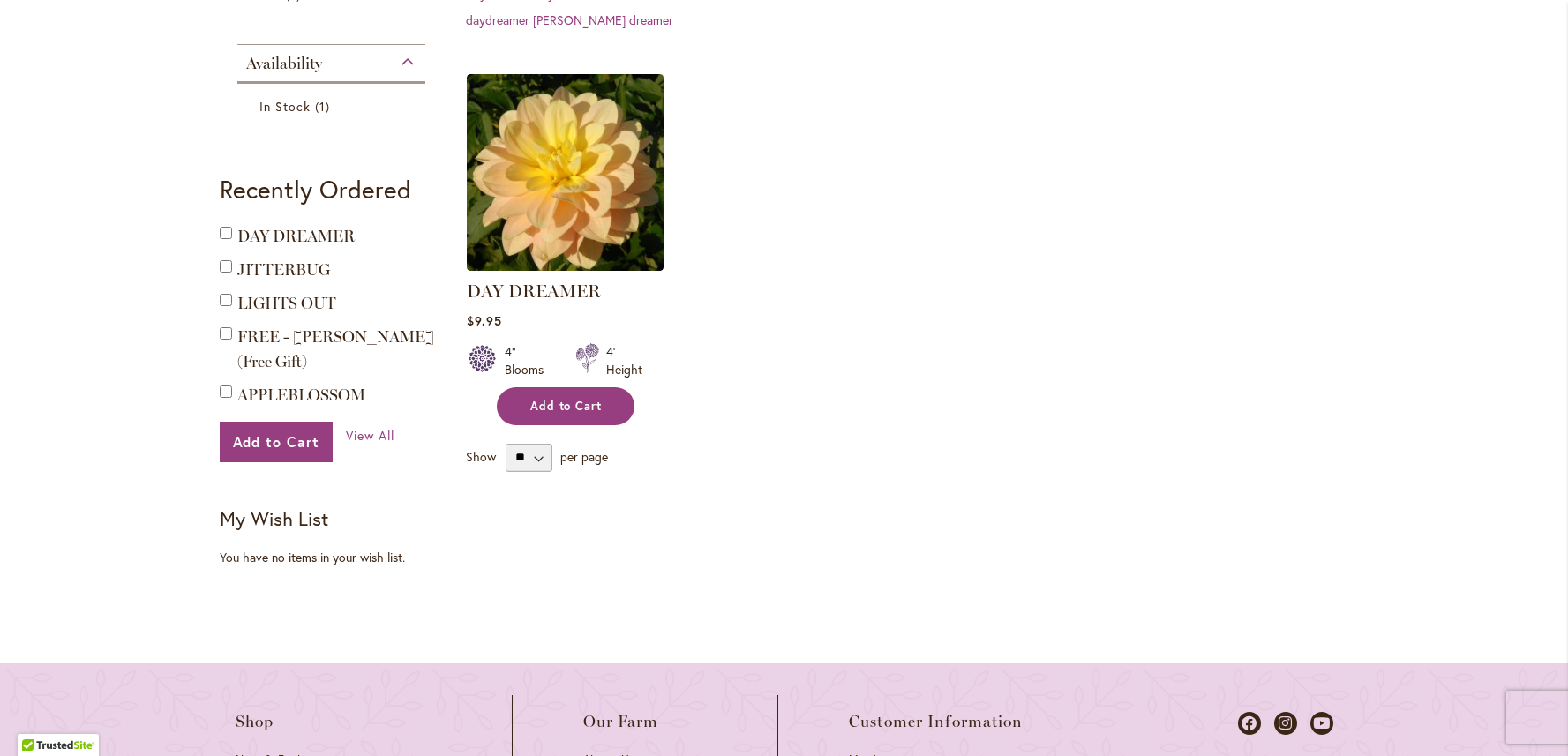
click at [542, 403] on span "Add to Cart" at bounding box center [566, 406] width 73 height 15
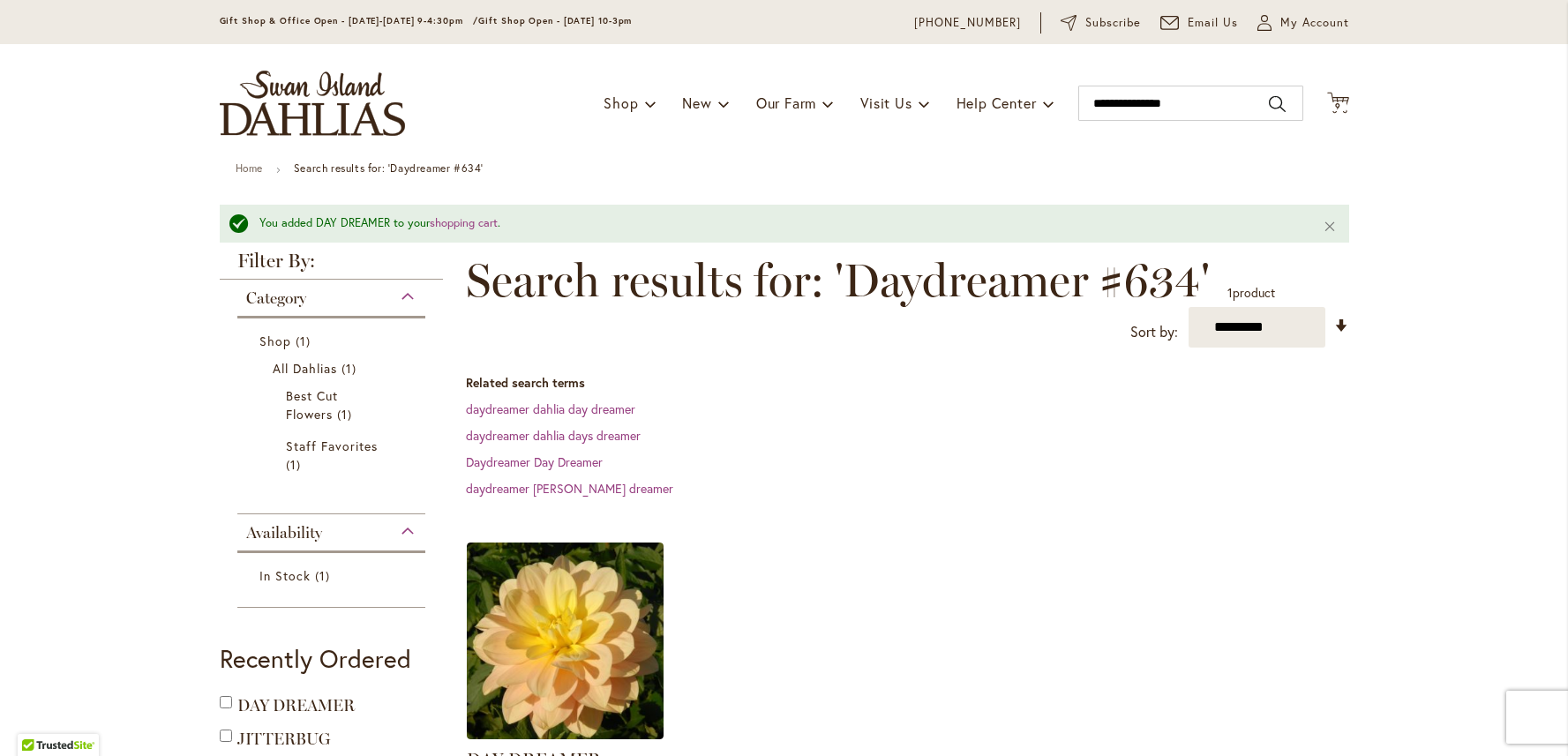
scroll to position [0, 0]
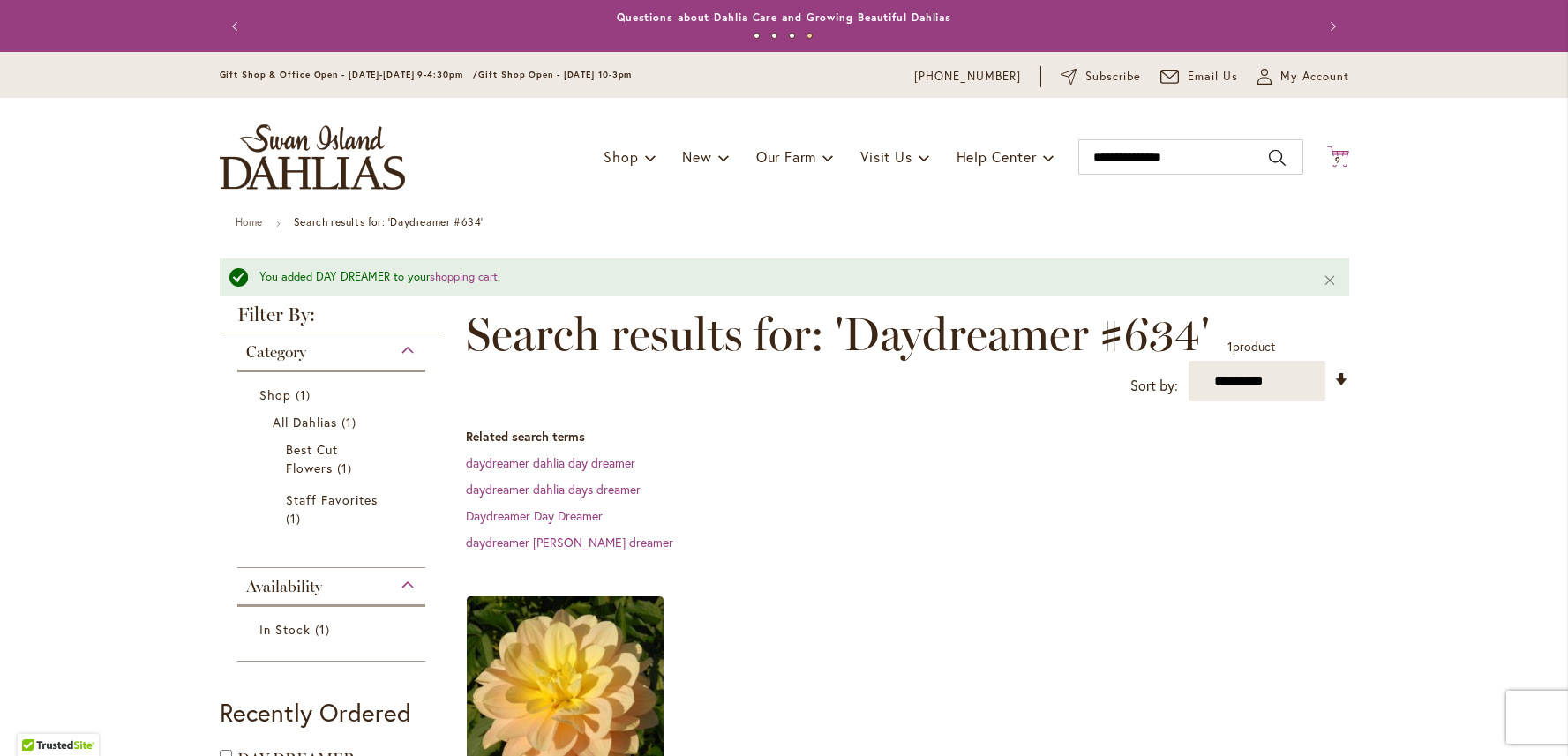
click at [1332, 153] on icon "Cart .cls-1 { fill: #231f20; }" at bounding box center [1338, 157] width 22 height 22
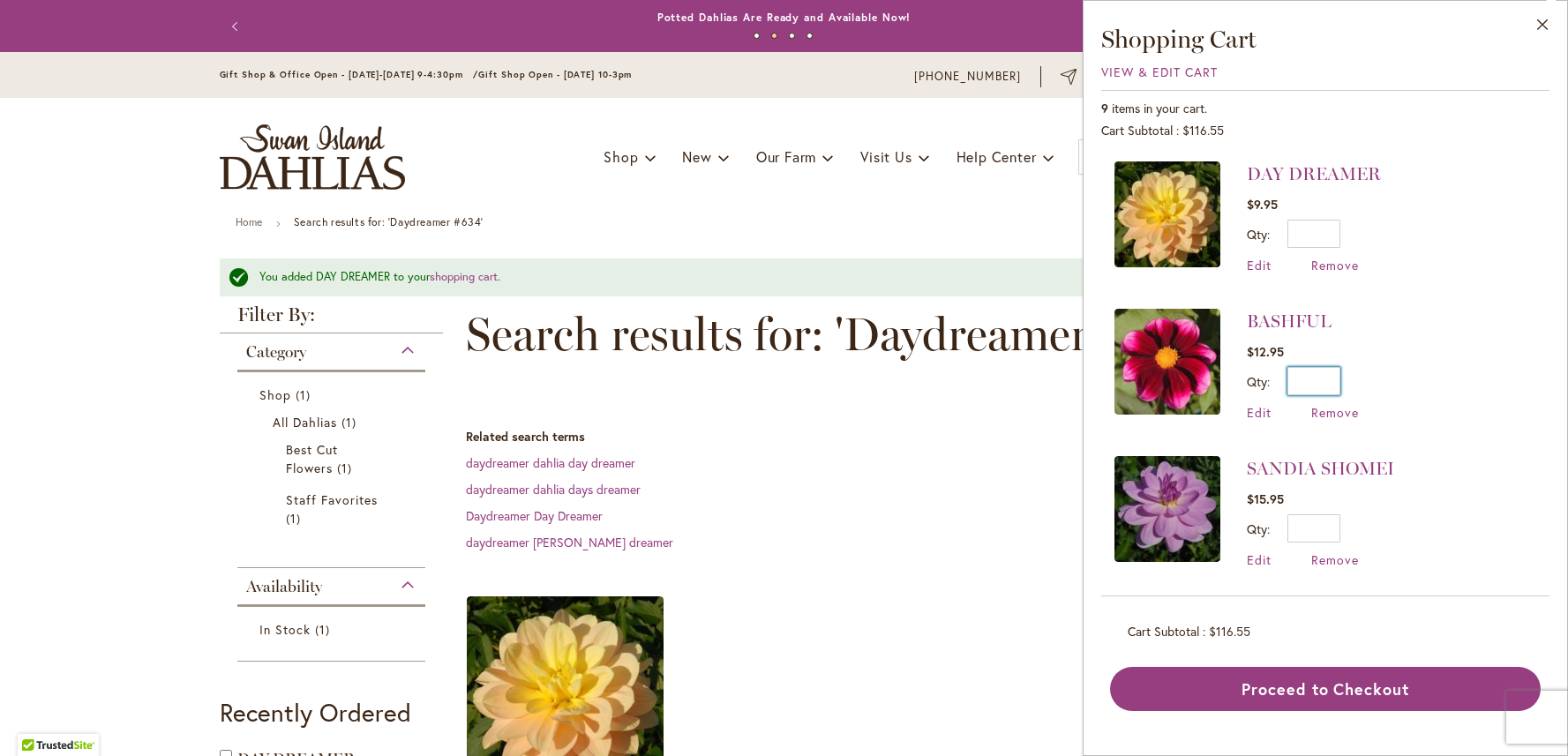
drag, startPoint x: 1338, startPoint y: 382, endPoint x: 1325, endPoint y: 382, distance: 13.0
click at [1325, 382] on input "*" at bounding box center [1314, 382] width 53 height 29
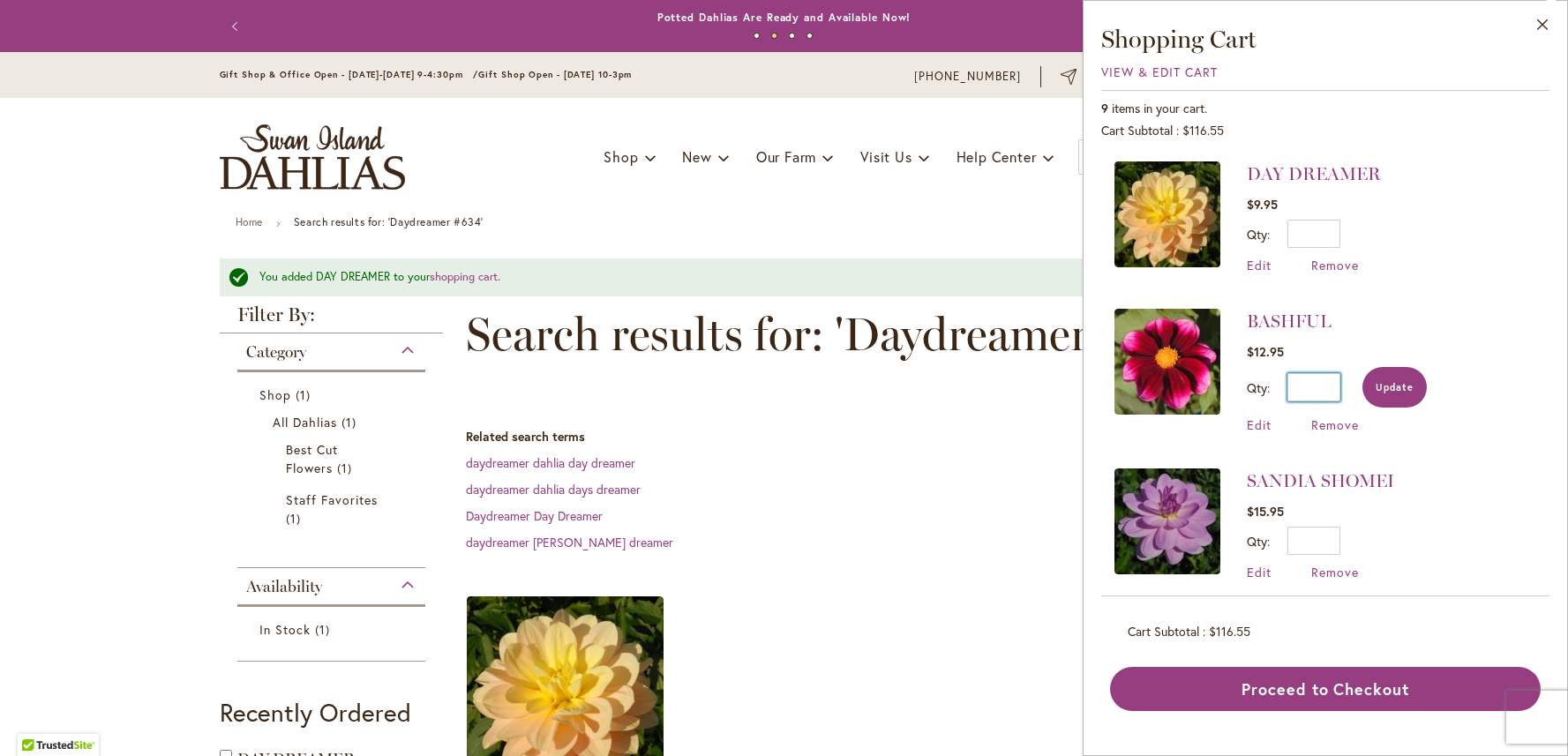
type input "*"
click at [1405, 393] on span "Update" at bounding box center [1395, 388] width 38 height 13
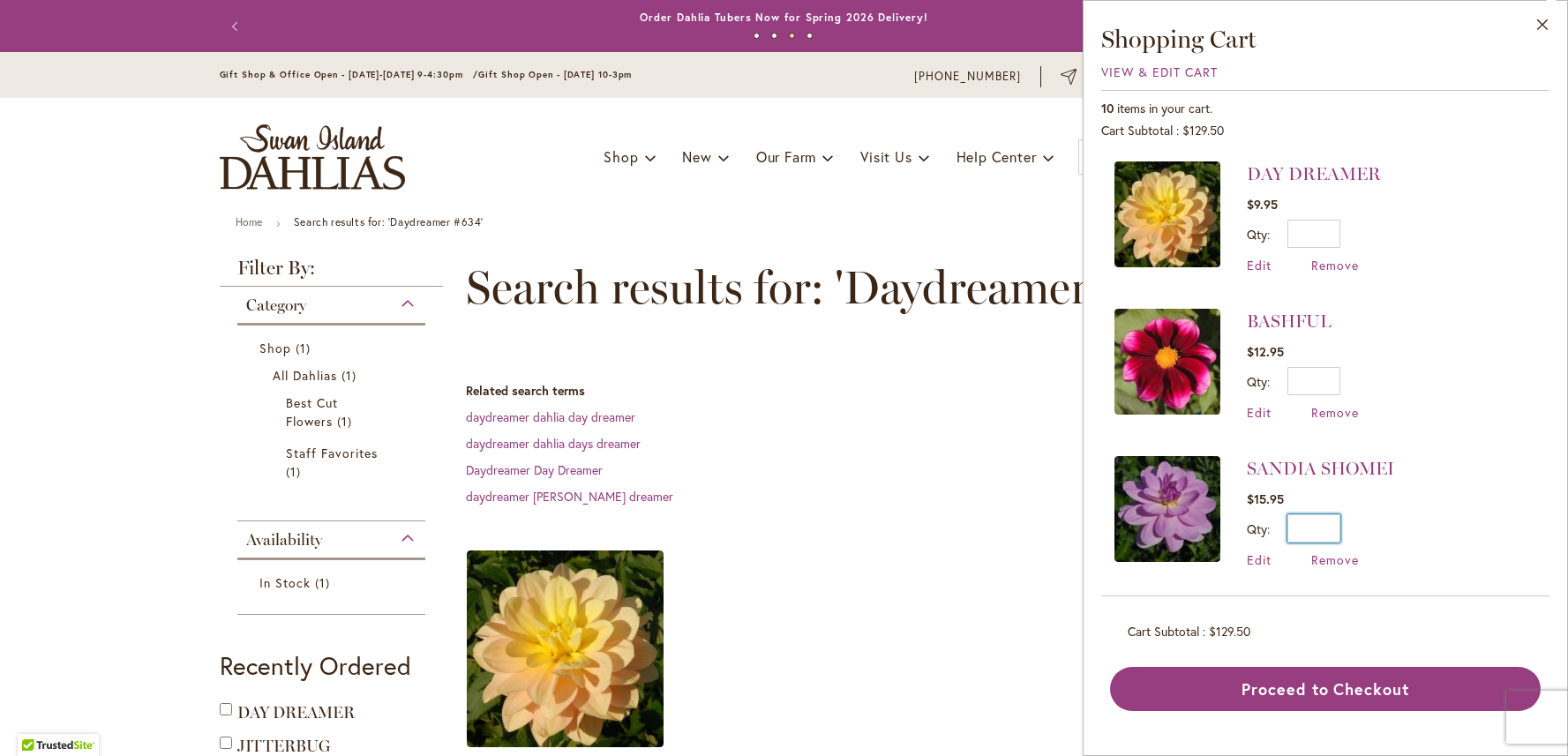
drag, startPoint x: 1338, startPoint y: 528, endPoint x: 1322, endPoint y: 526, distance: 16.1
click at [1321, 528] on input "*" at bounding box center [1314, 528] width 53 height 29
type input "*"
click at [1417, 537] on button "Update" at bounding box center [1395, 534] width 65 height 40
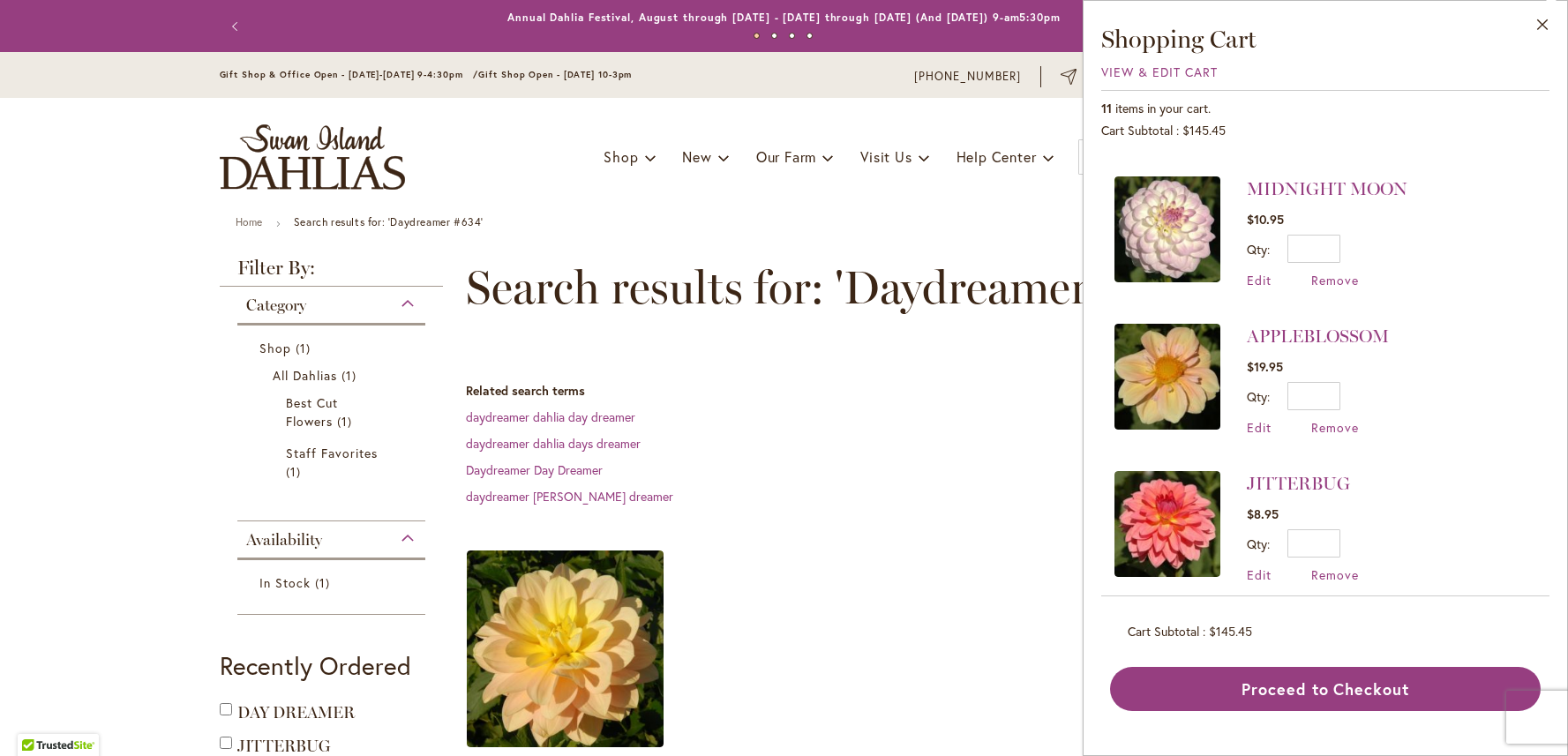
scroll to position [408, 0]
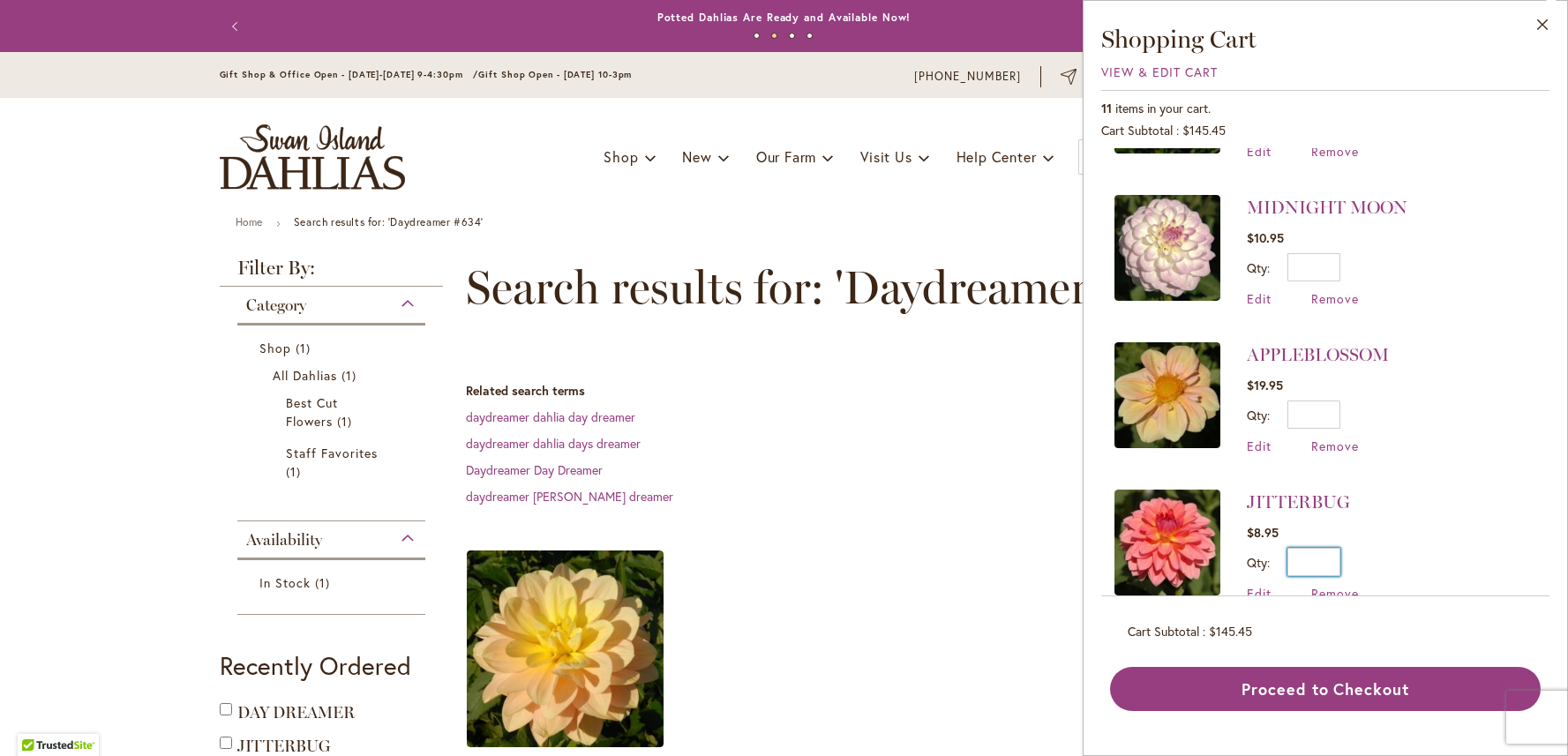
click at [1327, 560] on input "*" at bounding box center [1314, 563] width 53 height 29
type input "*"
click at [1409, 563] on span "Update" at bounding box center [1395, 568] width 38 height 13
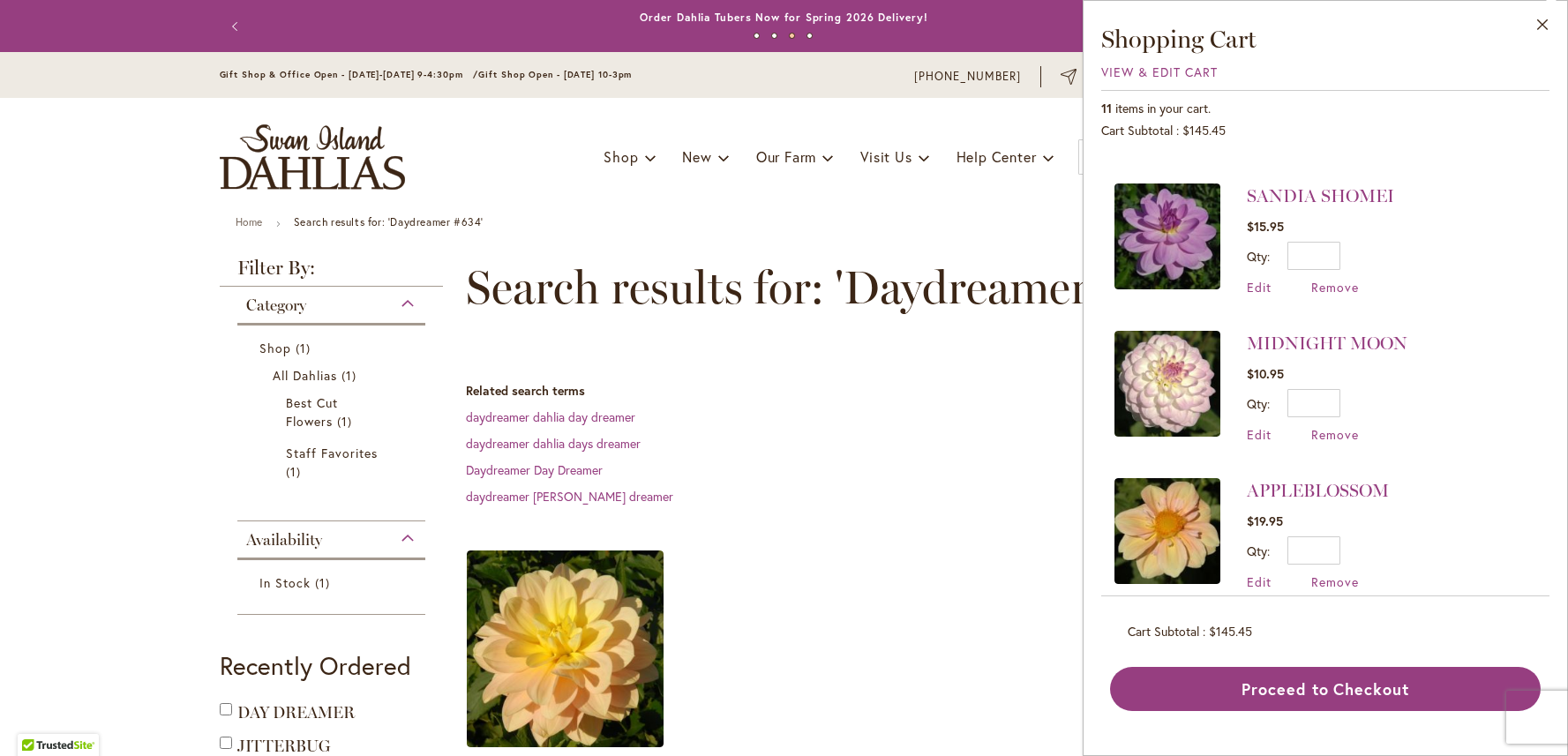
scroll to position [0, 0]
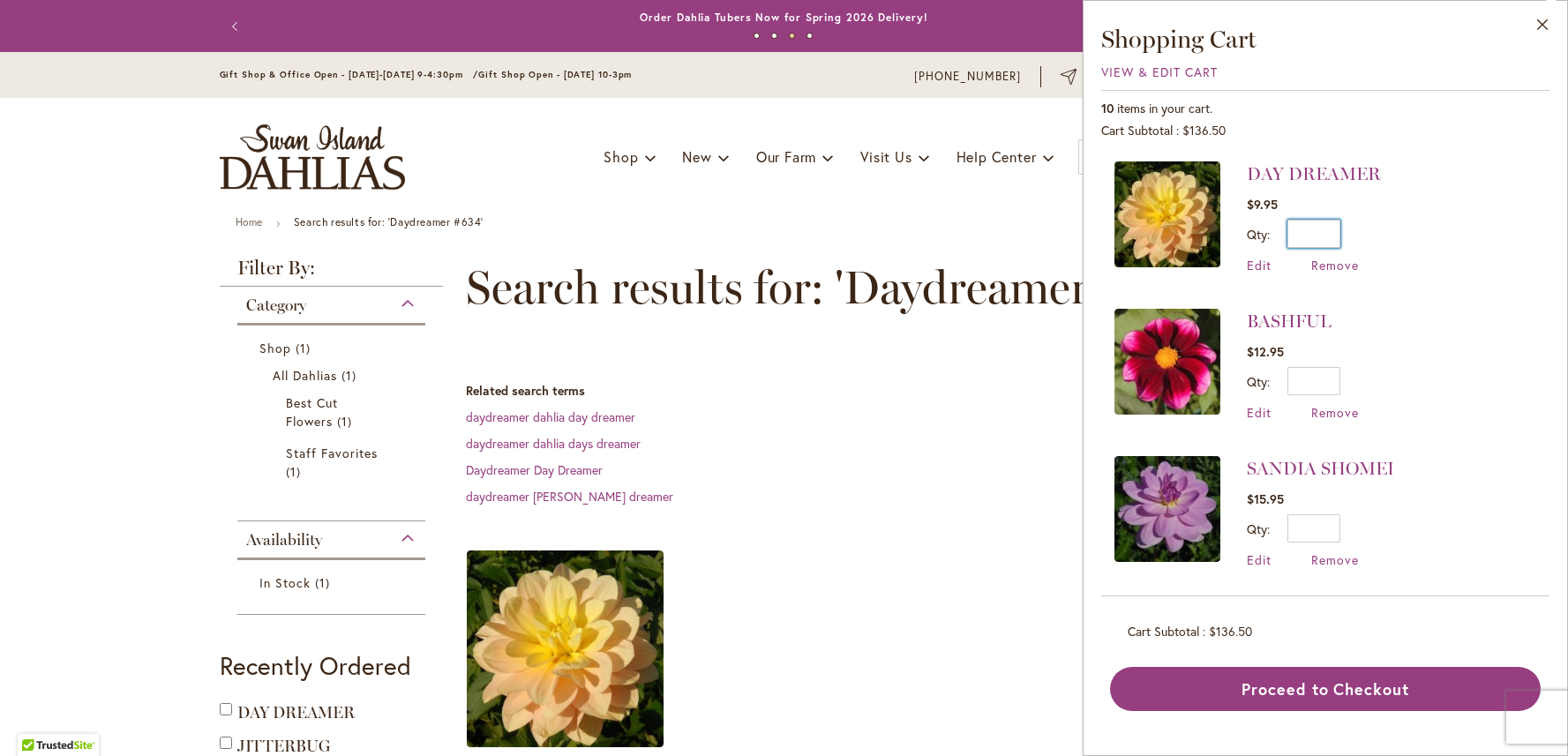
drag, startPoint x: 1334, startPoint y: 232, endPoint x: 1323, endPoint y: 235, distance: 11.4
click at [1323, 235] on input "*" at bounding box center [1314, 234] width 53 height 29
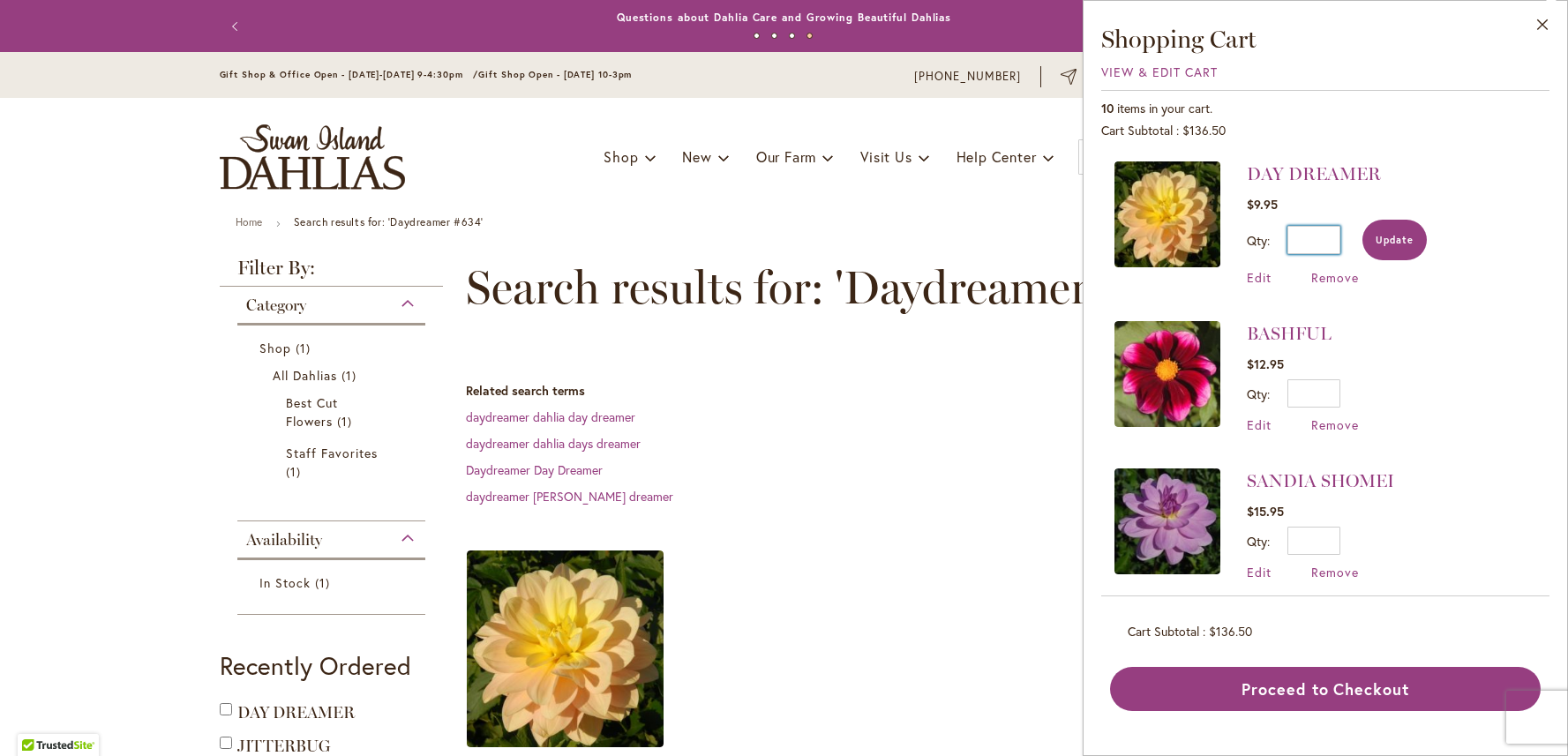
type input "*"
click at [1409, 241] on span "Update" at bounding box center [1395, 240] width 38 height 13
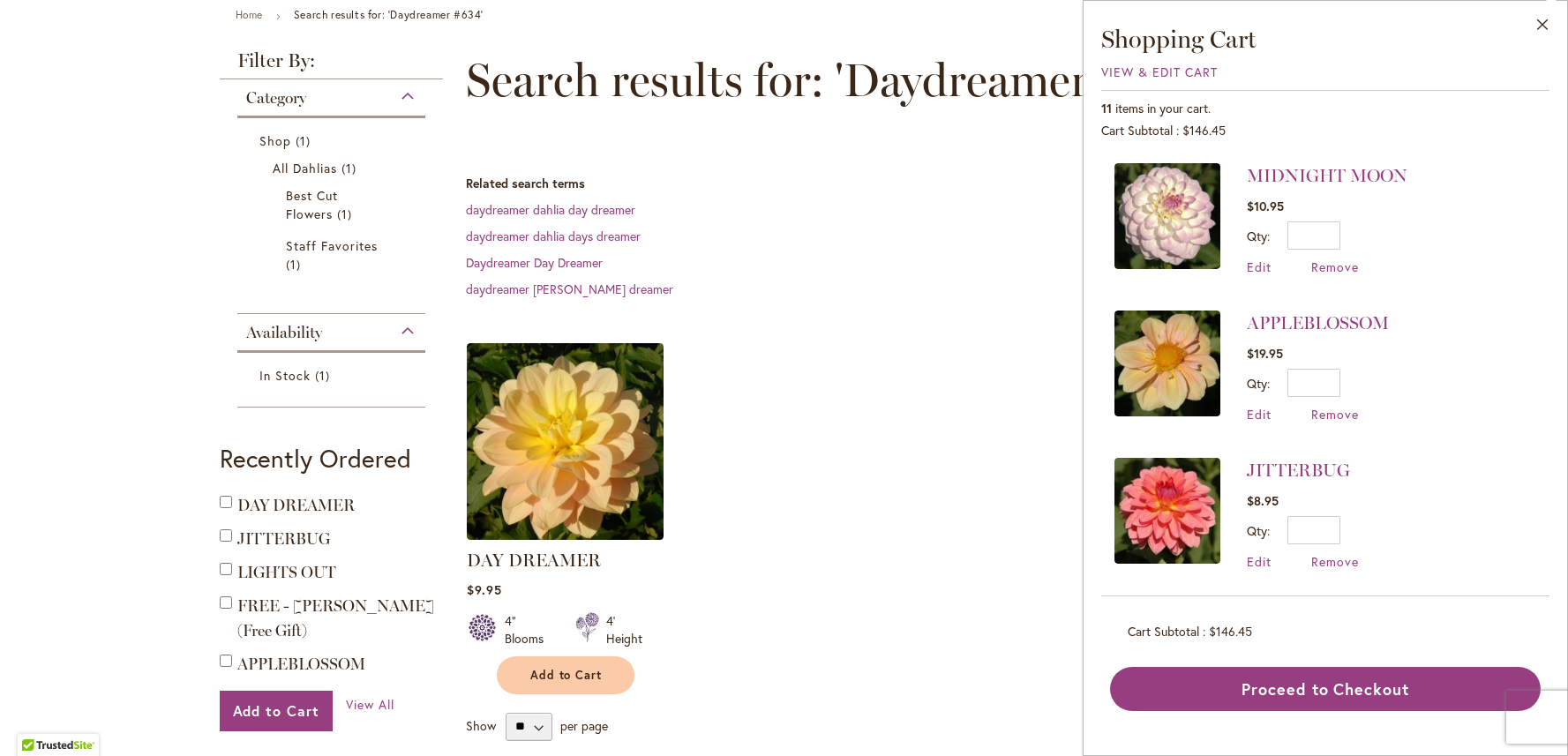
scroll to position [238, 0]
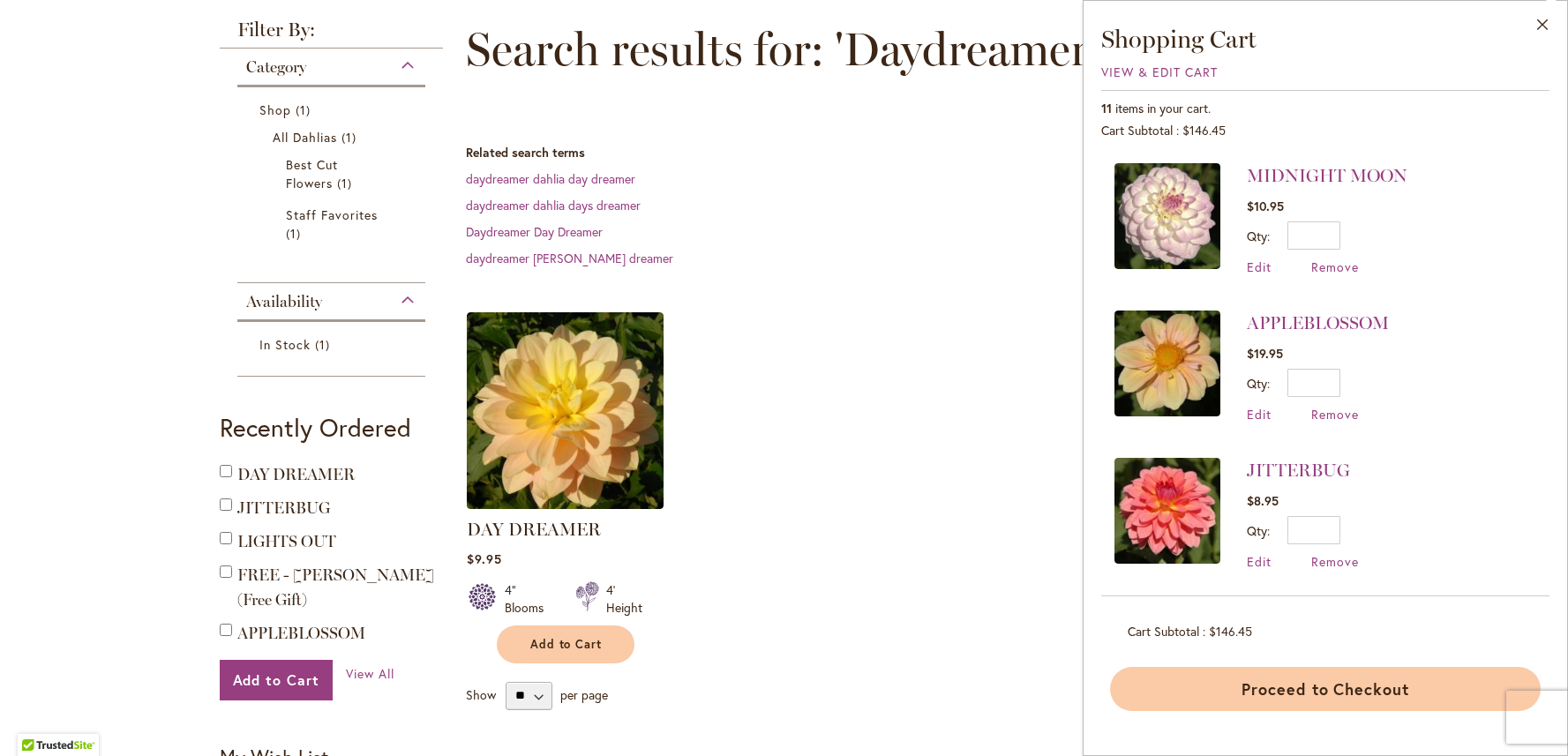
click at [1334, 692] on button "Proceed to Checkout" at bounding box center [1325, 689] width 431 height 44
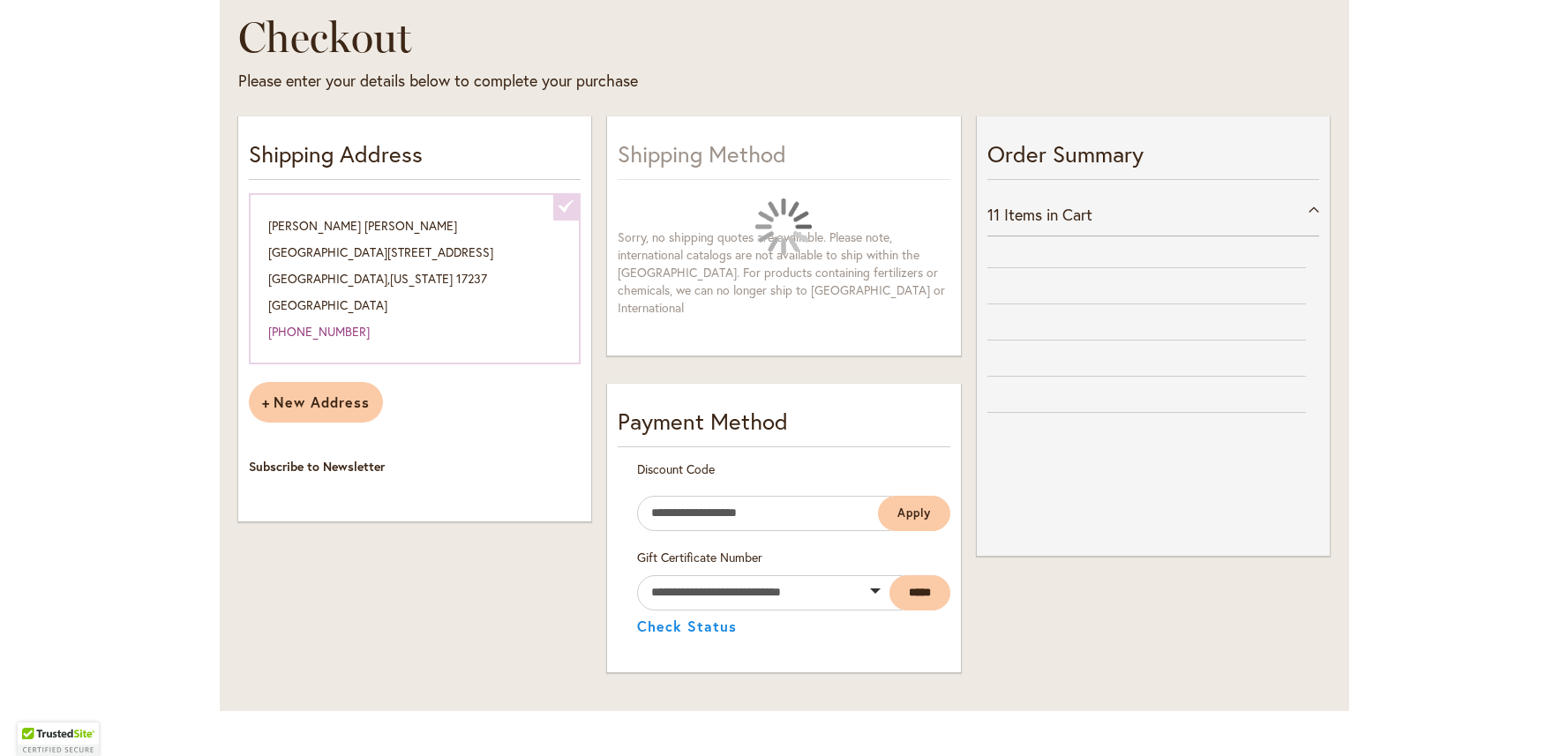
select select "**********"
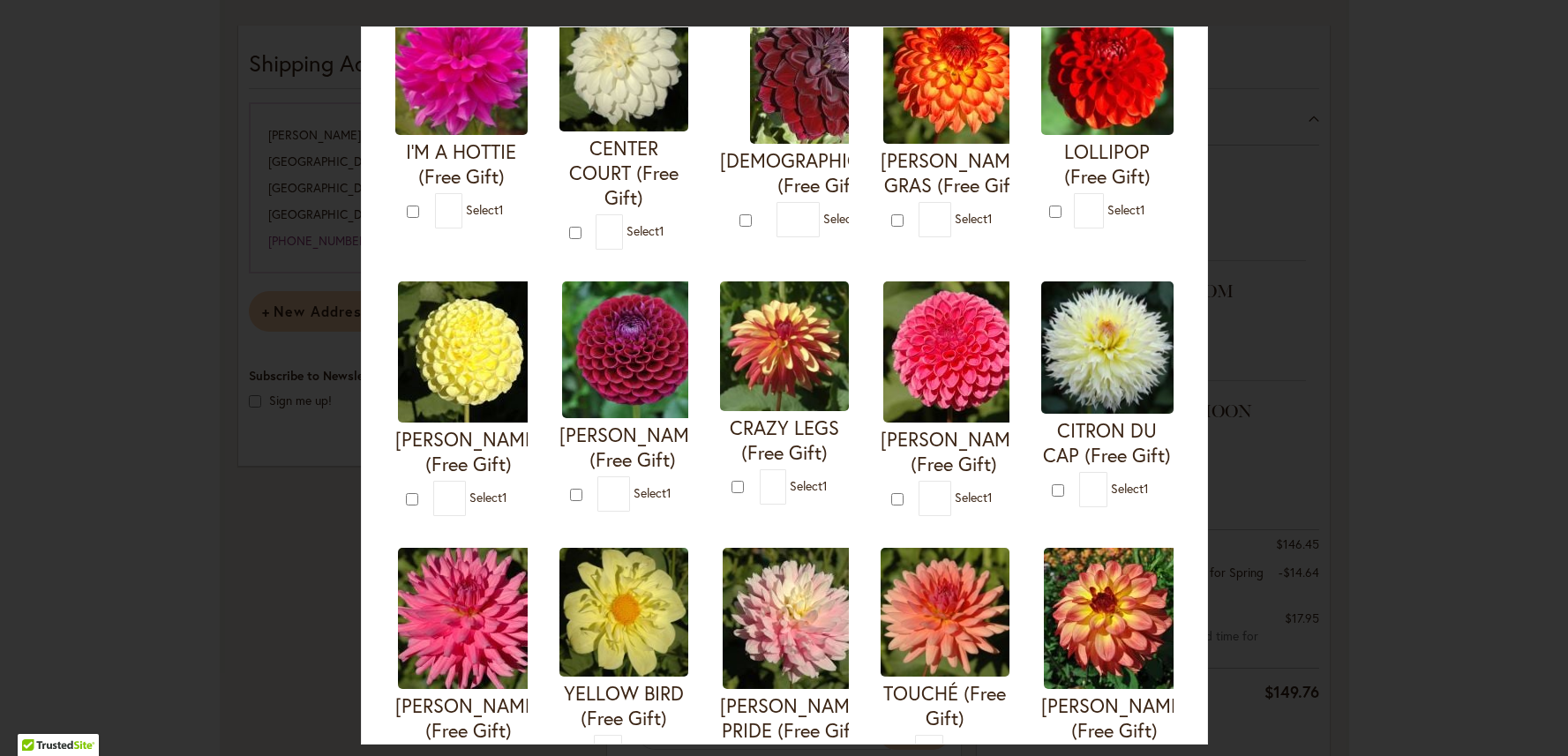
scroll to position [159, 0]
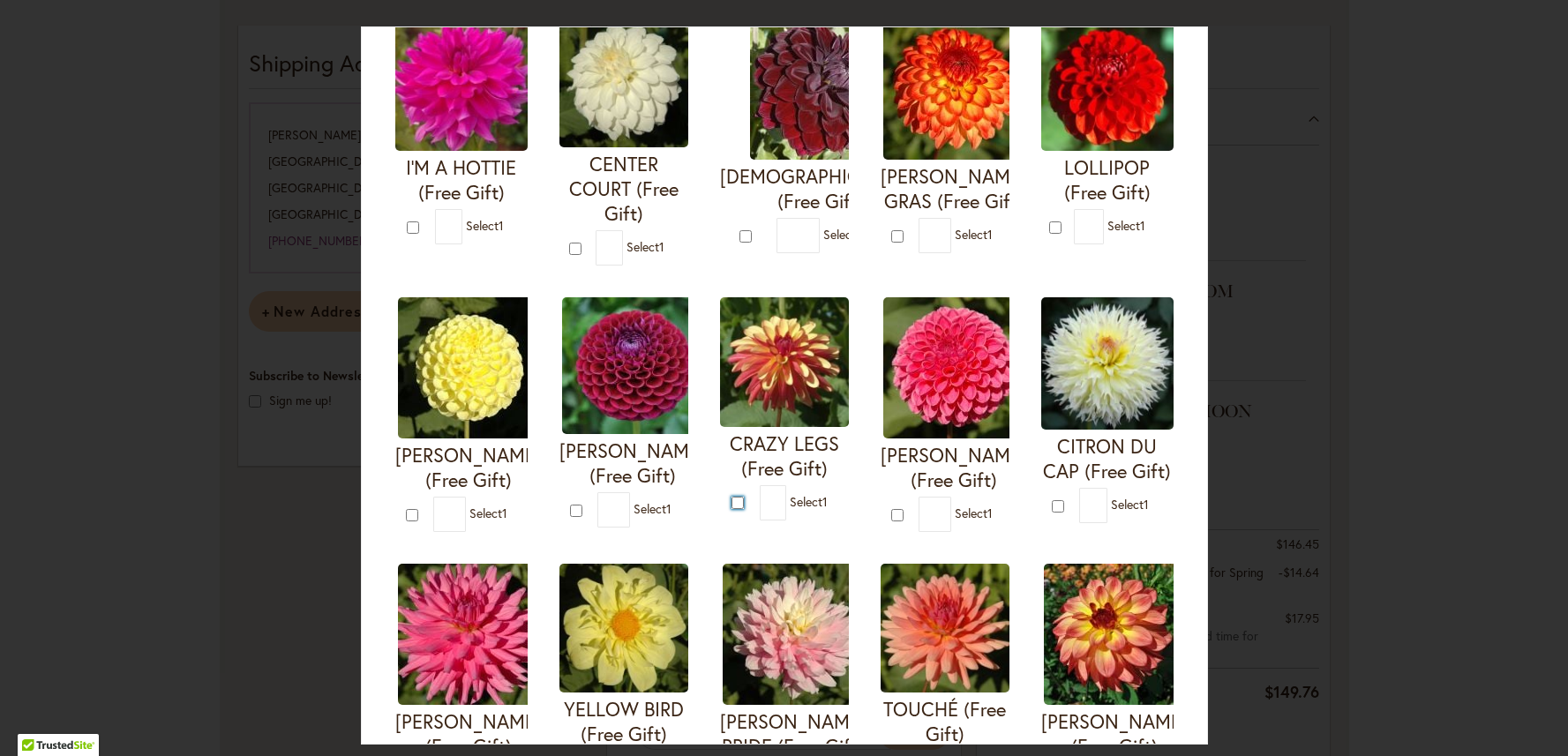
type input "*"
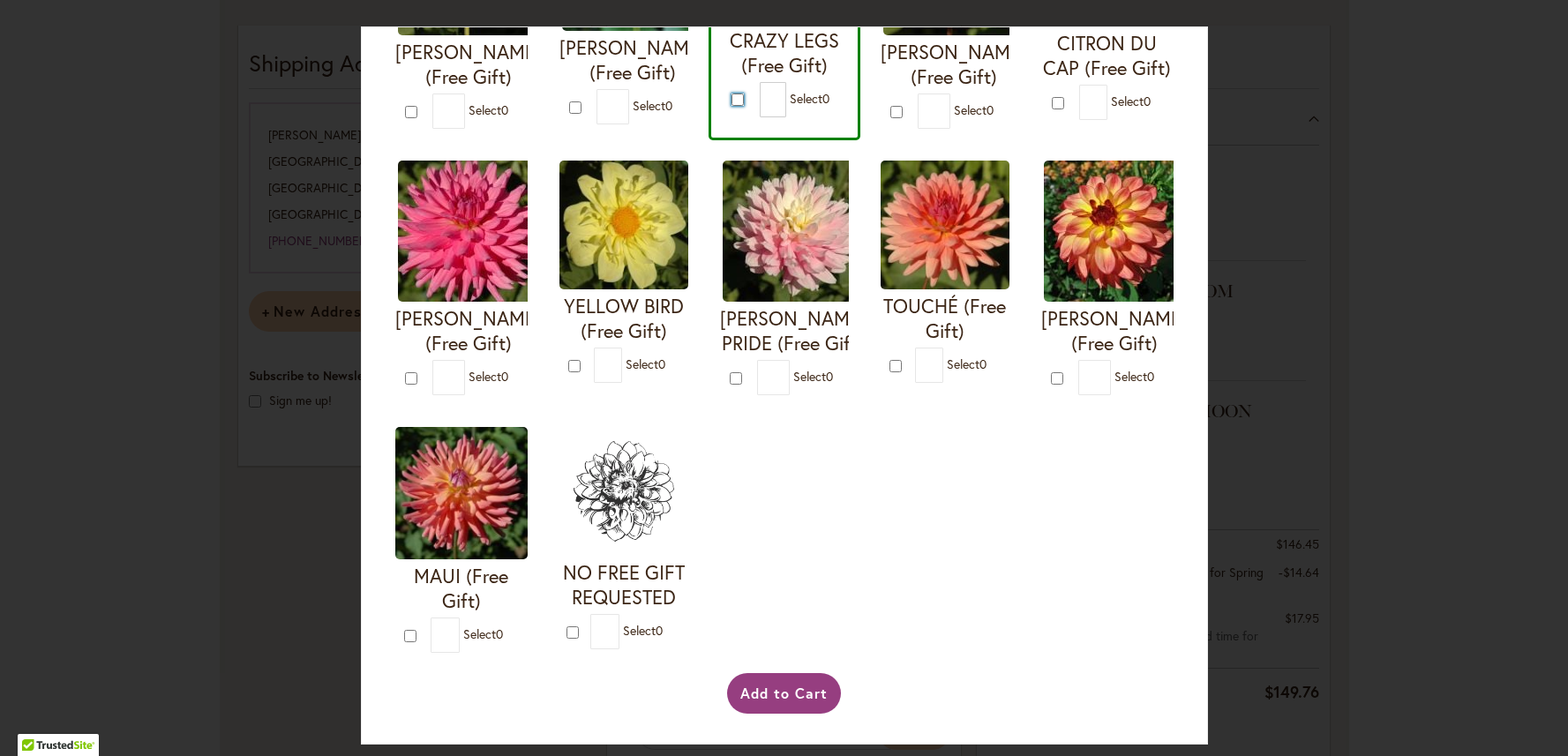
scroll to position [827, 0]
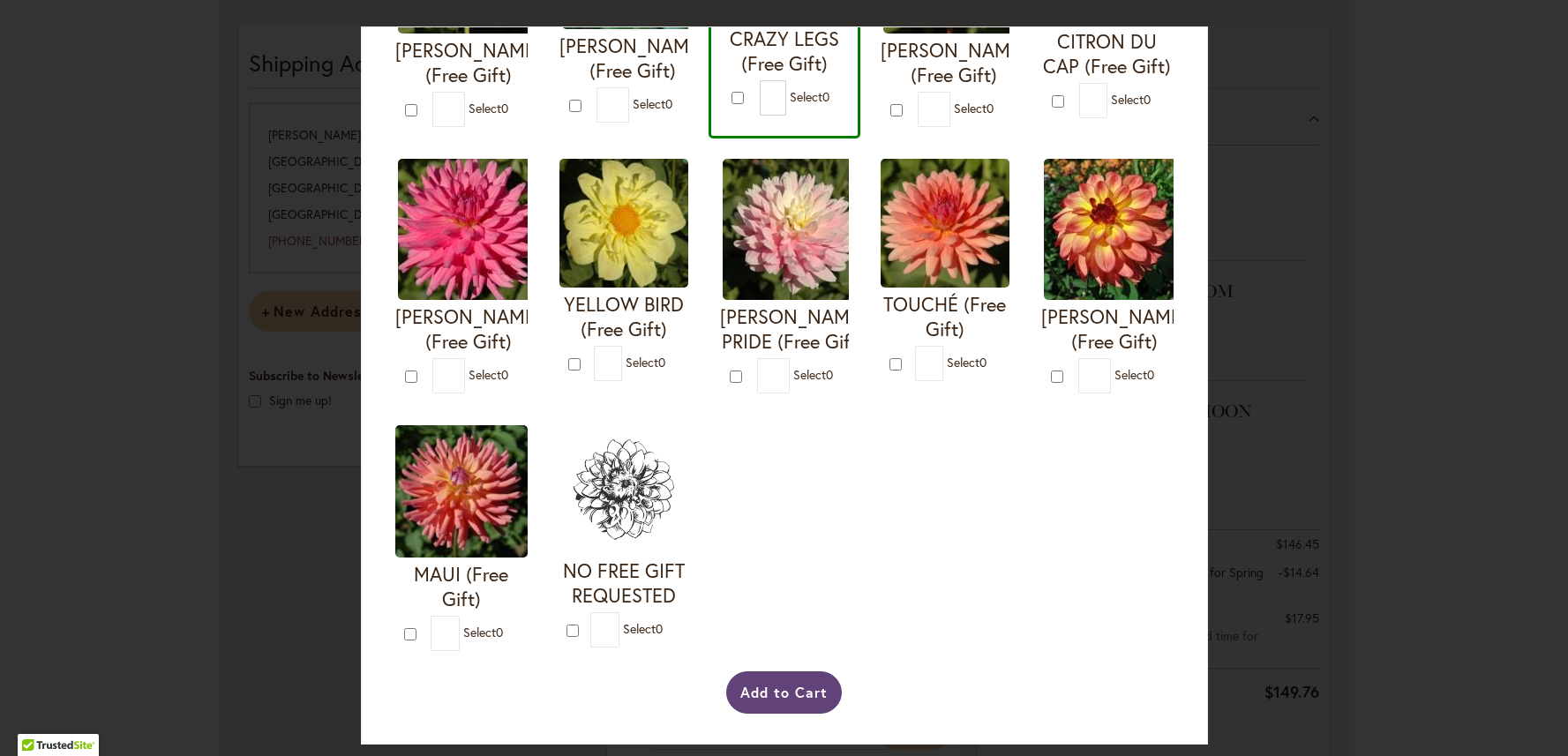
click at [771, 699] on button "Add to Cart" at bounding box center [784, 692] width 116 height 42
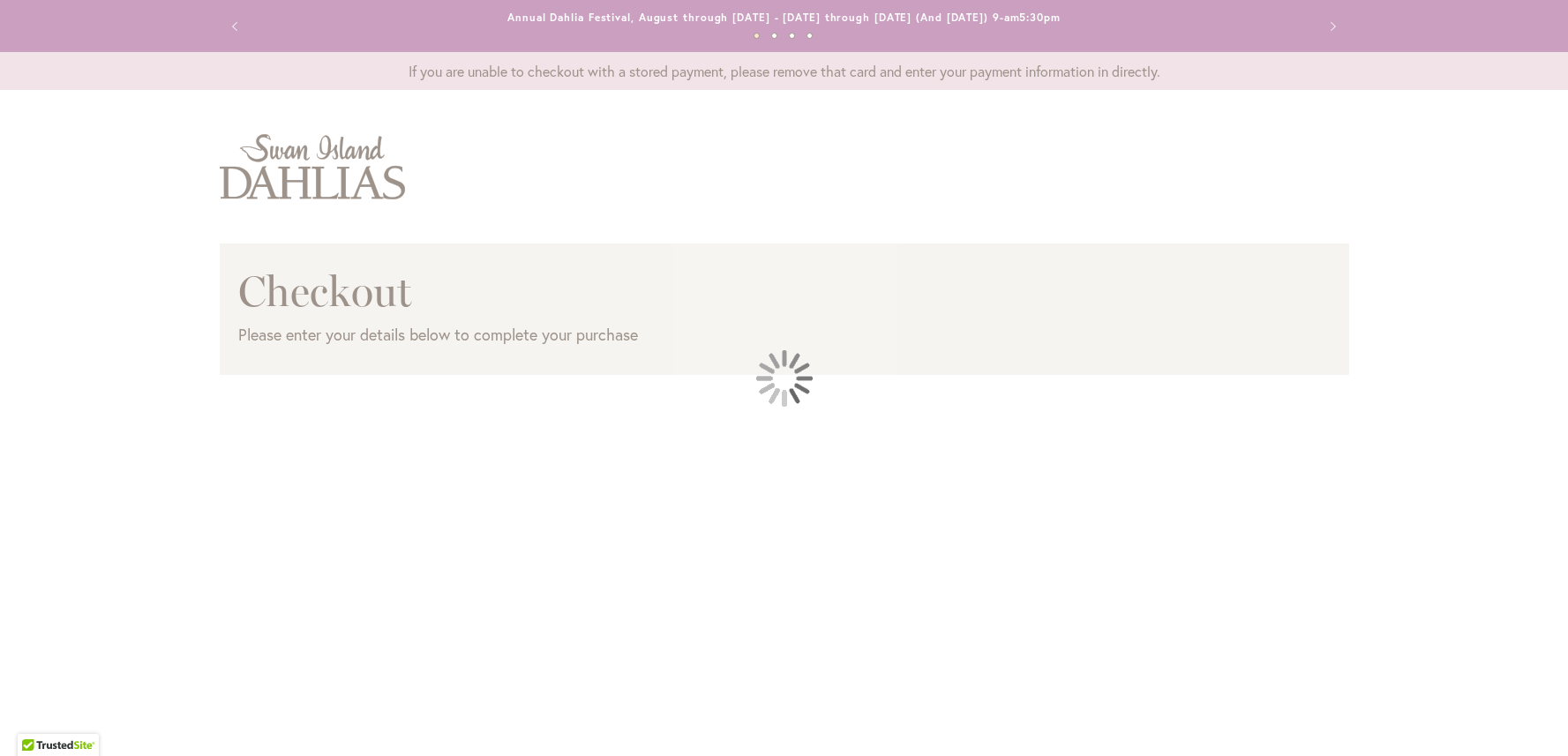
scroll to position [73, 0]
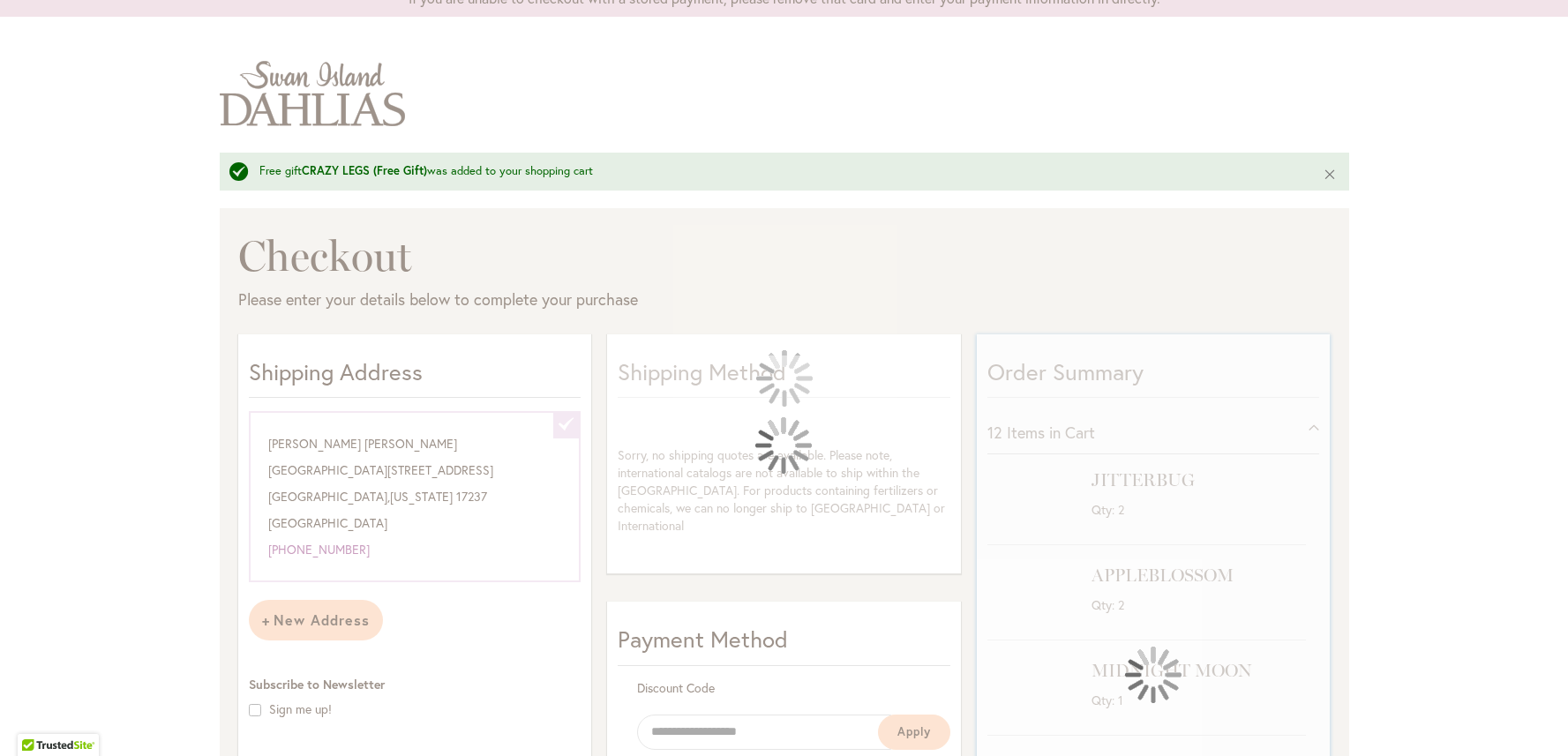
select select "**********"
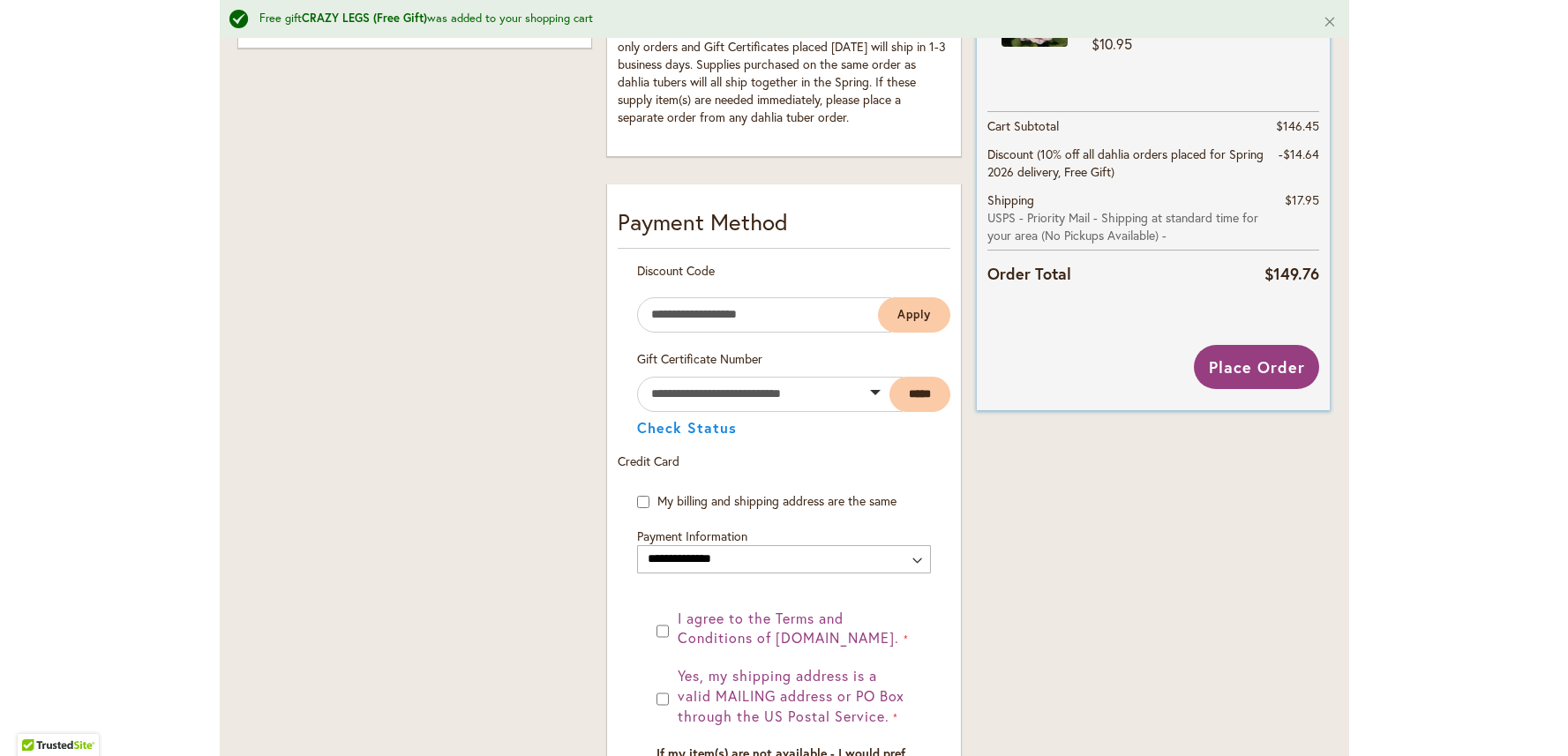
scroll to position [735, 0]
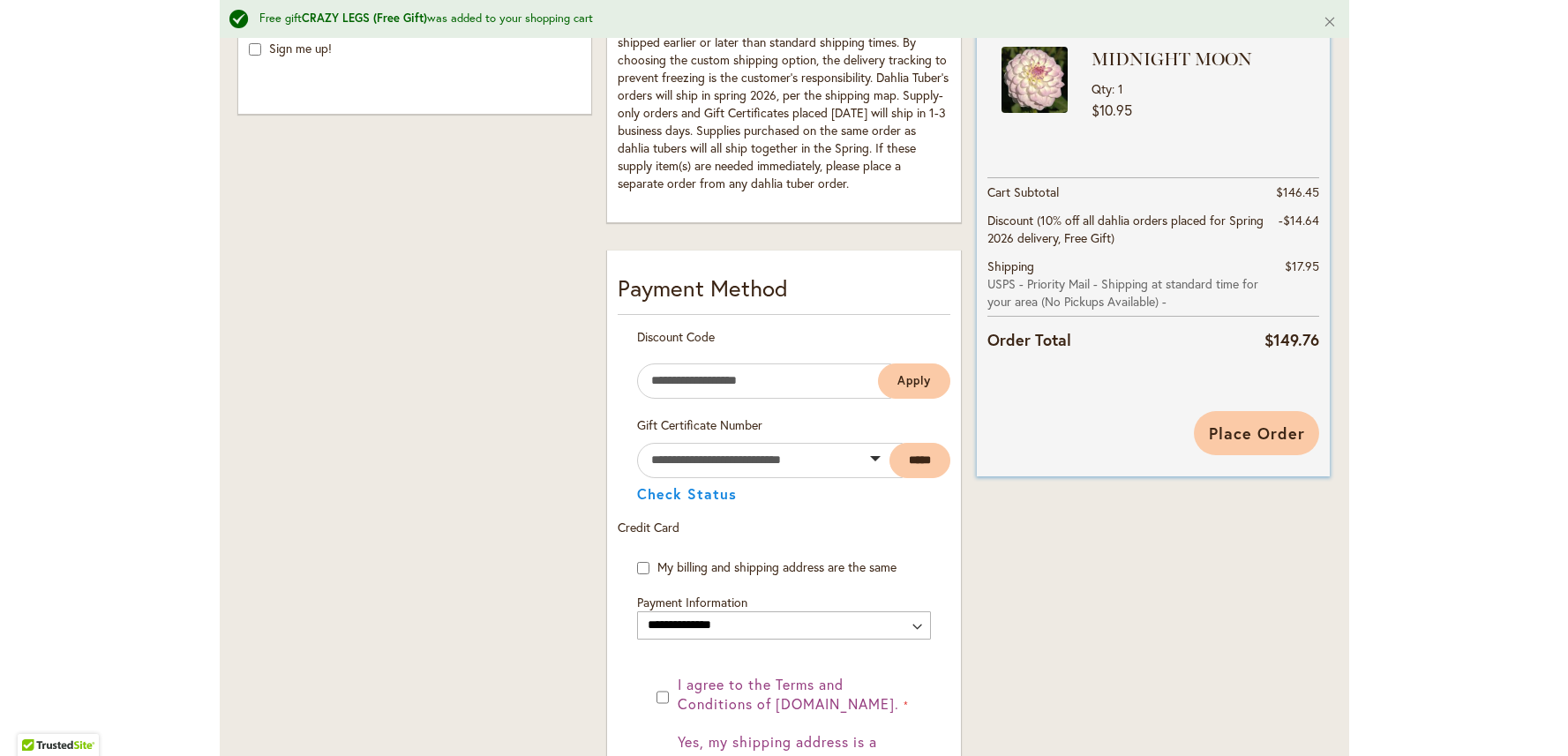
click at [1244, 438] on span "Place Order" at bounding box center [1256, 434] width 96 height 21
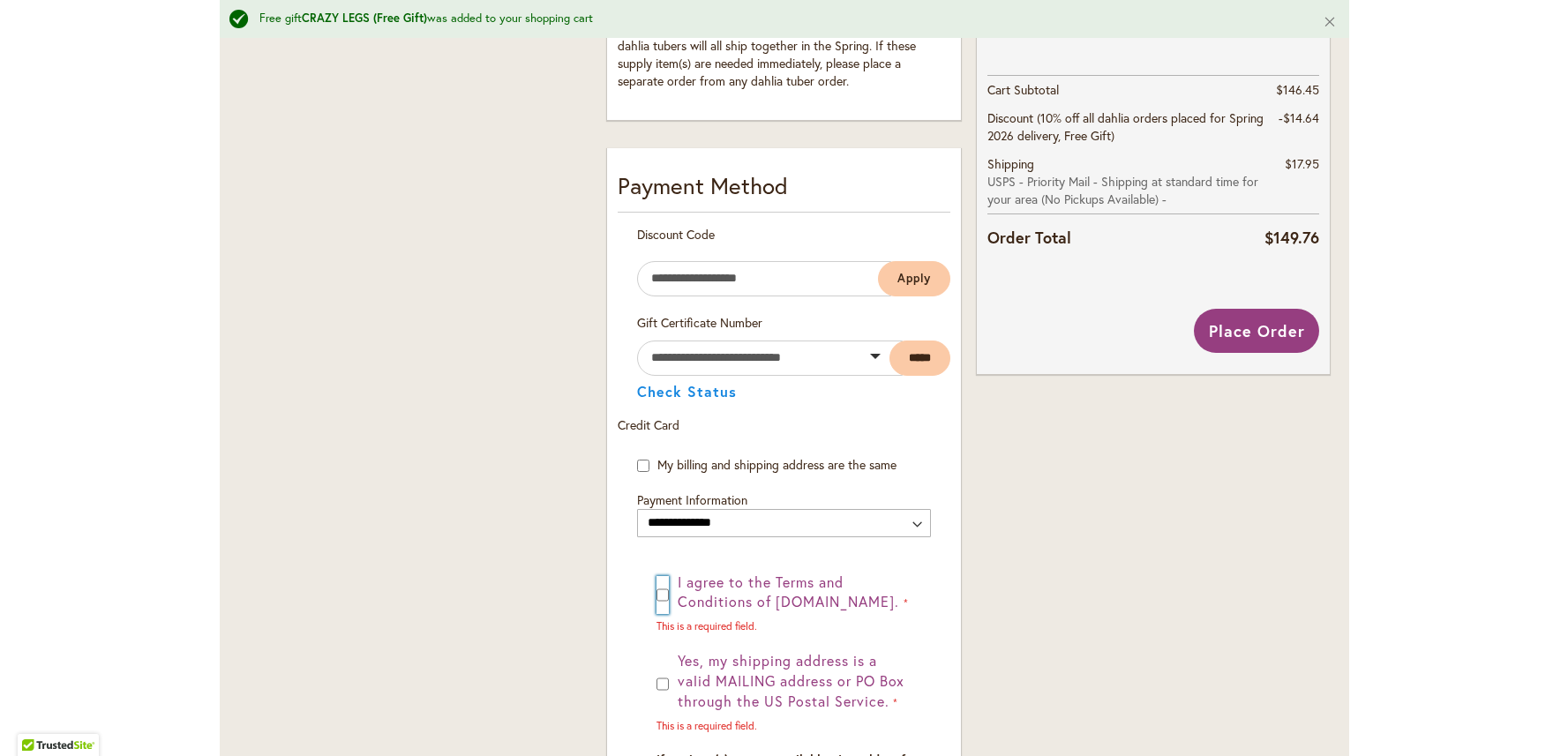
scroll to position [1020, 0]
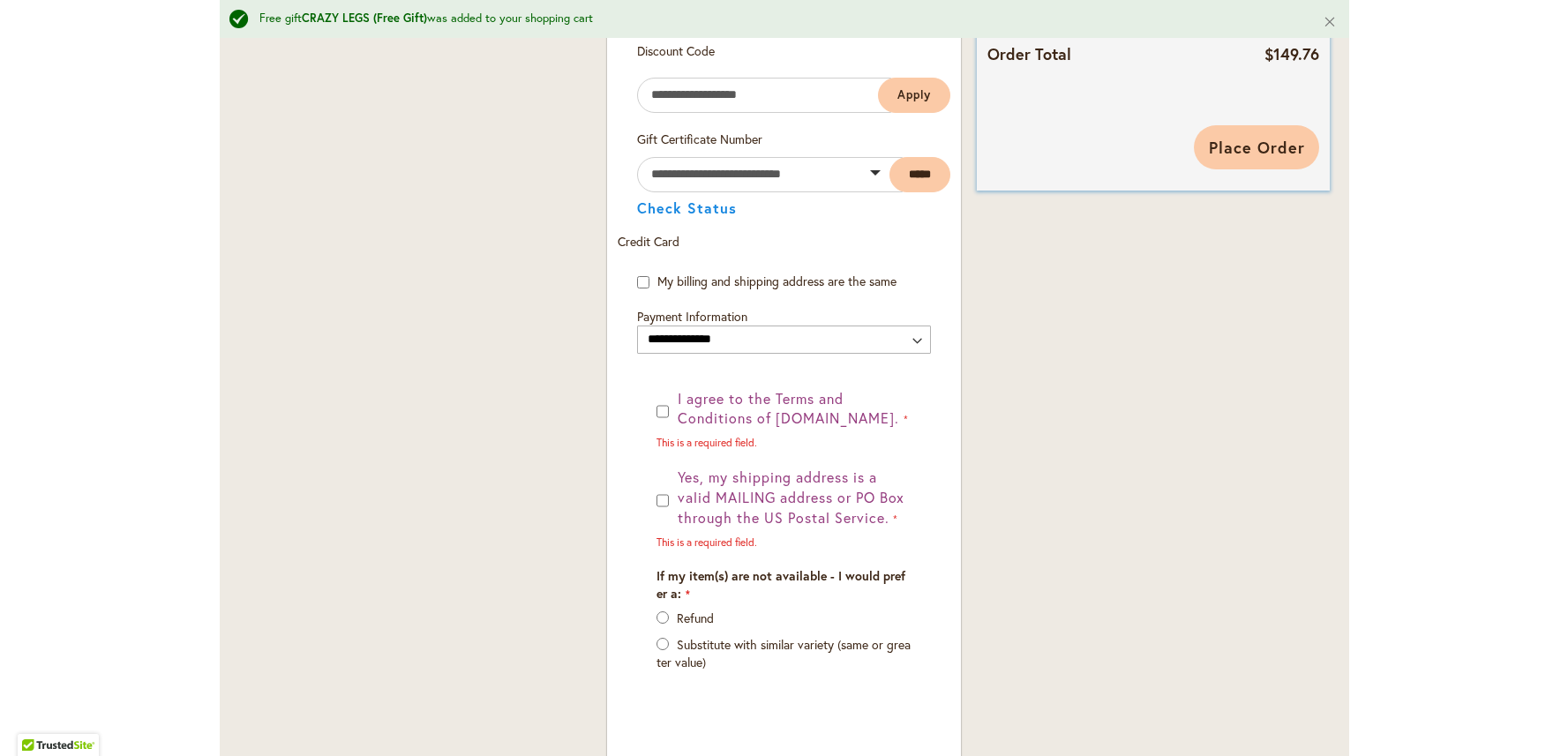
click at [1283, 158] on span "Place Order" at bounding box center [1256, 148] width 96 height 21
